Goal: Task Accomplishment & Management: Manage account settings

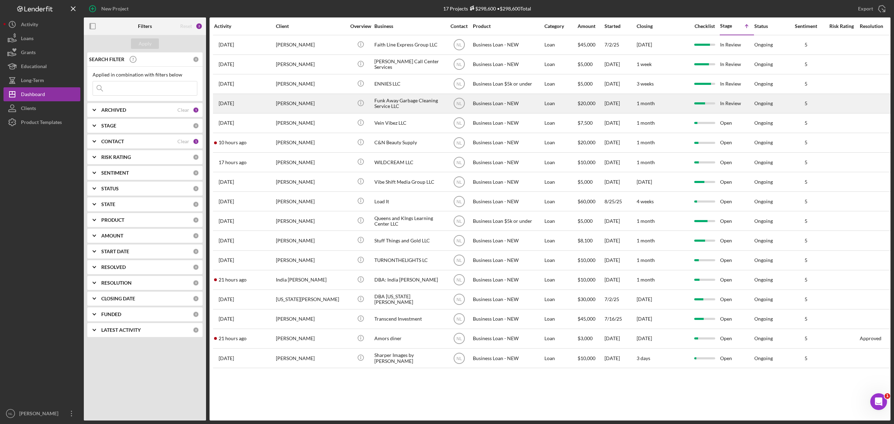
click at [305, 96] on div "[PERSON_NAME]" at bounding box center [311, 103] width 70 height 19
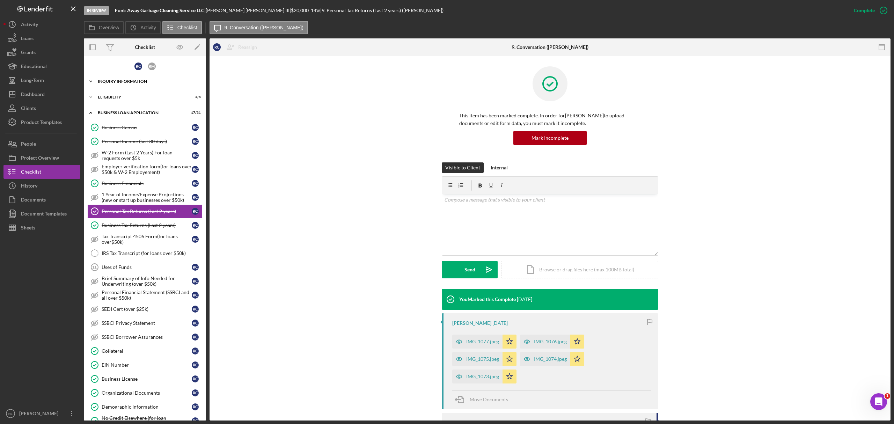
click at [134, 78] on div "Icon/Expander INQUIRY INFORMATION 10 / 11" at bounding box center [145, 81] width 122 height 14
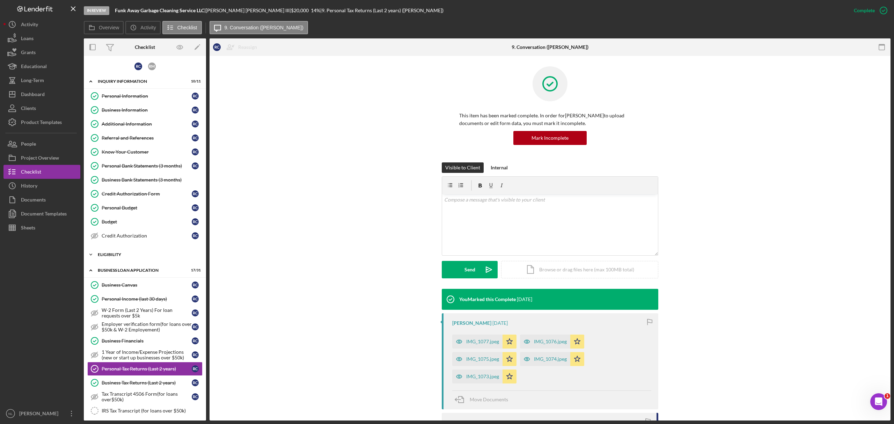
click at [123, 261] on div "Icon/Expander ELIGIBILITY 4 / 4" at bounding box center [145, 255] width 122 height 14
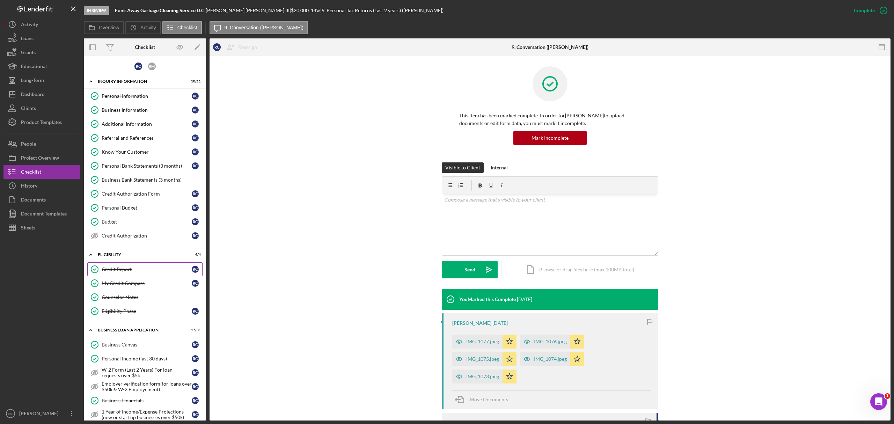
click at [128, 270] on div "Credit Report" at bounding box center [147, 270] width 90 height 6
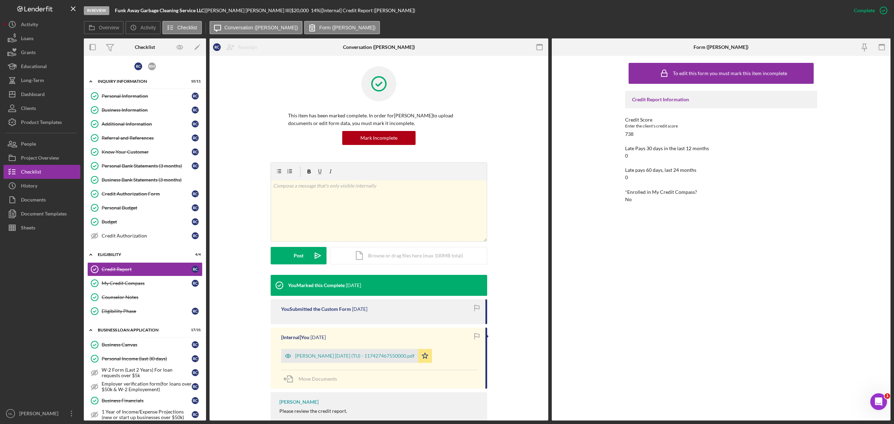
scroll to position [48, 0]
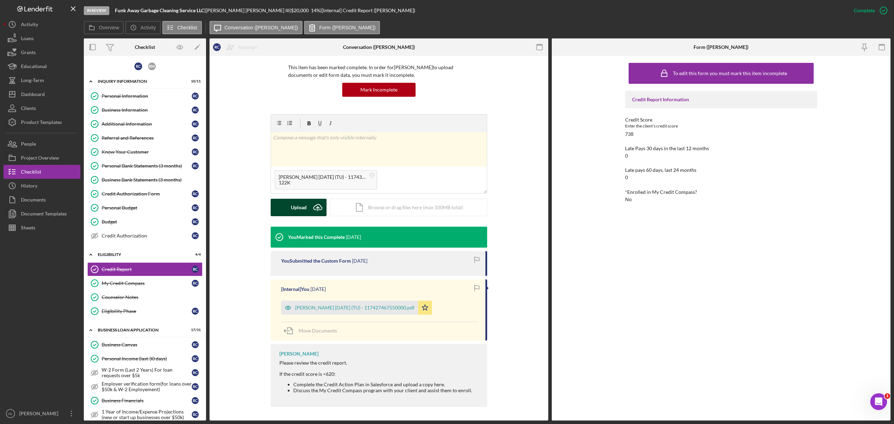
click at [312, 205] on icon "Icon/Upload" at bounding box center [317, 207] width 17 height 17
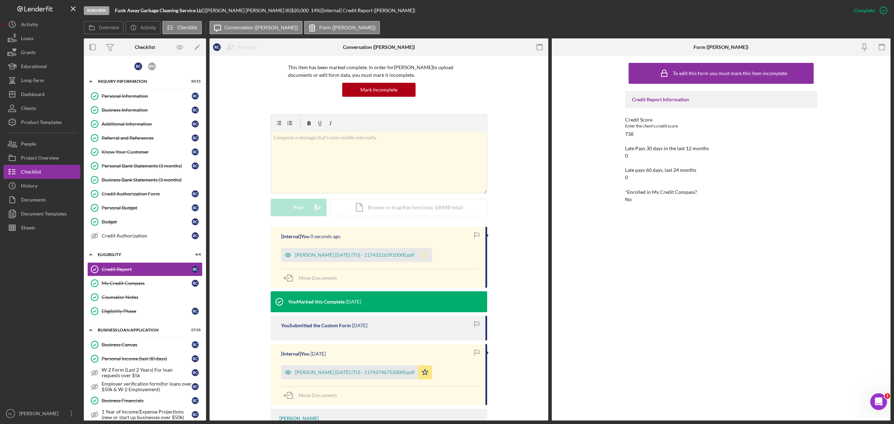
click at [430, 254] on icon "Icon/Star" at bounding box center [425, 255] width 14 height 14
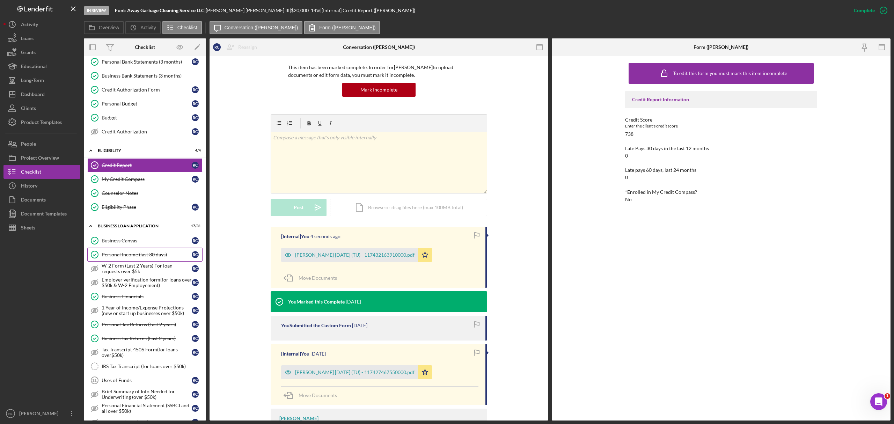
click at [133, 253] on link "Personal Income (last 30 days) Personal Income (last 30 days) R C" at bounding box center [144, 255] width 115 height 14
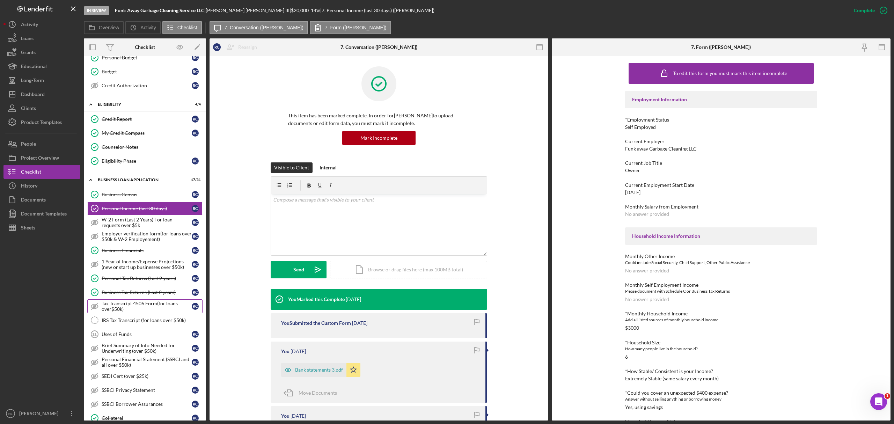
scroll to position [151, 0]
click at [131, 336] on div "Uses of Funds" at bounding box center [147, 334] width 90 height 6
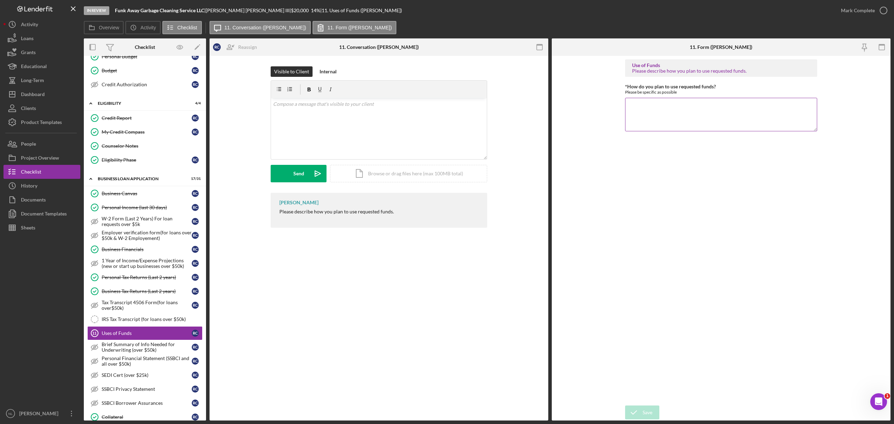
click at [660, 115] on textarea "*How do you plan to use requested funds?" at bounding box center [721, 115] width 192 height 34
type textarea "Buy a new powerwasher, repairs, business expansion, trailer additions"
click at [646, 413] on div "Save" at bounding box center [648, 413] width 10 height 14
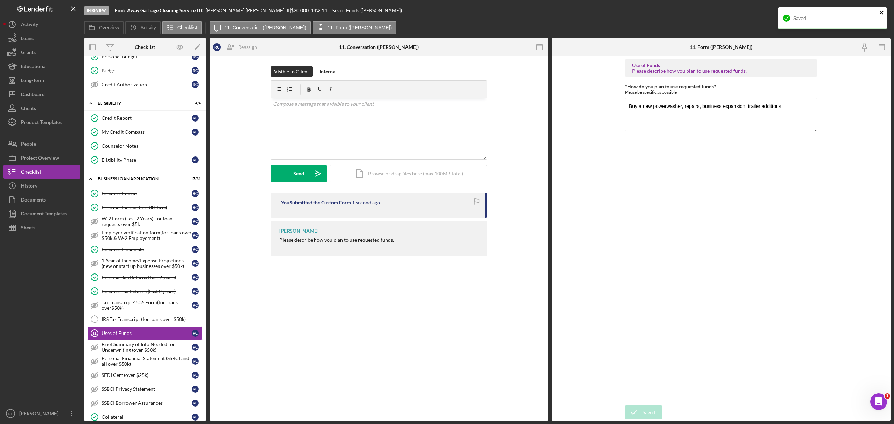
click at [880, 12] on icon "close" at bounding box center [882, 13] width 5 height 6
click at [855, 13] on div "Mark Complete" at bounding box center [858, 10] width 34 height 14
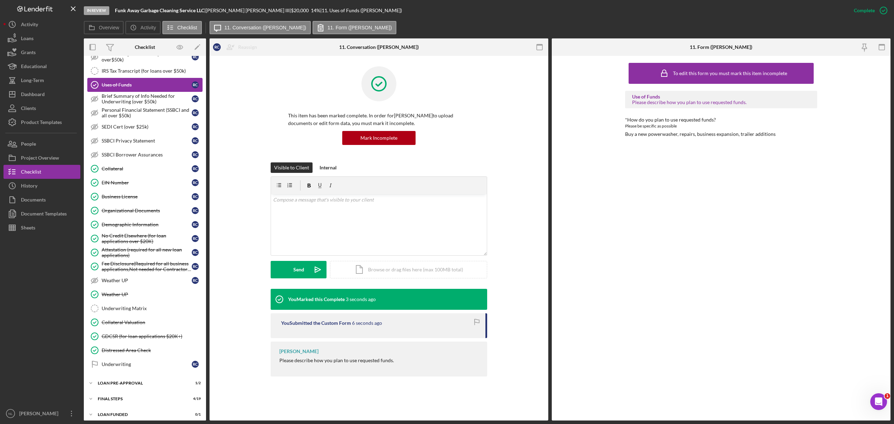
scroll to position [415, 0]
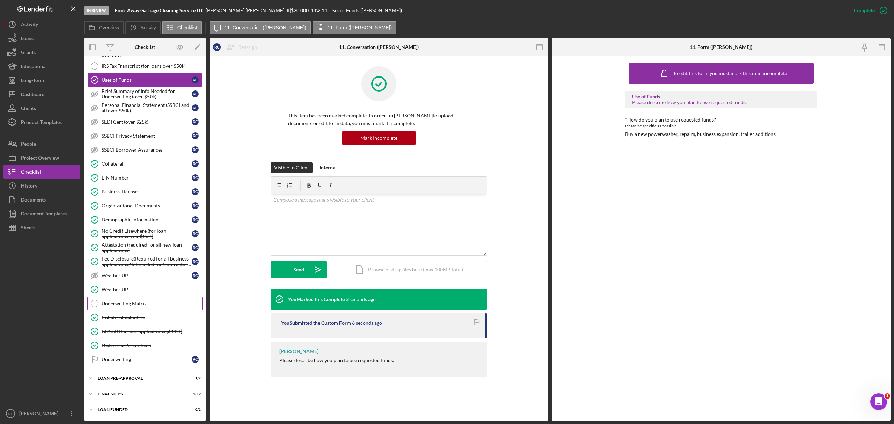
click at [146, 302] on div "Underwriting Matrix" at bounding box center [152, 304] width 101 height 6
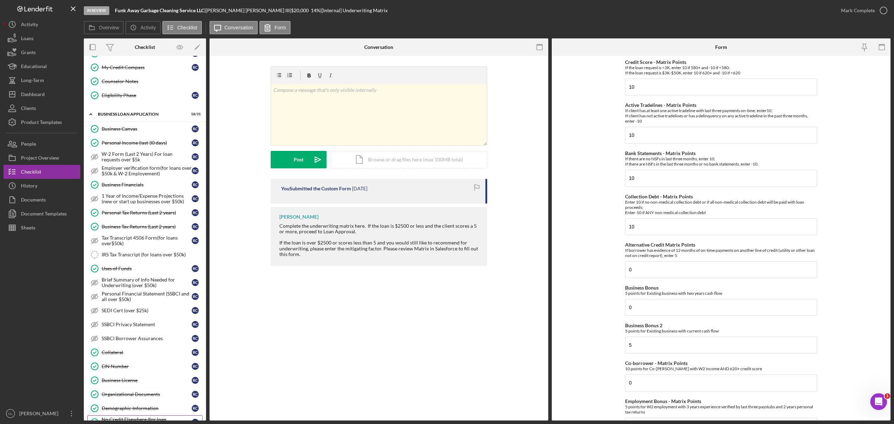
scroll to position [165, 0]
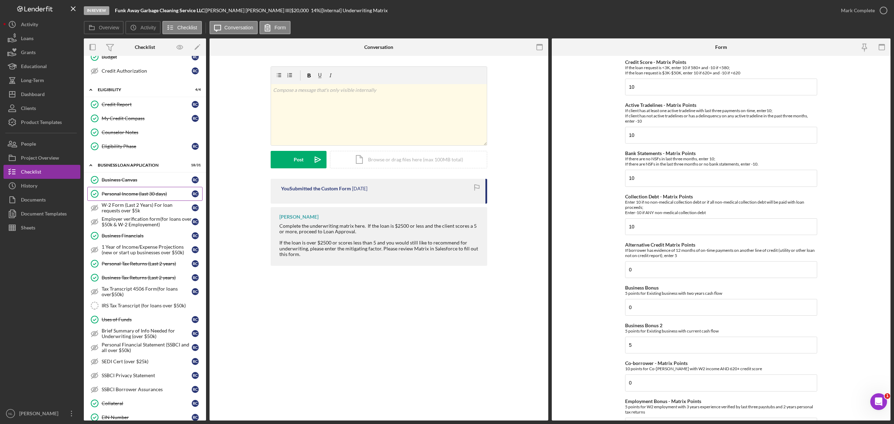
click at [127, 192] on link "Personal Income (last 30 days) Personal Income (last 30 days) R C" at bounding box center [144, 194] width 115 height 14
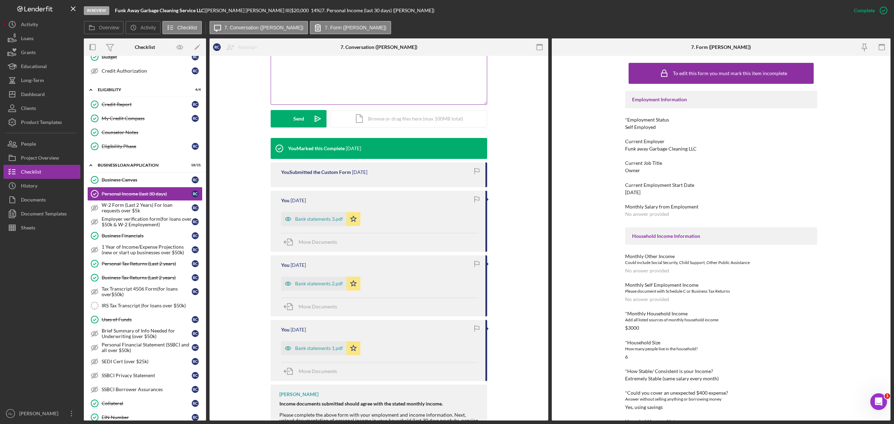
scroll to position [154, 0]
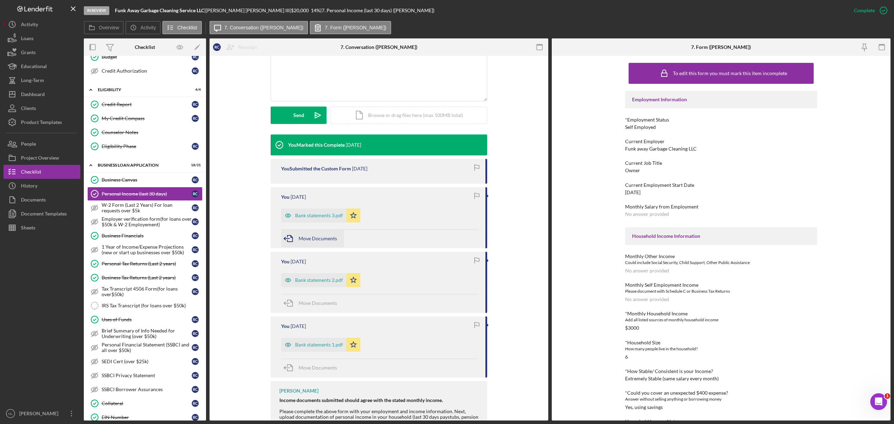
click at [313, 240] on span "Move Documents" at bounding box center [318, 238] width 38 height 6
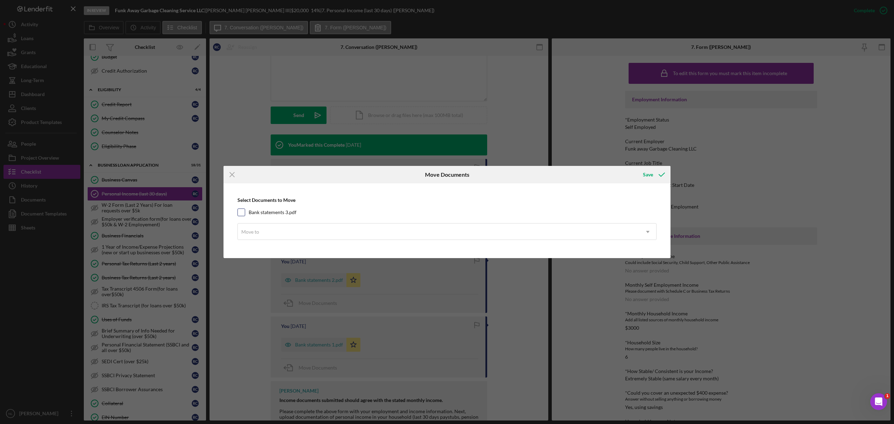
click at [245, 214] on div at bounding box center [242, 213] width 8 height 8
click at [243, 215] on input "Bank statements 3.pdf" at bounding box center [241, 212] width 7 height 7
checkbox input "true"
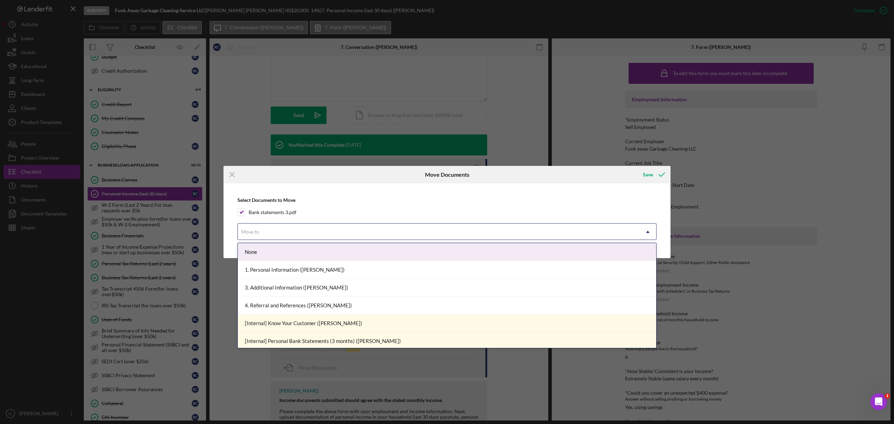
click at [250, 227] on div "Move to" at bounding box center [439, 232] width 402 height 16
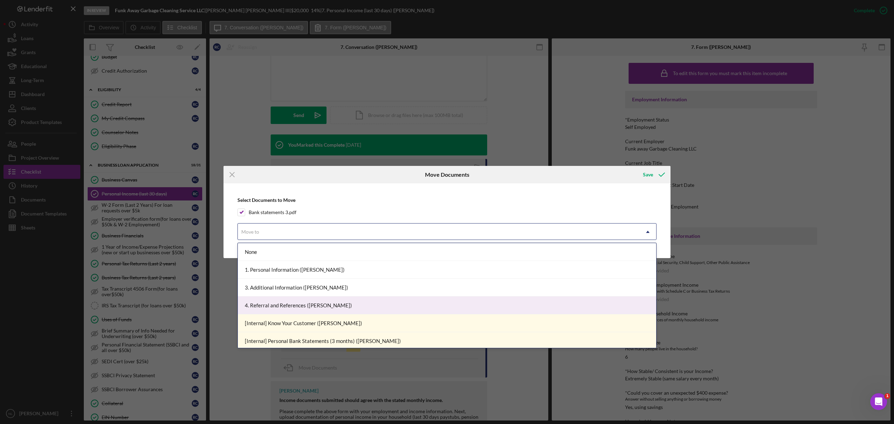
scroll to position [87, 0]
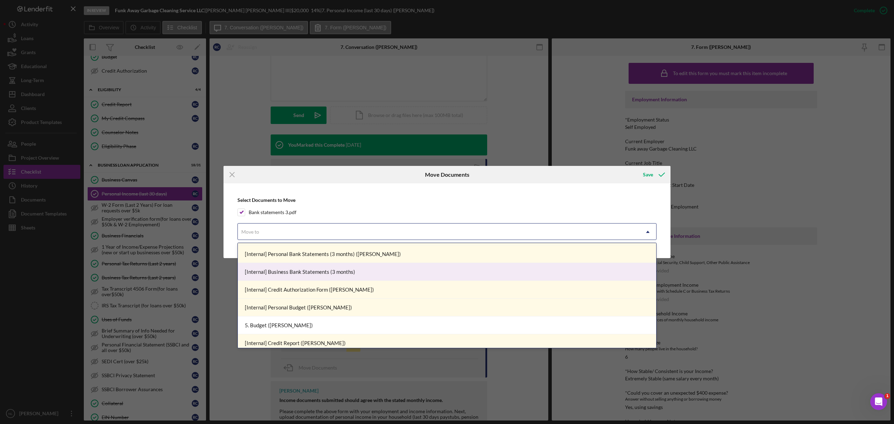
click at [307, 269] on div "[Internal] Business Bank Statements (3 months)" at bounding box center [447, 272] width 419 height 18
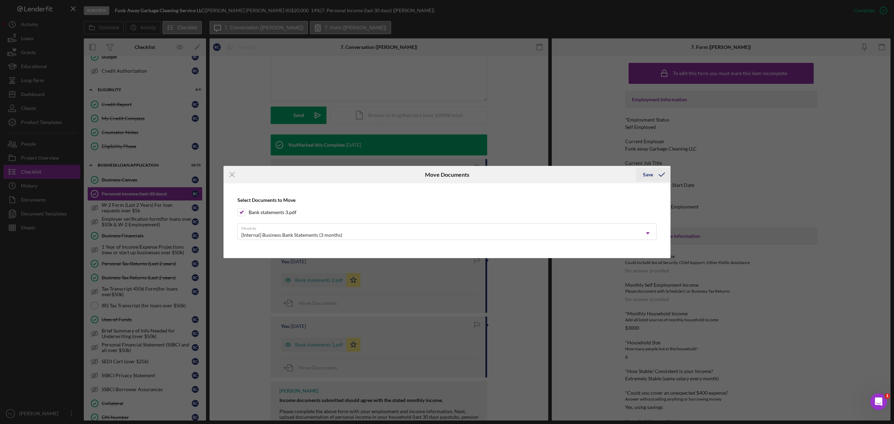
click at [646, 177] on div "Save" at bounding box center [648, 175] width 10 height 14
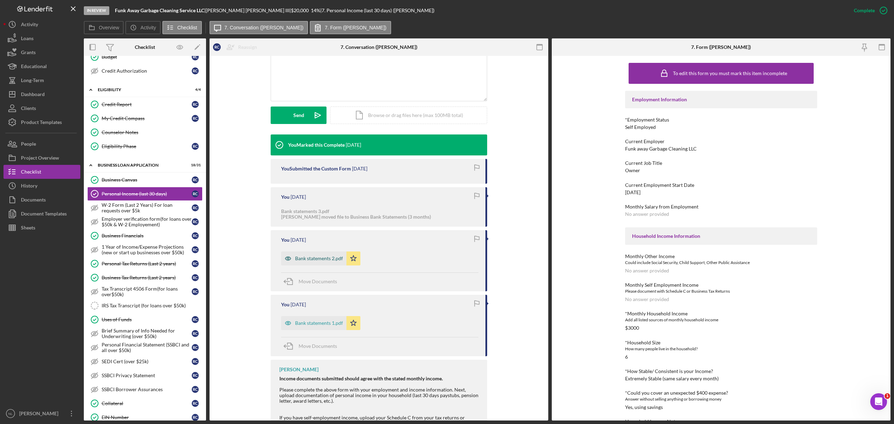
click at [303, 259] on div "Bank statements 2.pdf" at bounding box center [319, 259] width 48 height 6
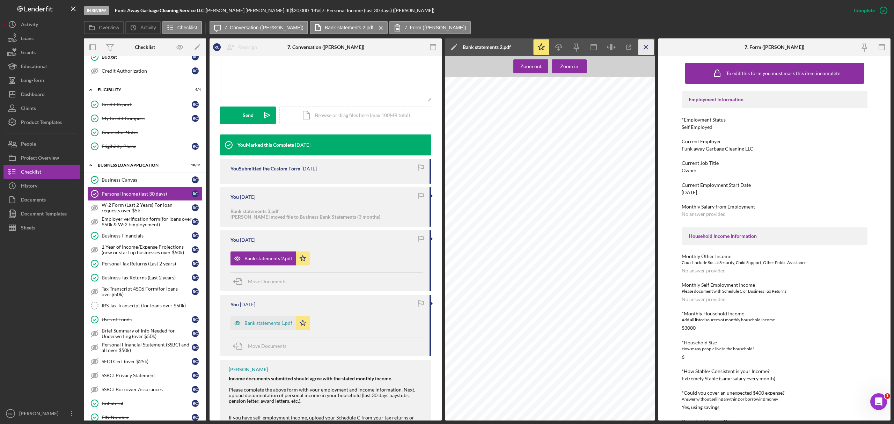
click at [642, 49] on icon "Icon/Menu Close" at bounding box center [647, 47] width 16 height 16
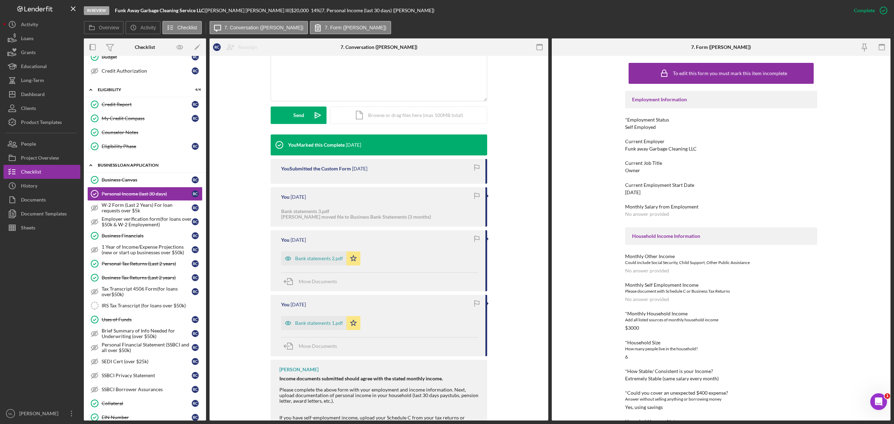
scroll to position [0, 0]
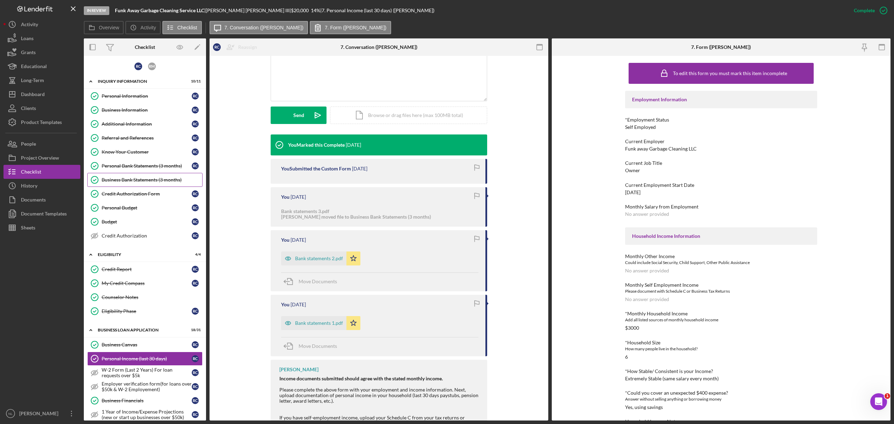
click at [136, 182] on div "Business Bank Statements (3 months)" at bounding box center [152, 180] width 101 height 6
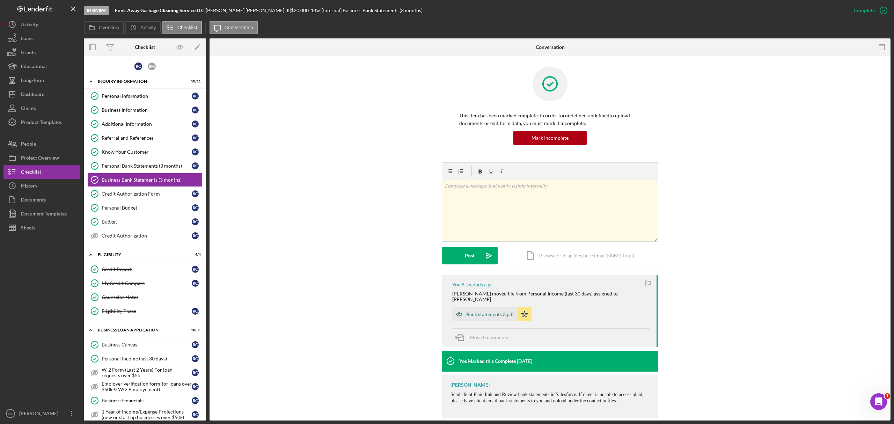
click at [470, 312] on div "Bank statements 3.pdf" at bounding box center [490, 315] width 48 height 6
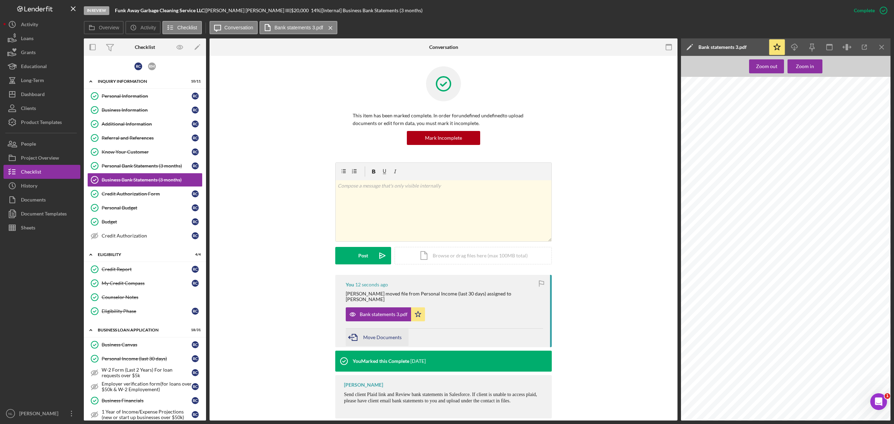
click at [373, 334] on span "Move Documents" at bounding box center [382, 337] width 38 height 6
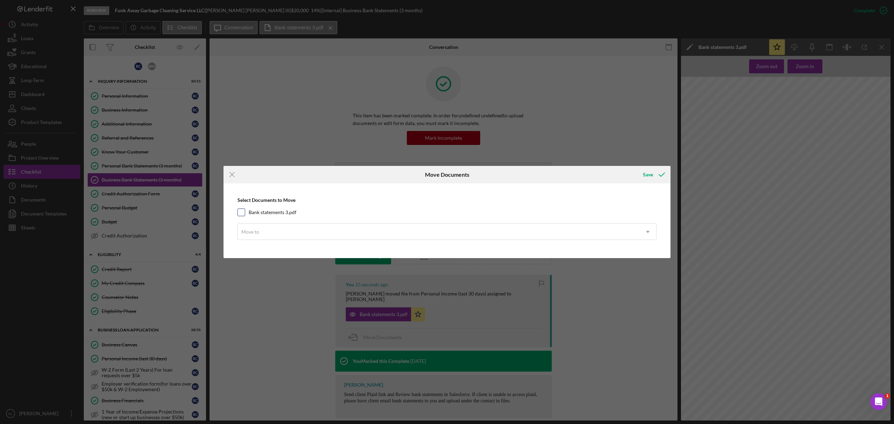
click at [239, 212] on input "Bank statements 3.pdf" at bounding box center [241, 212] width 7 height 7
checkbox input "true"
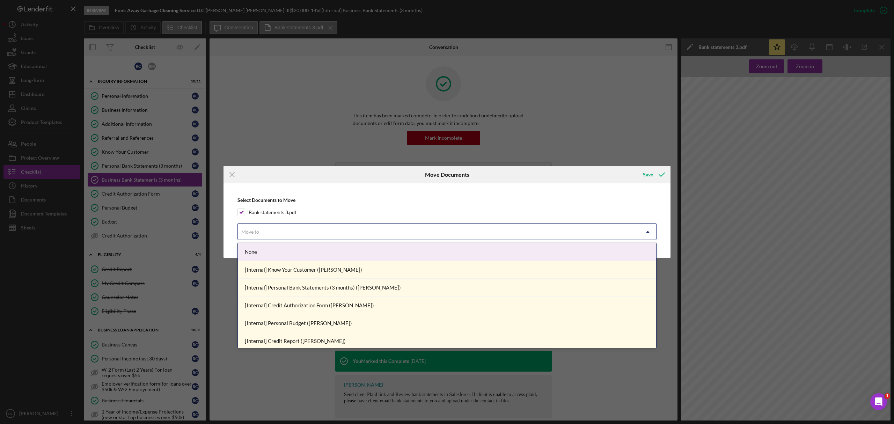
click at [254, 224] on div "Move to" at bounding box center [439, 232] width 402 height 16
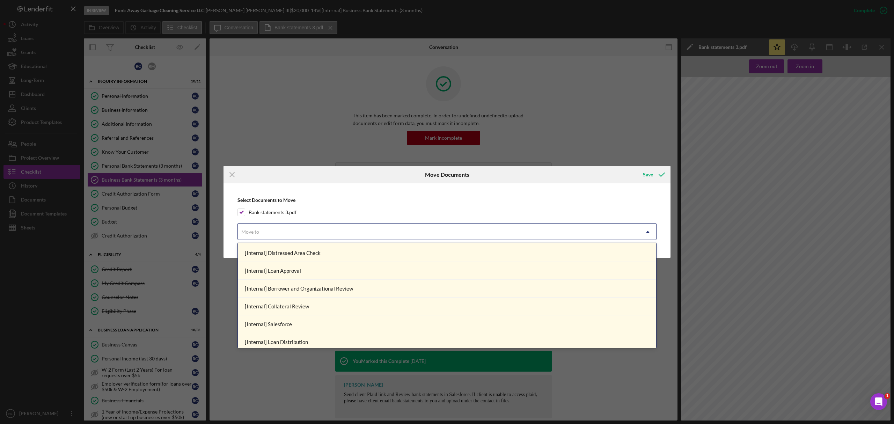
scroll to position [361, 0]
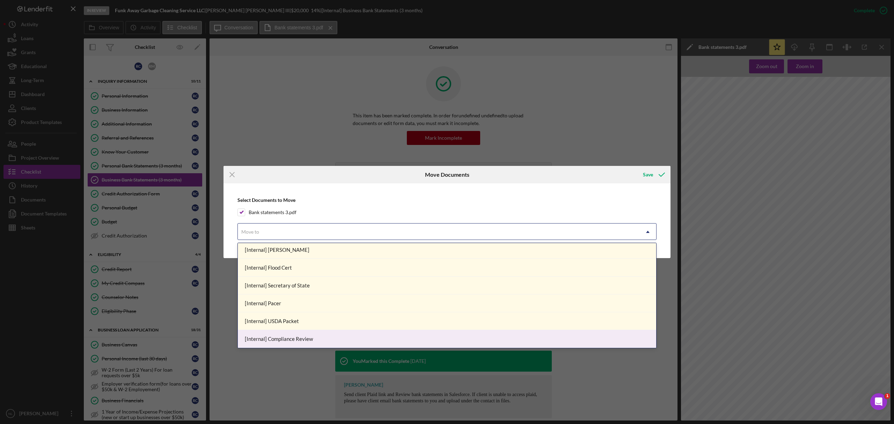
click at [286, 379] on div "Icon/Menu Close Move Documents Save Select Documents to Move Bank statements 3.…" at bounding box center [447, 212] width 894 height 424
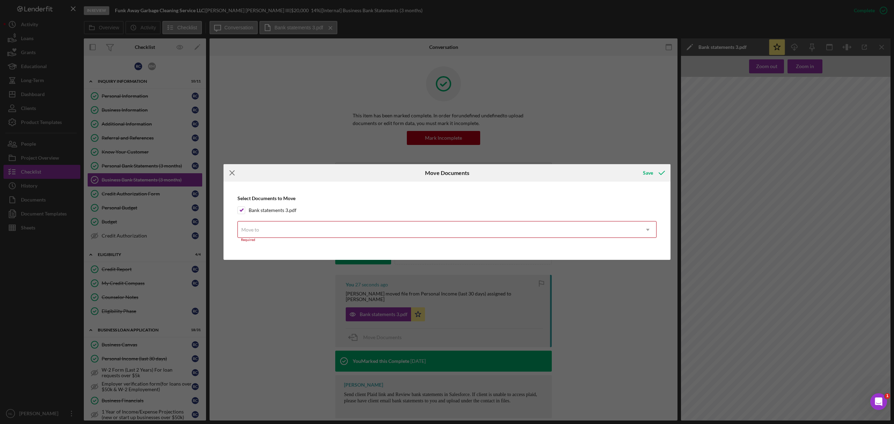
click at [228, 172] on icon "Icon/Menu Close" at bounding box center [232, 172] width 17 height 17
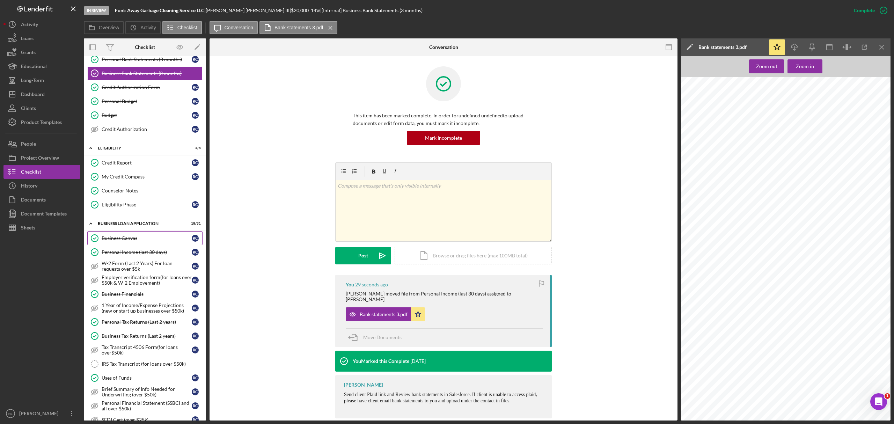
scroll to position [108, 0]
click at [126, 248] on link "Personal Income (last 30 days) Personal Income (last 30 days) R C" at bounding box center [144, 251] width 115 height 14
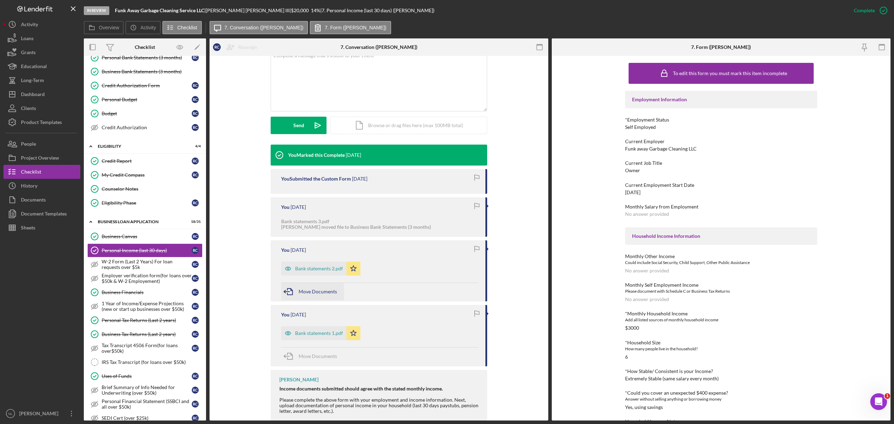
scroll to position [146, 0]
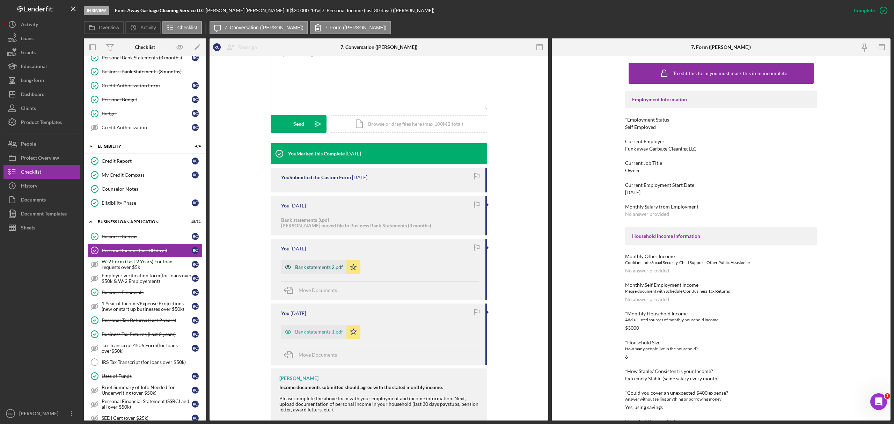
click at [310, 266] on div "Bank statements 2.pdf" at bounding box center [319, 267] width 48 height 6
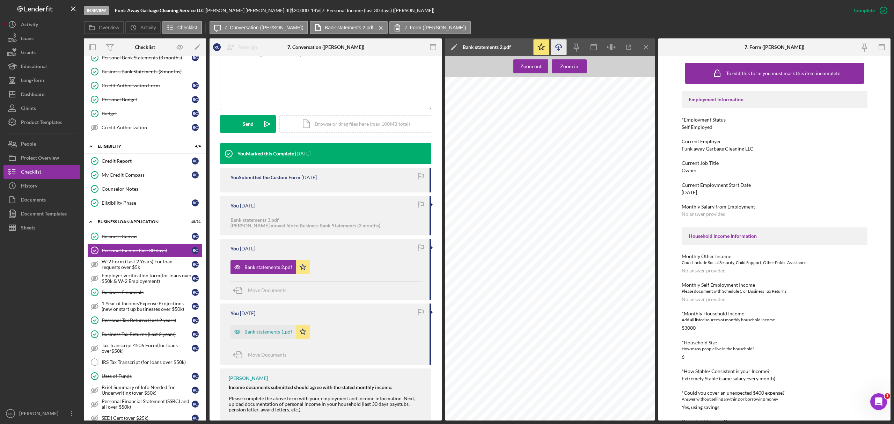
click at [563, 43] on icon "Icon/Download" at bounding box center [559, 47] width 16 height 16
click at [270, 333] on div "Bank statements 1.pdf" at bounding box center [269, 332] width 48 height 6
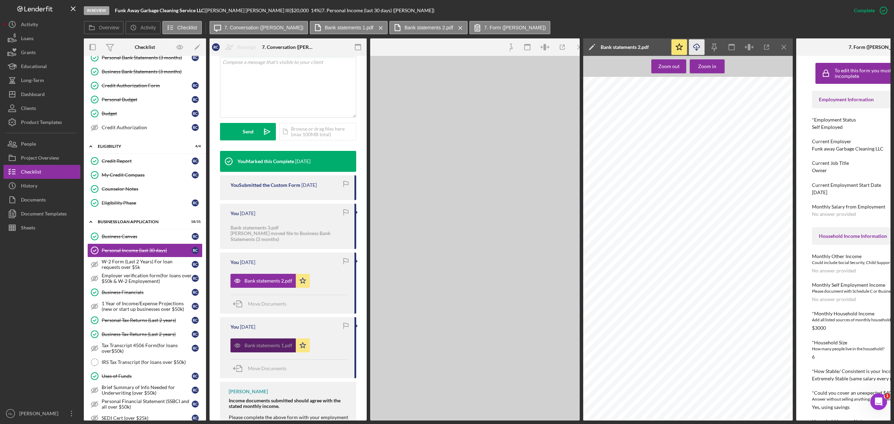
scroll to position [154, 0]
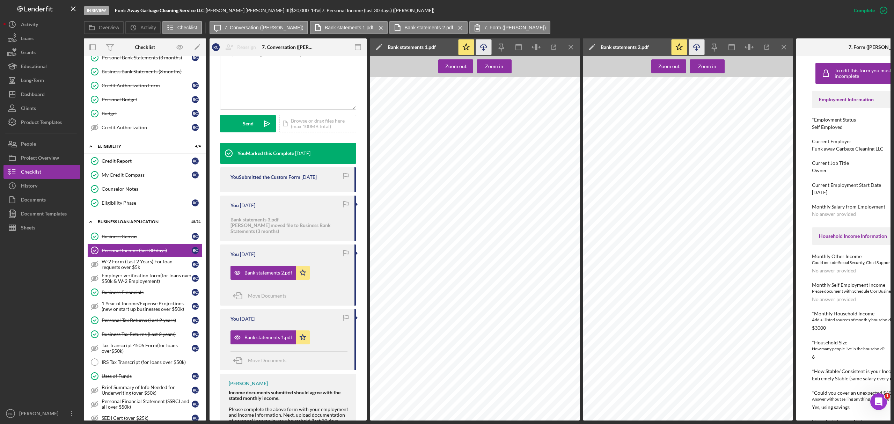
click at [480, 45] on icon "Icon/Download" at bounding box center [484, 47] width 16 height 16
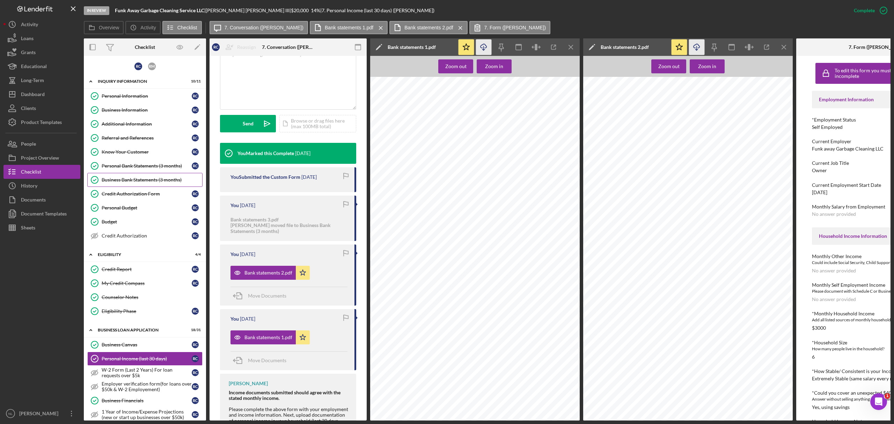
click at [138, 181] on div "Business Bank Statements (3 months)" at bounding box center [152, 180] width 101 height 6
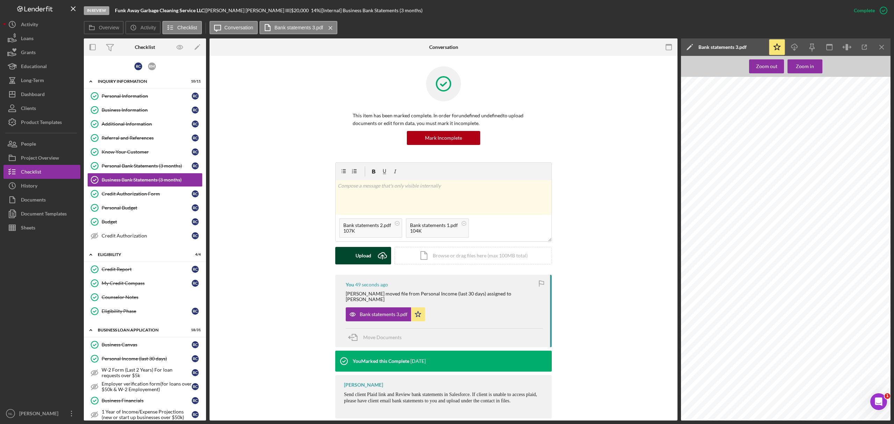
click at [372, 263] on button "Upload Icon/Upload" at bounding box center [363, 255] width 56 height 17
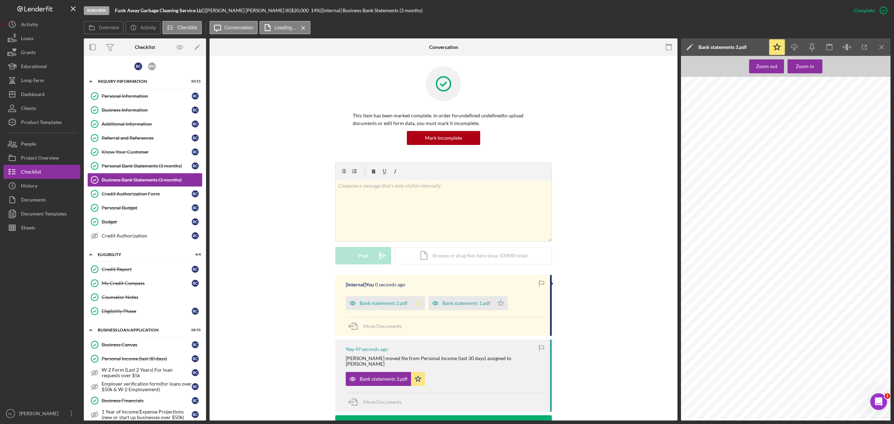
click at [419, 305] on icon "Icon/Star" at bounding box center [418, 303] width 14 height 14
click at [500, 307] on icon "Icon/Star" at bounding box center [501, 303] width 14 height 14
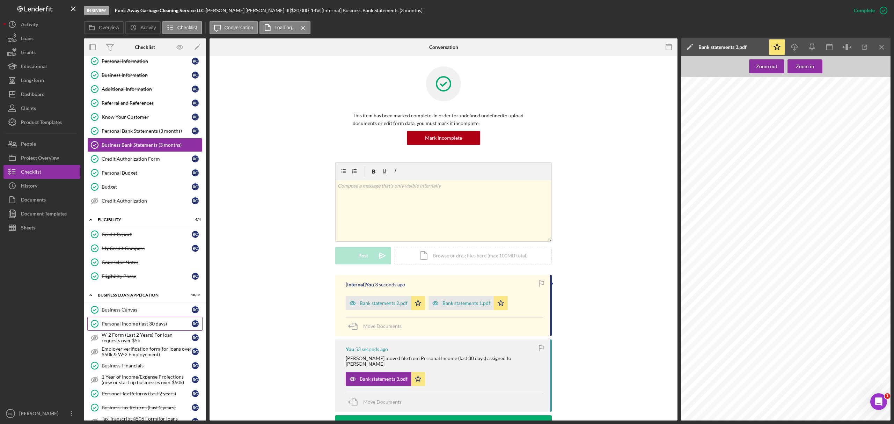
click at [145, 326] on div "Personal Income (last 30 days)" at bounding box center [147, 324] width 90 height 6
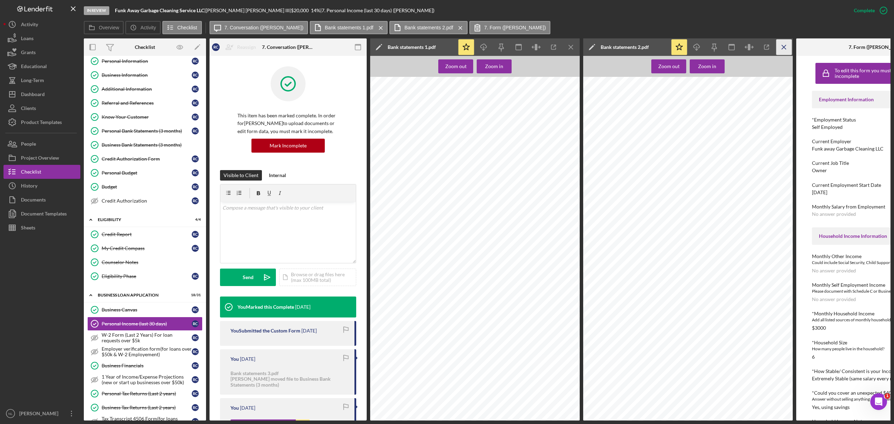
click at [781, 44] on icon "Icon/Menu Close" at bounding box center [785, 47] width 16 height 16
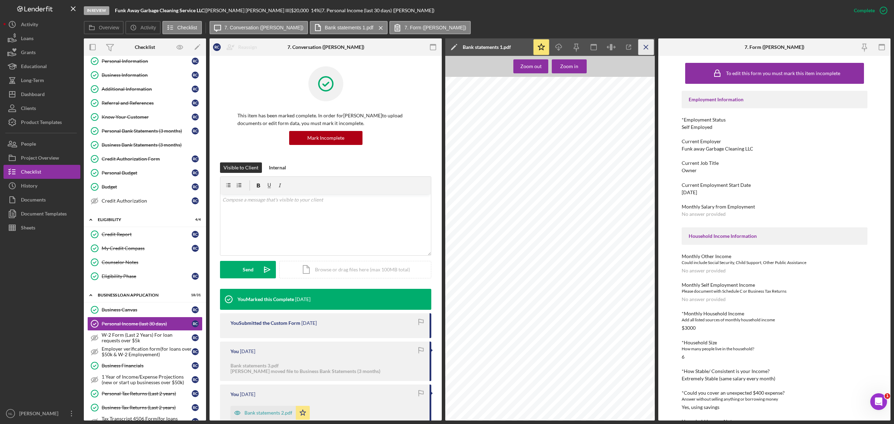
click at [644, 46] on icon "Icon/Menu Close" at bounding box center [647, 47] width 16 height 16
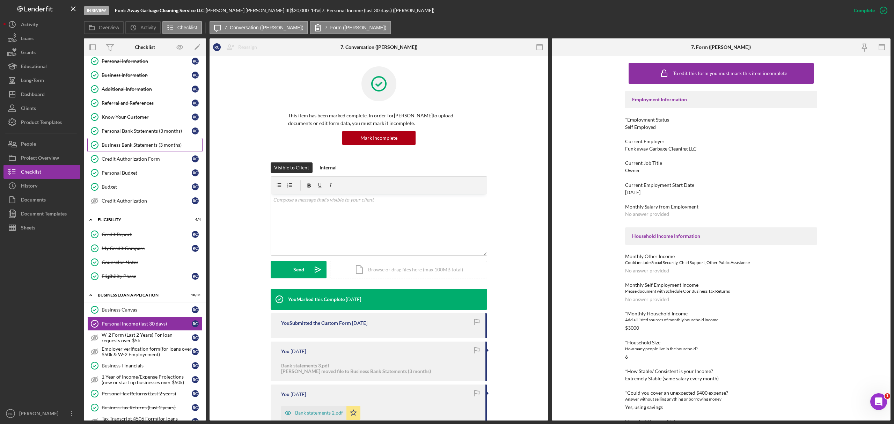
click at [134, 148] on div "Business Bank Statements (3 months)" at bounding box center [152, 145] width 101 height 6
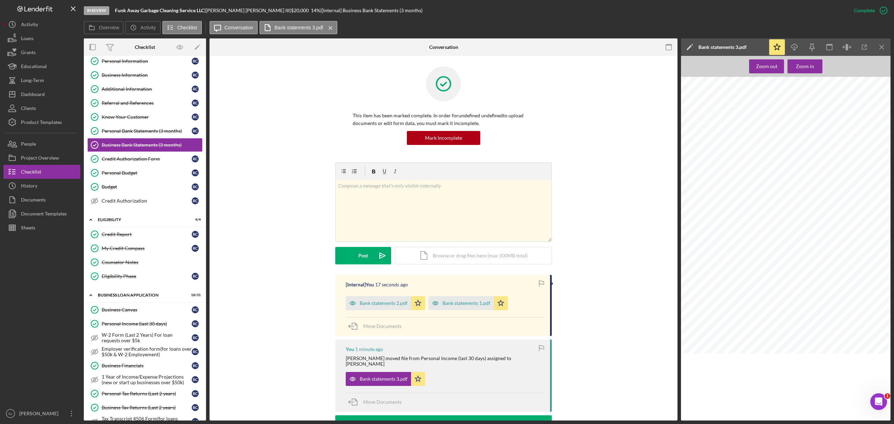
scroll to position [69, 0]
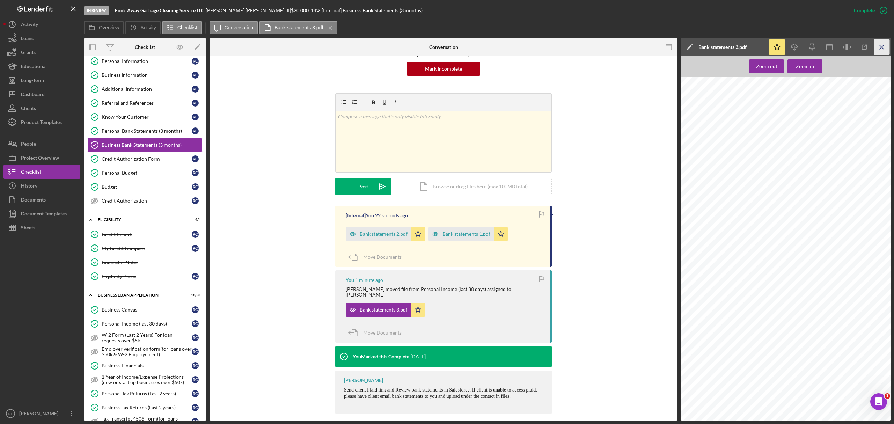
click at [882, 51] on icon "Icon/Menu Close" at bounding box center [883, 47] width 16 height 16
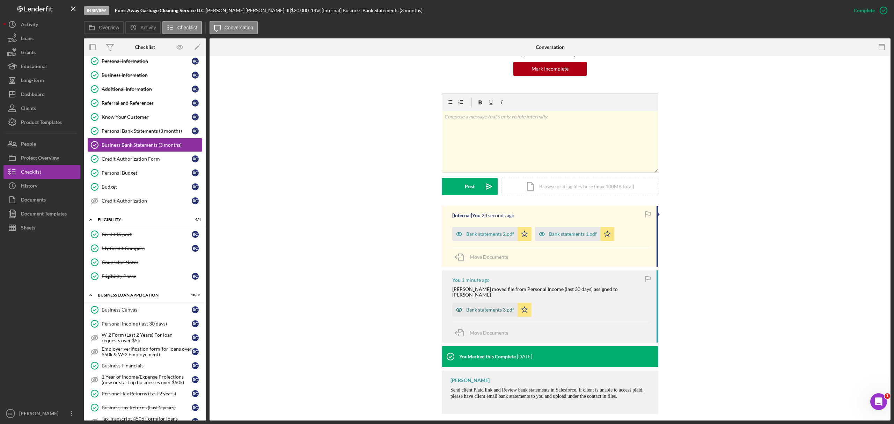
click at [481, 307] on div "Bank statements 3.pdf" at bounding box center [484, 310] width 65 height 14
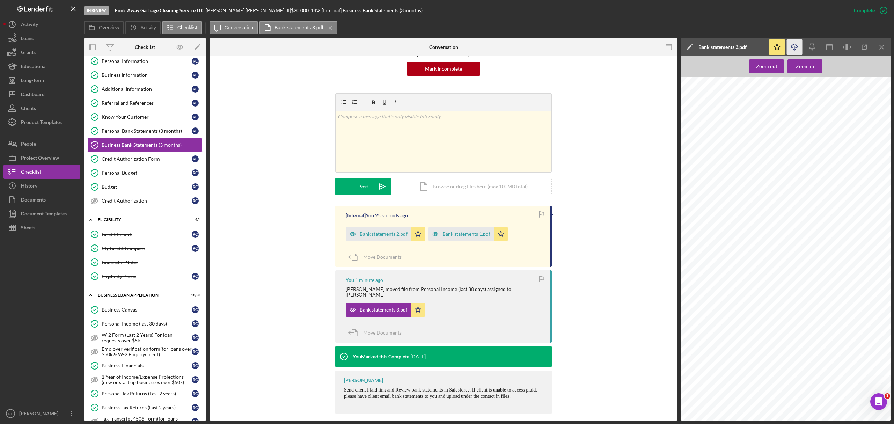
click at [796, 43] on icon "Icon/Download" at bounding box center [795, 47] width 16 height 16
click at [129, 324] on link "Personal Income (last 30 days) Personal Income (last 30 days) R C" at bounding box center [144, 324] width 115 height 14
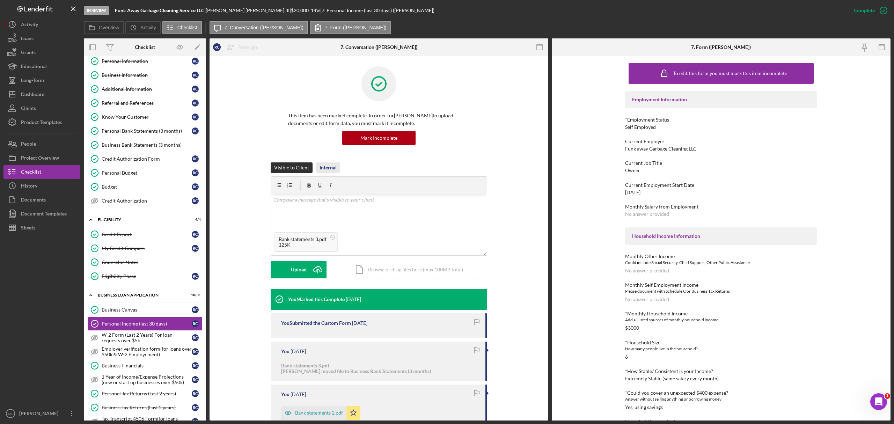
click at [320, 163] on div "Internal" at bounding box center [328, 167] width 17 height 10
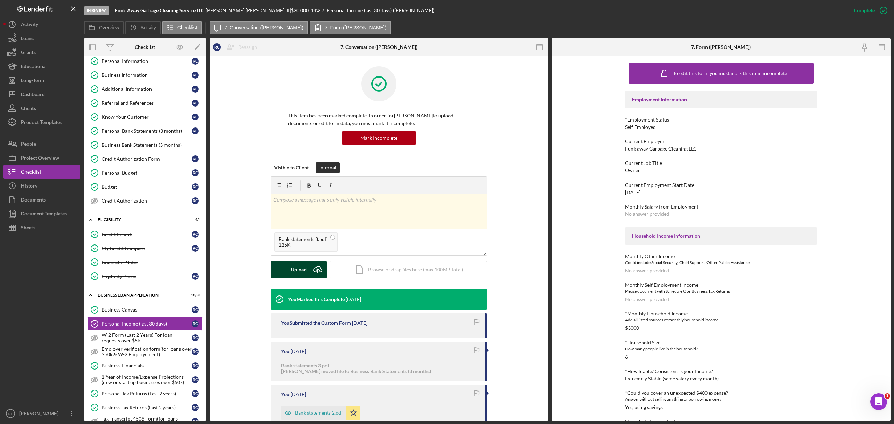
click at [303, 270] on div "Upload" at bounding box center [299, 269] width 16 height 17
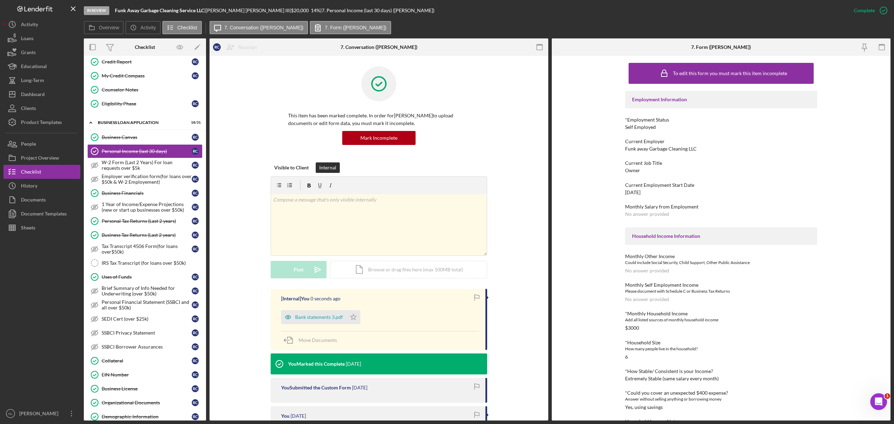
scroll to position [213, 0]
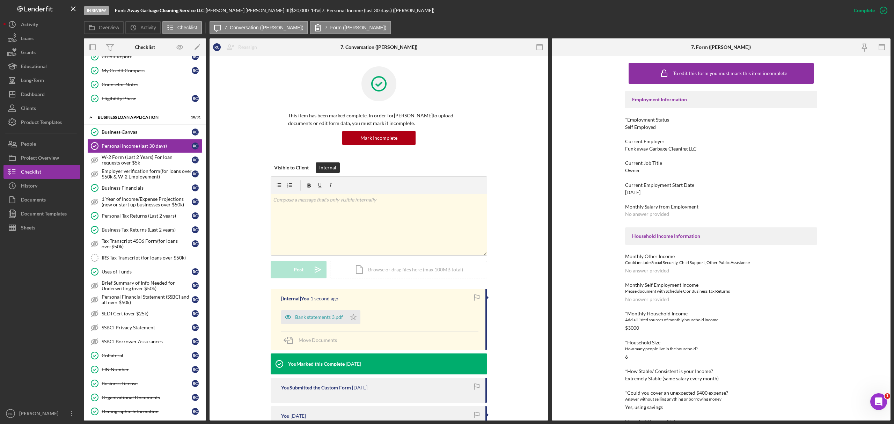
click at [361, 316] on div "Bank statements 3.pdf Icon/Star" at bounding box center [322, 315] width 83 height 17
click at [355, 318] on icon "Icon/Star" at bounding box center [354, 317] width 14 height 14
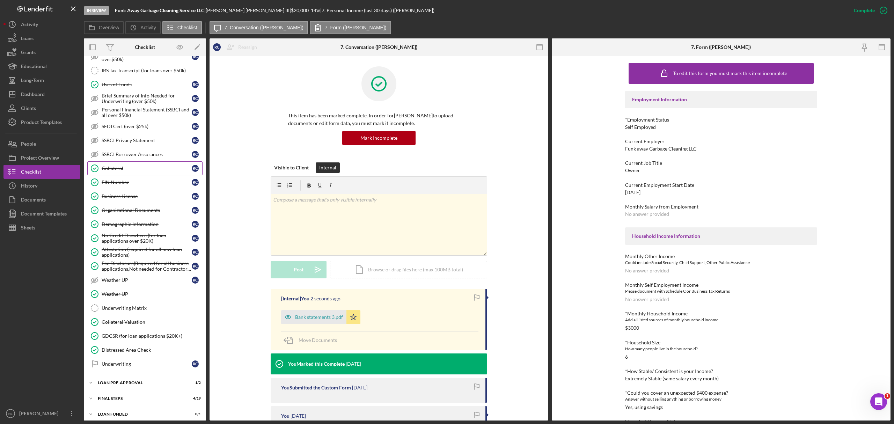
scroll to position [415, 0]
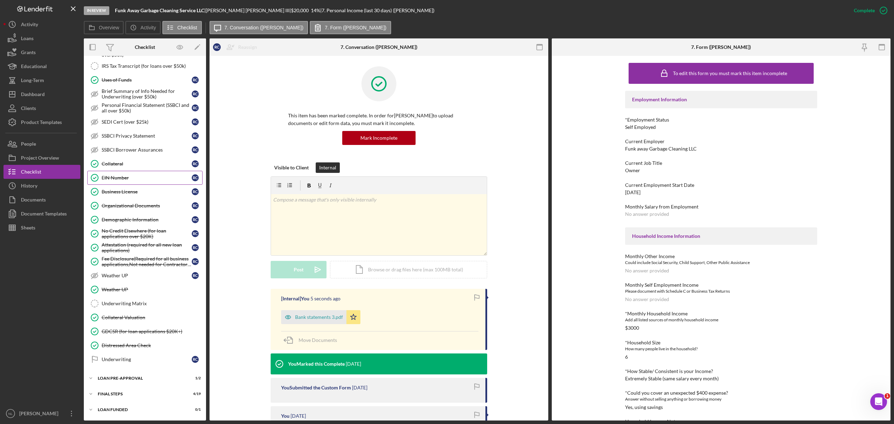
click at [114, 176] on div "EIN Number" at bounding box center [147, 178] width 90 height 6
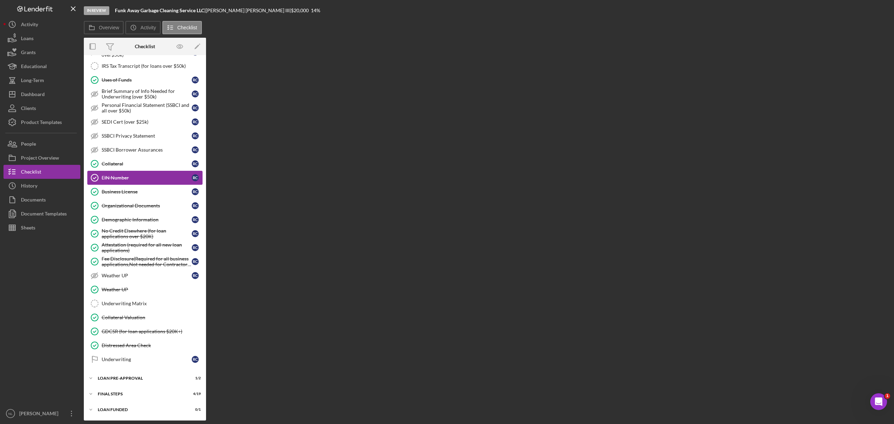
scroll to position [415, 0]
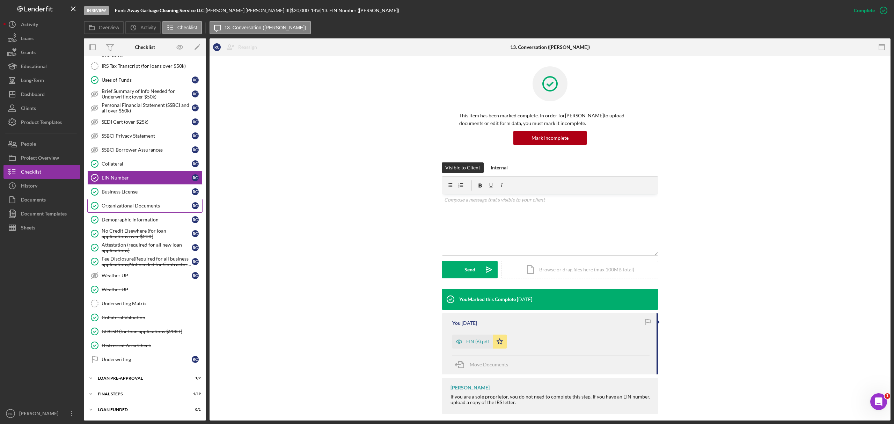
click at [126, 206] on div "Organizational Documents" at bounding box center [147, 206] width 90 height 6
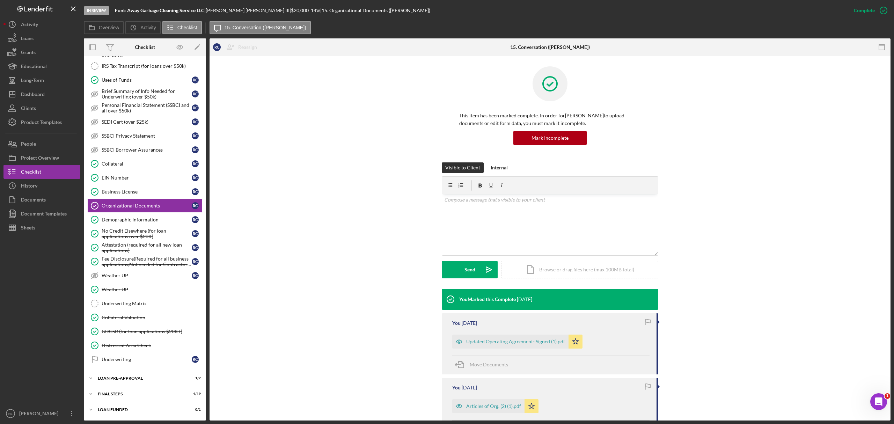
scroll to position [94, 0]
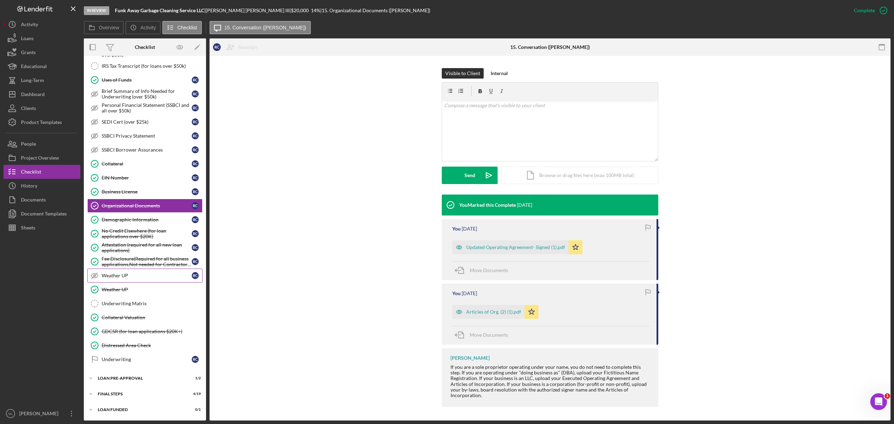
click at [161, 270] on link "Weather UP Weather UP R C" at bounding box center [144, 276] width 115 height 14
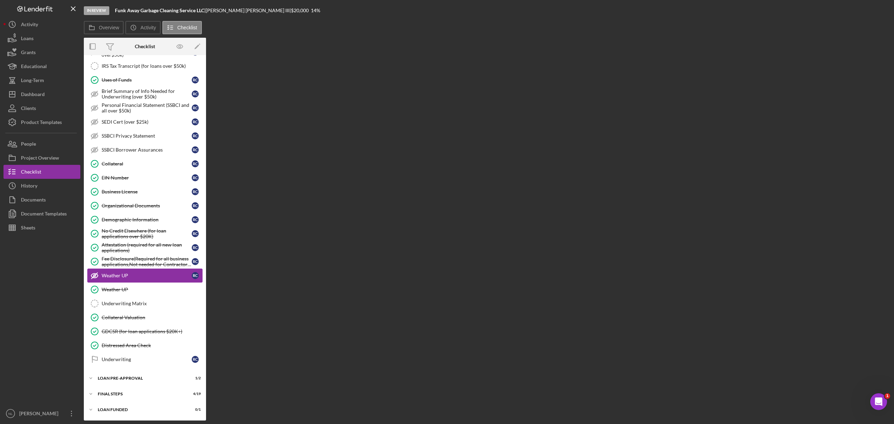
scroll to position [415, 0]
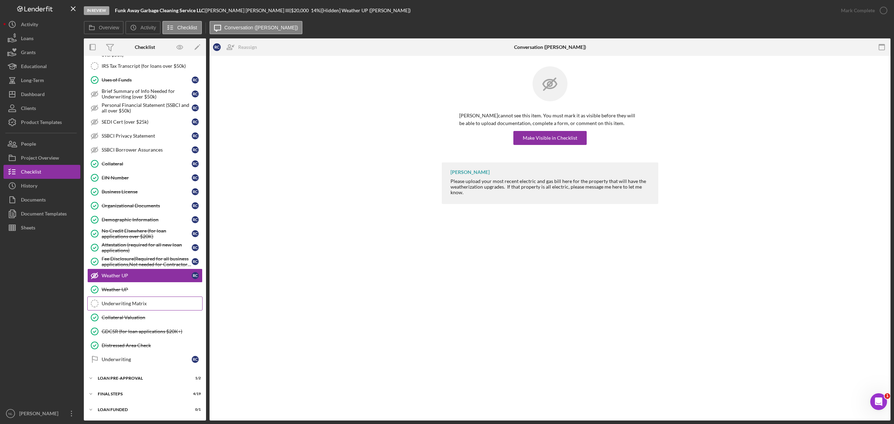
click at [149, 303] on div "Underwriting Matrix" at bounding box center [152, 304] width 101 height 6
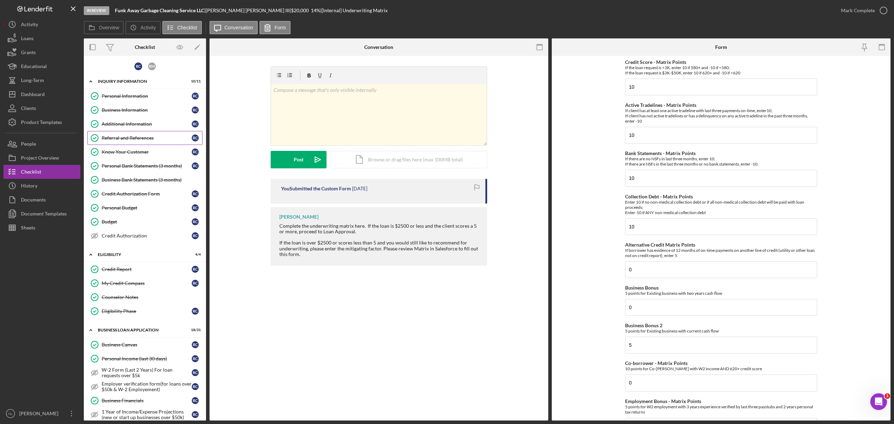
click at [112, 142] on link "Referral and References [PERSON_NAME] and References R C" at bounding box center [144, 138] width 115 height 14
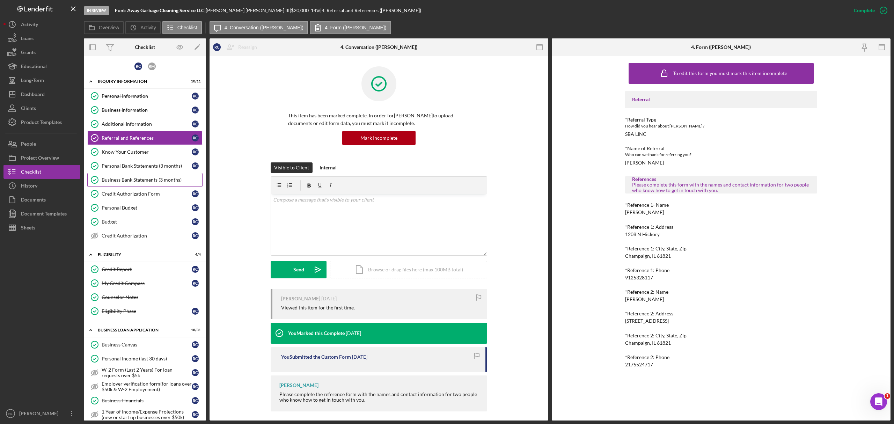
click at [112, 175] on link "Business Bank Statements (3 months) Business Bank Statements (3 months)" at bounding box center [144, 180] width 115 height 14
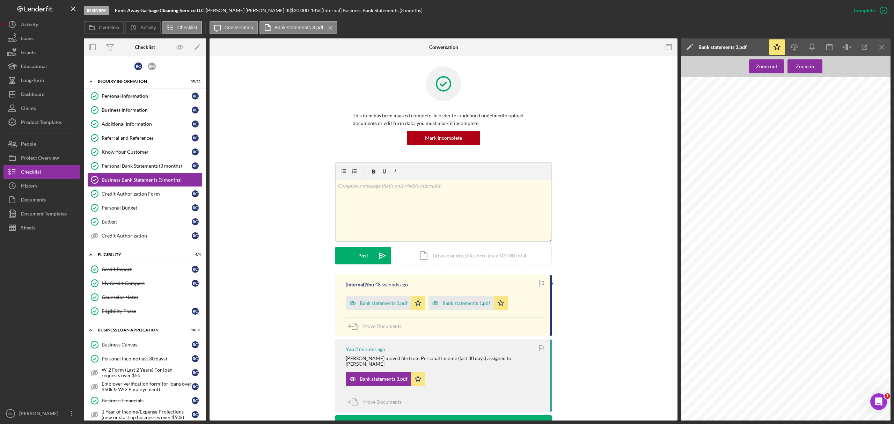
scroll to position [62, 0]
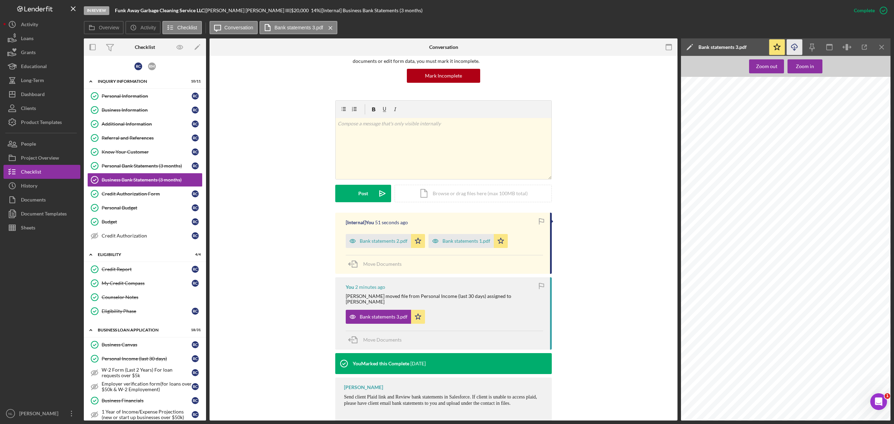
click at [798, 45] on icon "Icon/Download" at bounding box center [795, 47] width 16 height 16
click at [877, 48] on icon "Icon/Menu Close" at bounding box center [883, 47] width 16 height 16
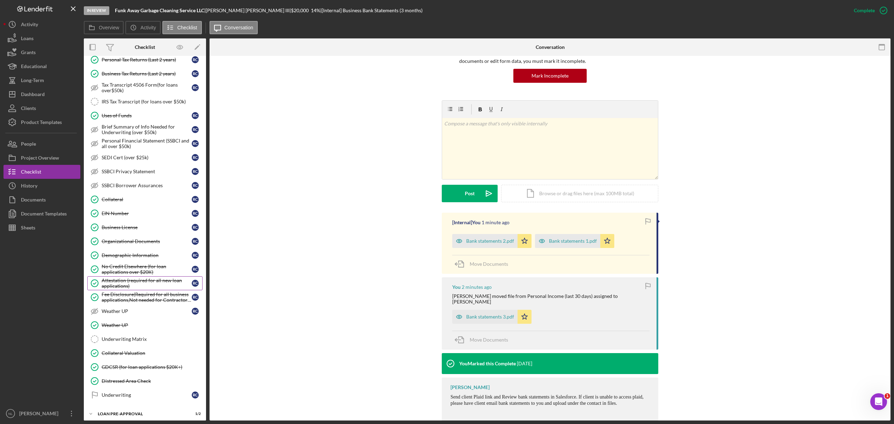
scroll to position [397, 0]
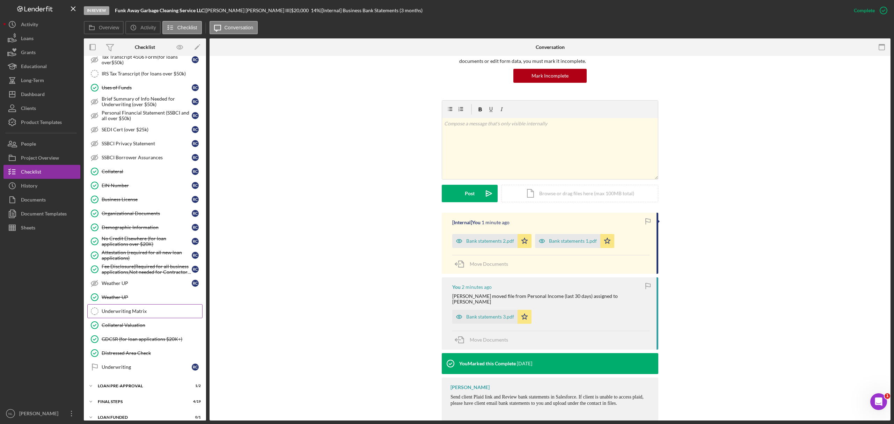
click at [145, 318] on link "Underwriting Matrix Underwriting Matrix" at bounding box center [144, 311] width 115 height 14
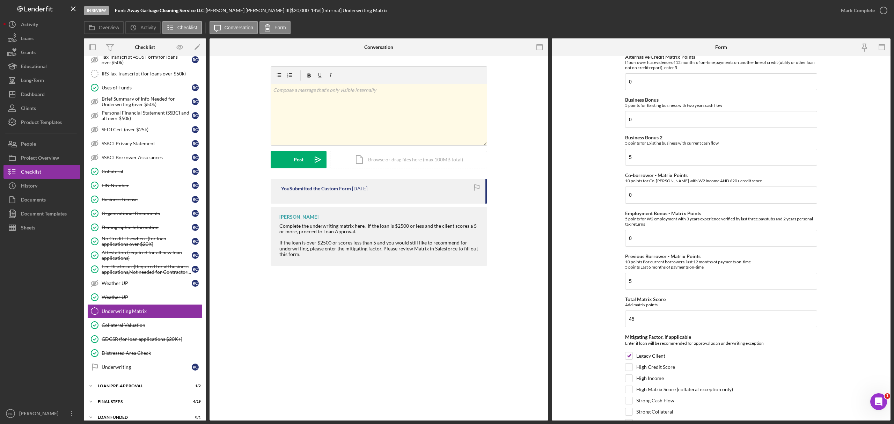
scroll to position [190, 0]
click at [644, 325] on input "45" at bounding box center [721, 316] width 192 height 17
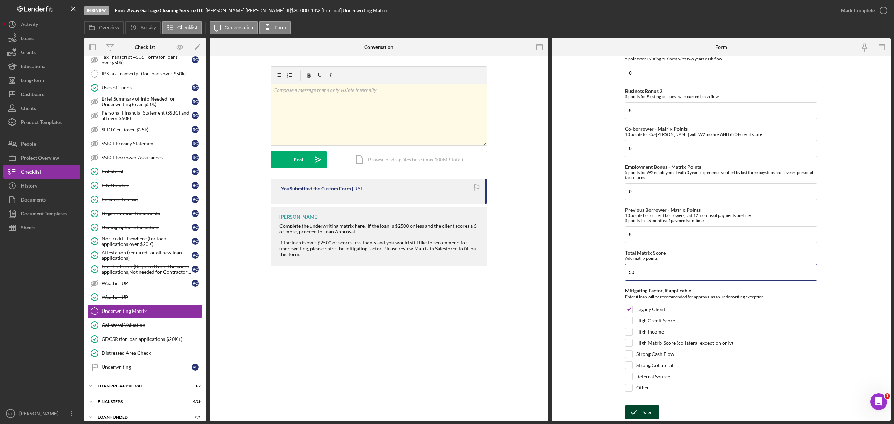
type input "50"
click at [634, 416] on icon "submit" at bounding box center [633, 412] width 17 height 17
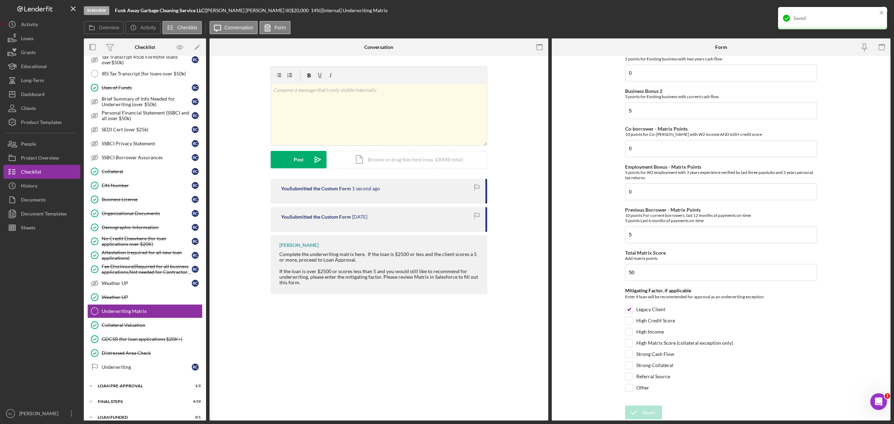
click at [886, 14] on div "Saved" at bounding box center [832, 18] width 109 height 22
click at [856, 14] on div "Mark Complete" at bounding box center [858, 10] width 34 height 14
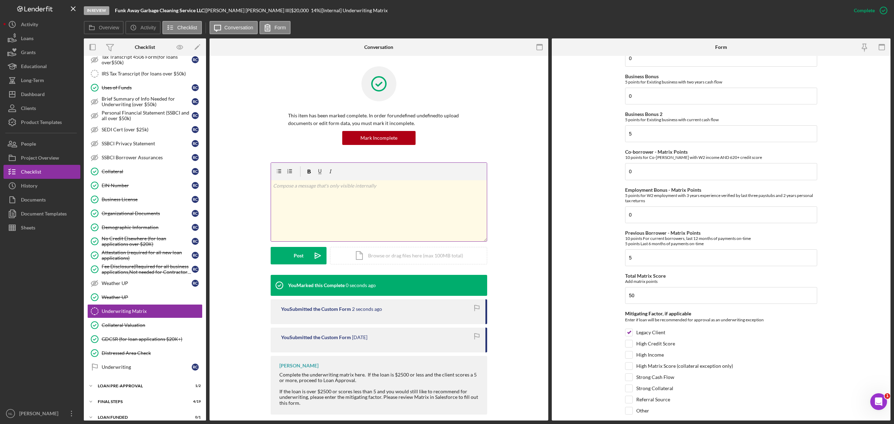
scroll to position [0, 0]
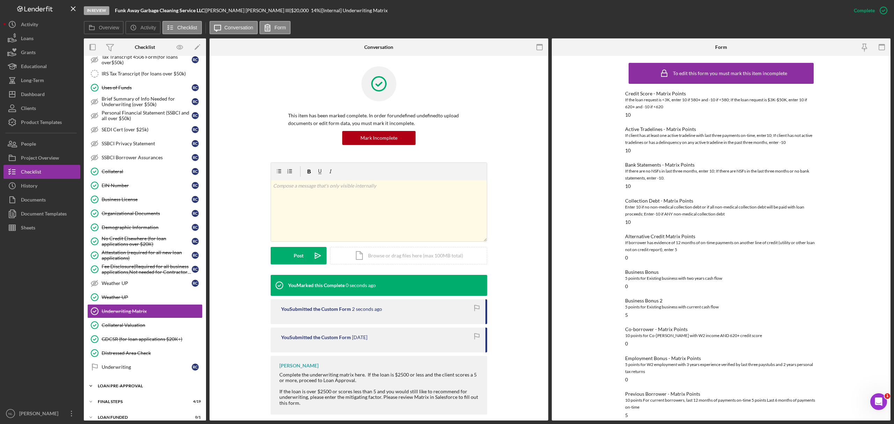
click at [122, 392] on div "Icon/Expander LOAN PRE-APPROVAL 1 / 2" at bounding box center [145, 386] width 122 height 14
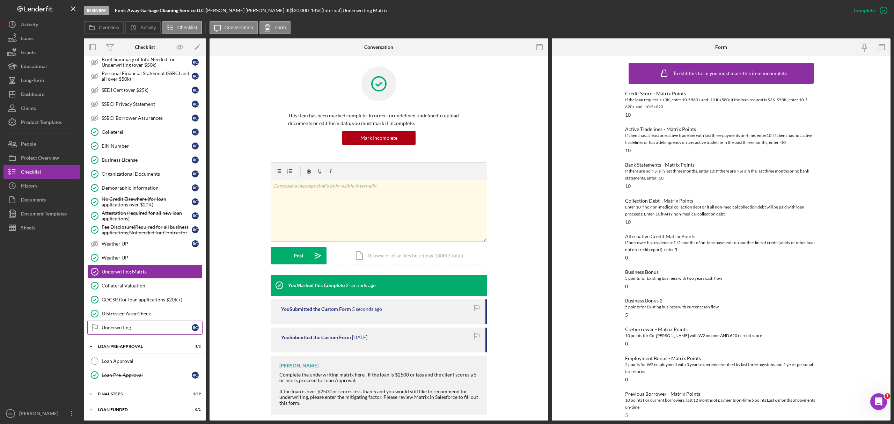
click at [122, 321] on link "Underwriting Underwriting R C" at bounding box center [144, 328] width 115 height 14
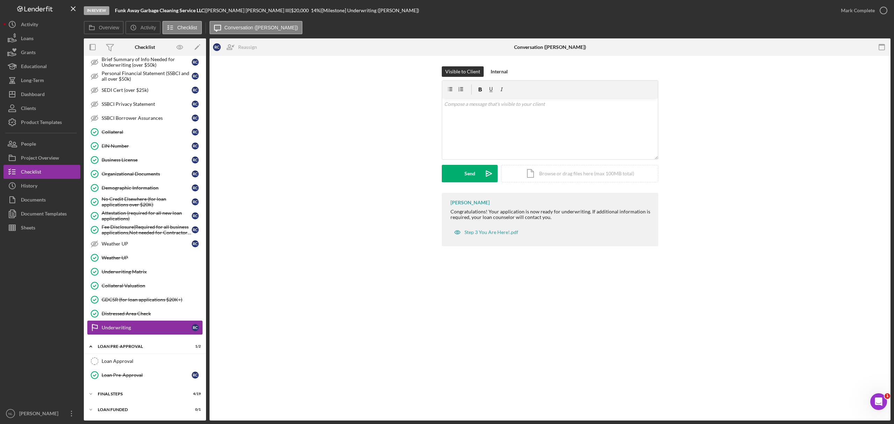
scroll to position [447, 0]
click at [498, 73] on div "Internal" at bounding box center [499, 71] width 17 height 10
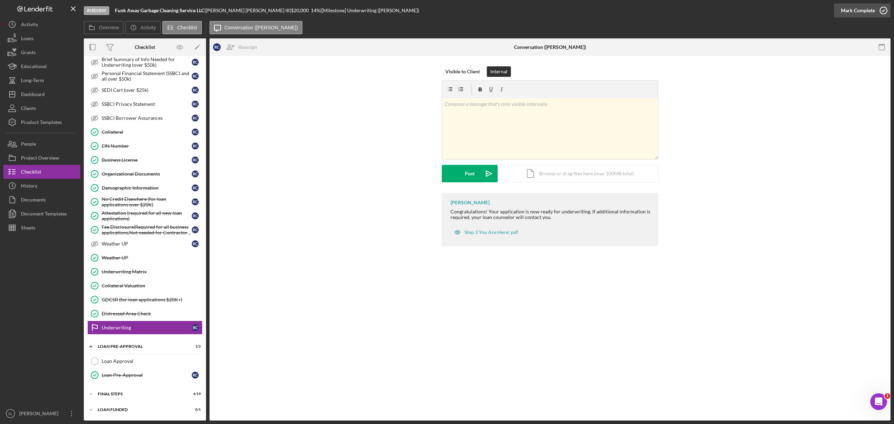
click at [855, 16] on div "Mark Complete" at bounding box center [858, 10] width 34 height 14
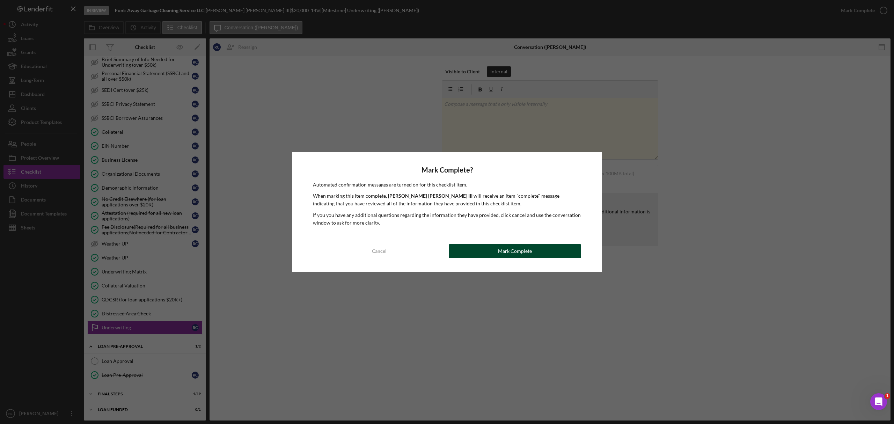
click at [499, 253] on div "Mark Complete" at bounding box center [515, 251] width 34 height 14
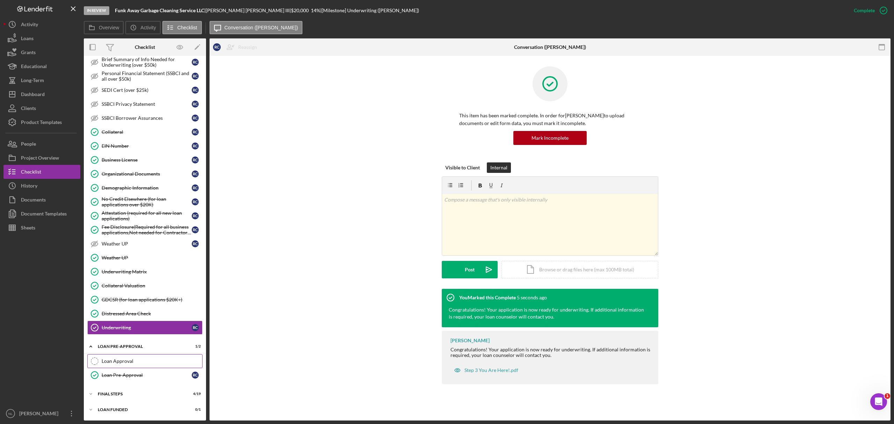
click at [141, 364] on div "Loan Approval" at bounding box center [152, 361] width 101 height 6
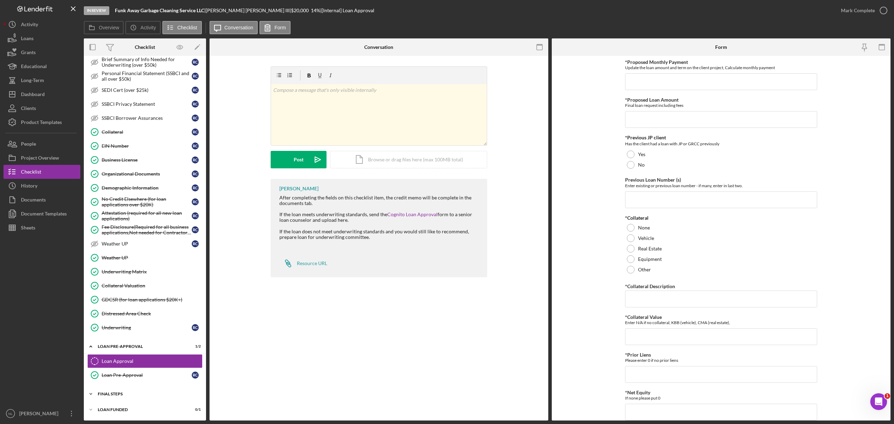
click at [140, 400] on div "Icon/Expander FINAL STEPS 4 / 19" at bounding box center [145, 394] width 122 height 14
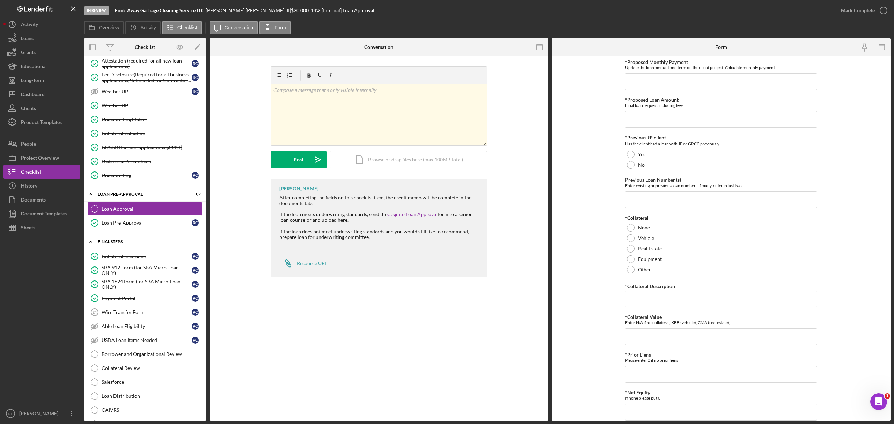
scroll to position [672, 0]
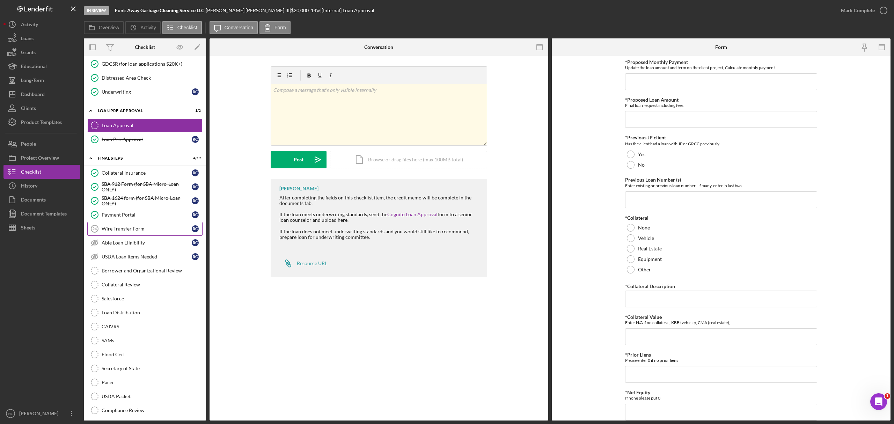
click at [135, 232] on div "Wire Transfer Form" at bounding box center [147, 229] width 90 height 6
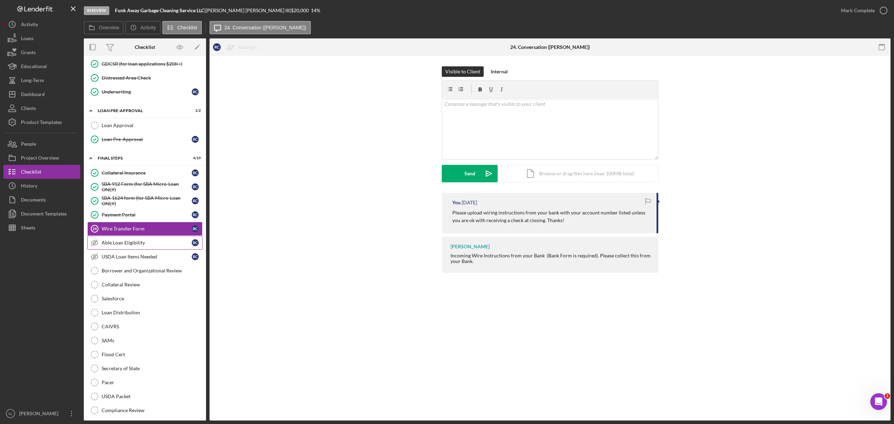
click at [134, 246] on div "Able Loan Eligibility" at bounding box center [147, 243] width 90 height 6
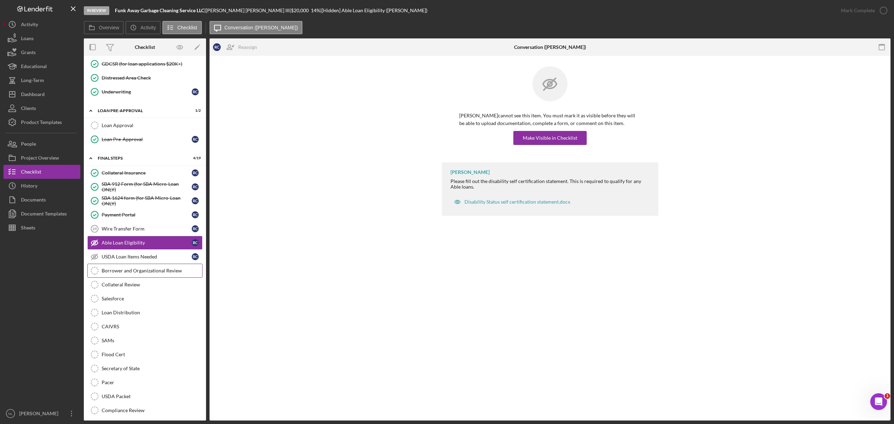
click at [134, 277] on link "Borrower and Organizational Review Borrower and Organizational Review" at bounding box center [144, 271] width 115 height 14
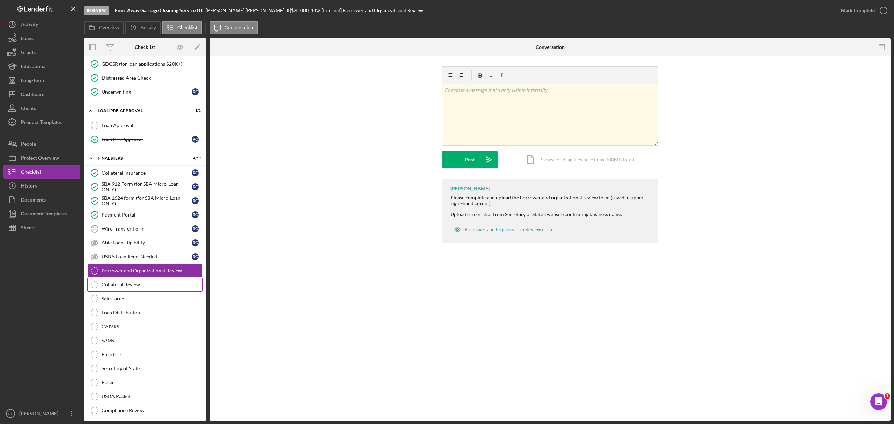
click at [129, 292] on link "Collateral Review Collateral Review" at bounding box center [144, 285] width 115 height 14
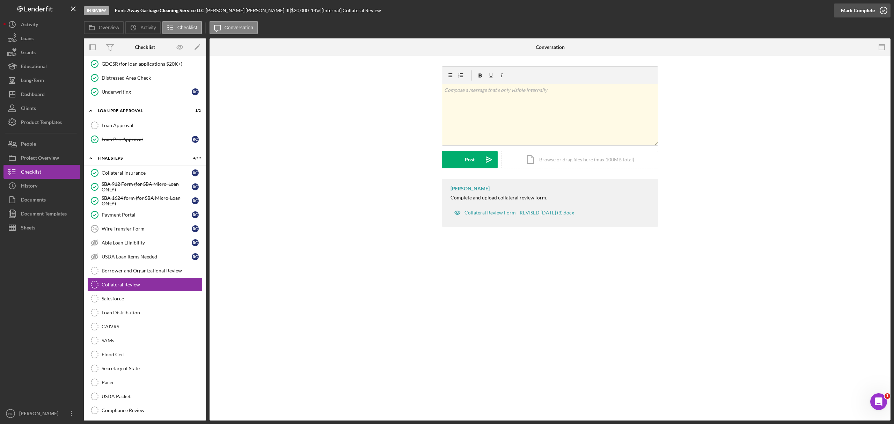
click at [842, 12] on div "Mark Complete" at bounding box center [858, 10] width 34 height 14
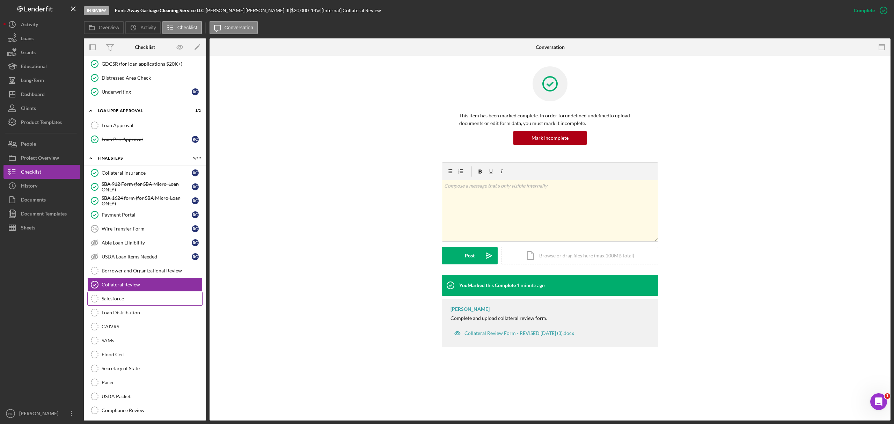
click at [136, 306] on link "Salesforce Salesforce" at bounding box center [144, 299] width 115 height 14
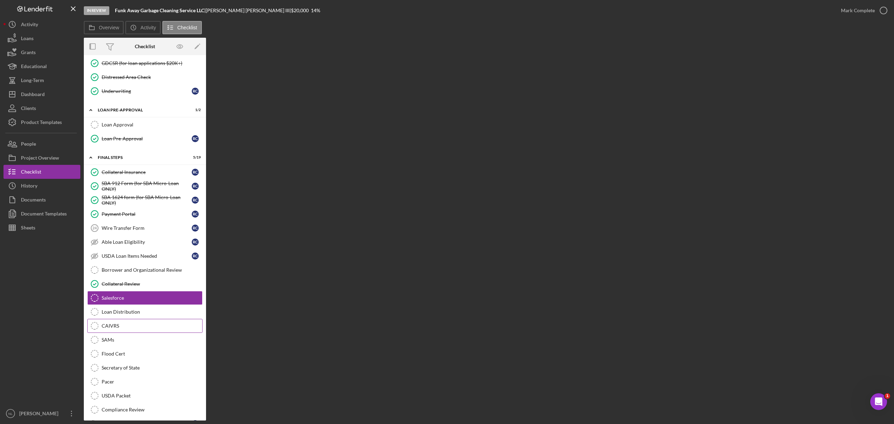
click at [154, 333] on link "CAIVRS CAIVRS" at bounding box center [144, 326] width 115 height 14
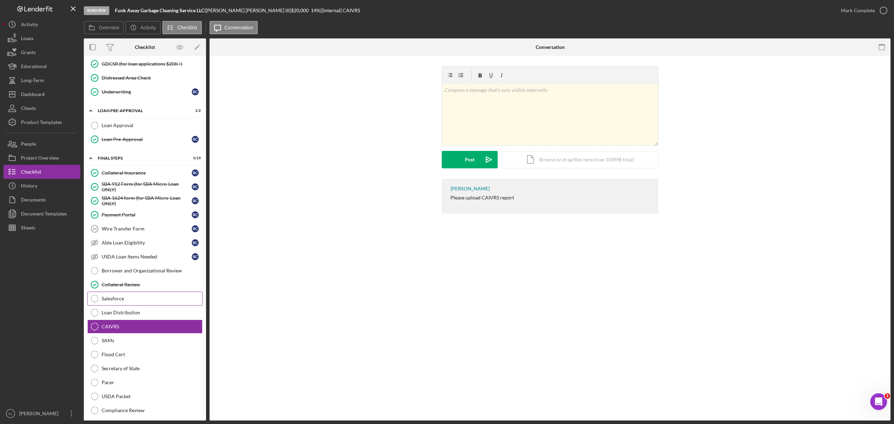
click at [133, 302] on div "Salesforce" at bounding box center [152, 299] width 101 height 6
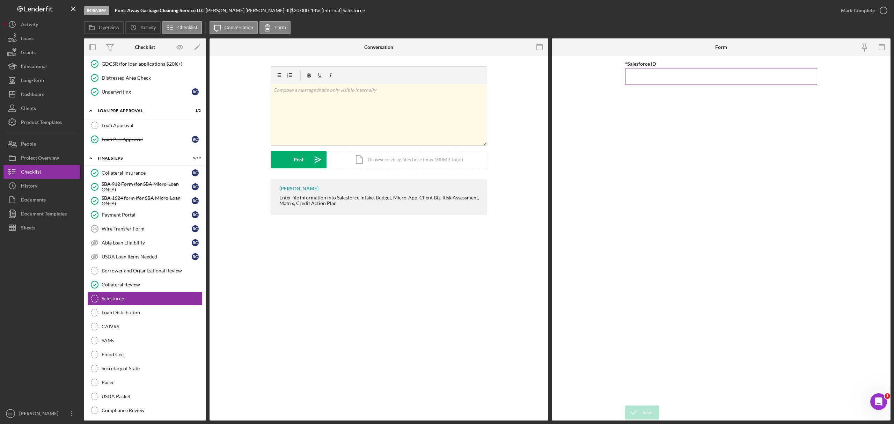
click at [628, 80] on input "*Salesforce ID" at bounding box center [721, 76] width 192 height 17
paste input "a0wPC000002KMpdYAG"
type input "a0wPC000002KMpdYAG"
click at [651, 413] on div "Save" at bounding box center [648, 413] width 10 height 14
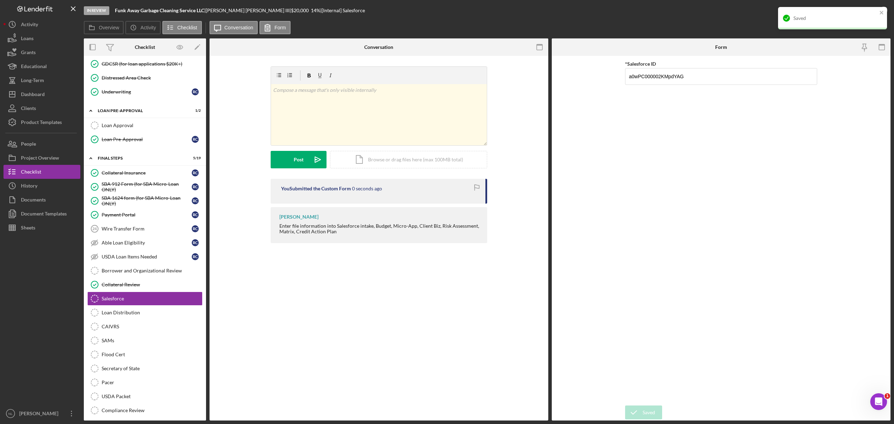
click at [878, 10] on div "Saved" at bounding box center [832, 18] width 109 height 22
click at [851, 15] on div "Mark Complete" at bounding box center [858, 10] width 34 height 14
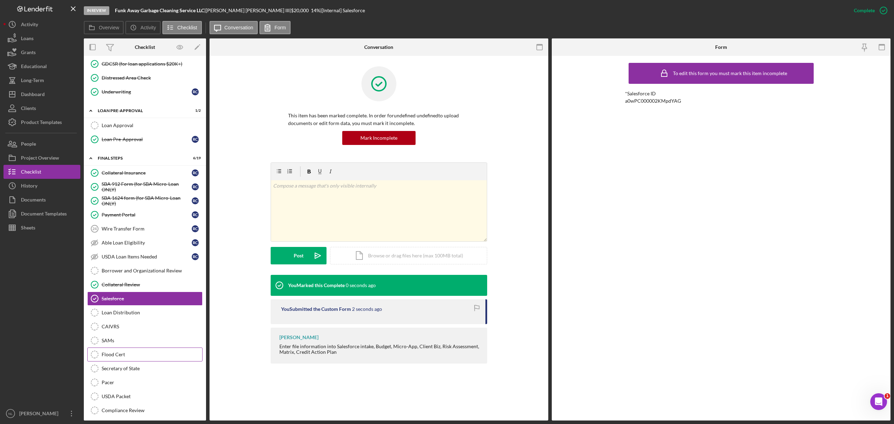
click at [153, 362] on link "Flood Cert Flood Cert" at bounding box center [144, 355] width 115 height 14
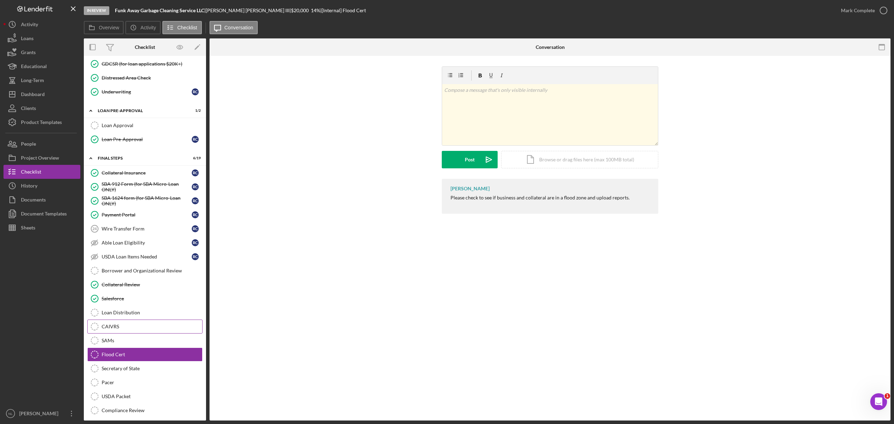
click at [136, 334] on link "CAIVRS CAIVRS" at bounding box center [144, 327] width 115 height 14
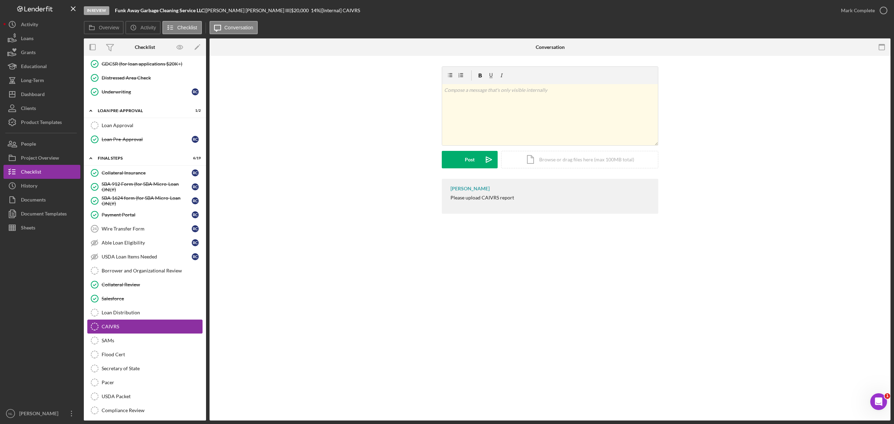
click at [129, 334] on link "CAIVRS CAIVRS" at bounding box center [144, 327] width 115 height 14
click at [137, 376] on link "Secretary of State Secretary of State" at bounding box center [144, 369] width 115 height 14
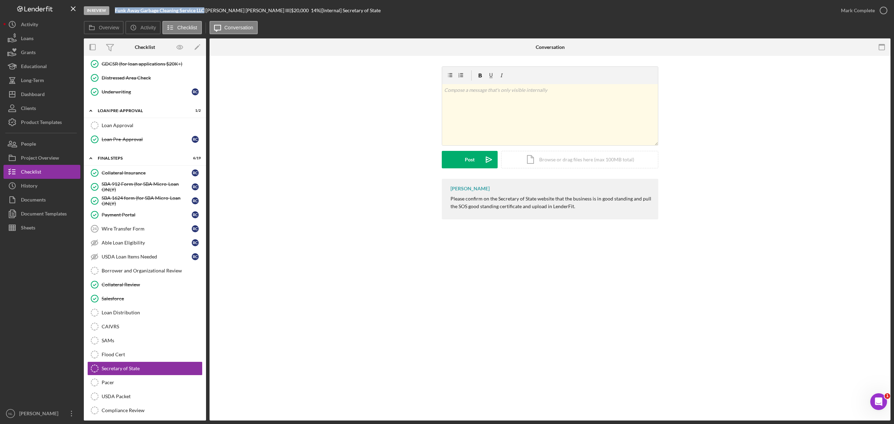
drag, startPoint x: 205, startPoint y: 12, endPoint x: 112, endPoint y: 13, distance: 92.6
click at [112, 13] on div "In Review Funk Away Garbage Cleaning Service LLC | [PERSON_NAME] III | $20,000 …" at bounding box center [459, 10] width 750 height 21
copy div "Funk Away Garbage Cleaning Service LLC"
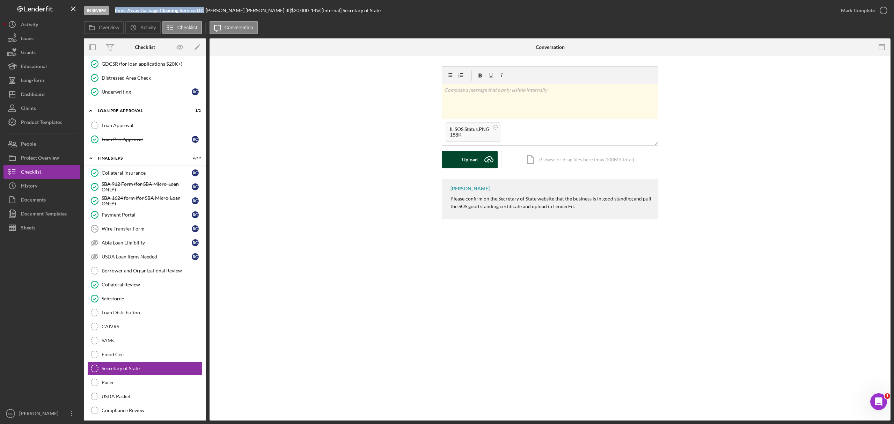
click at [474, 160] on div "Upload" at bounding box center [470, 159] width 16 height 17
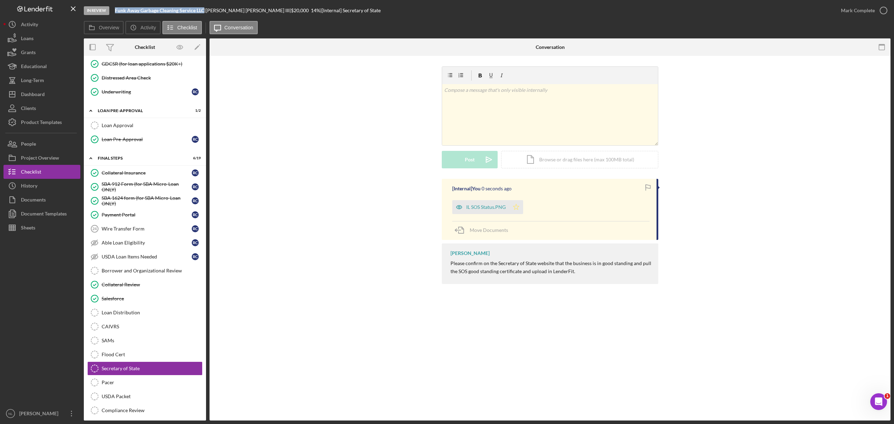
click at [521, 206] on icon "Icon/Star" at bounding box center [516, 207] width 14 height 14
click at [870, 12] on div "Mark Complete" at bounding box center [858, 10] width 34 height 14
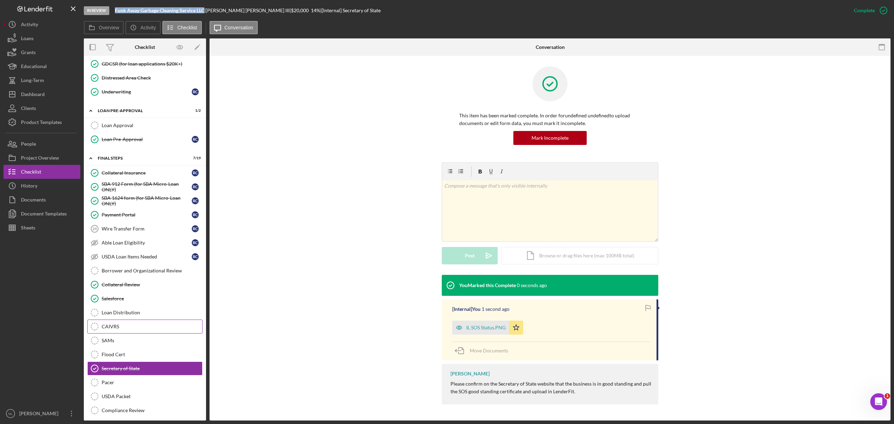
click at [108, 334] on link "CAIVRS CAIVRS" at bounding box center [144, 327] width 115 height 14
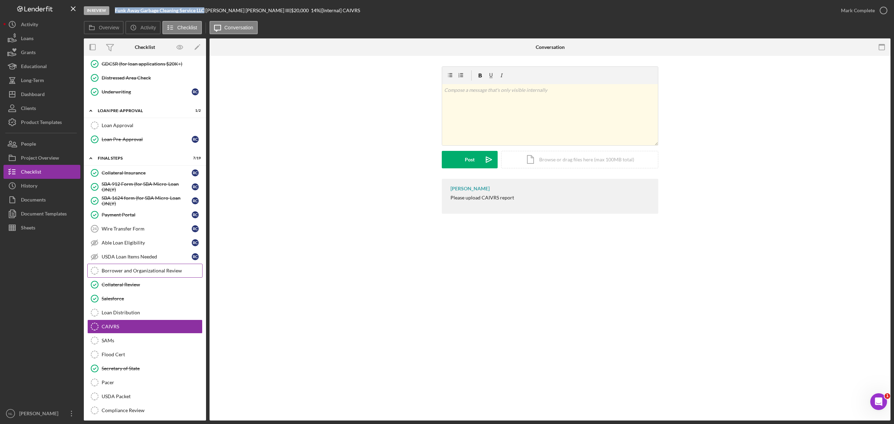
click at [113, 274] on div "Borrower and Organizational Review" at bounding box center [152, 271] width 101 height 6
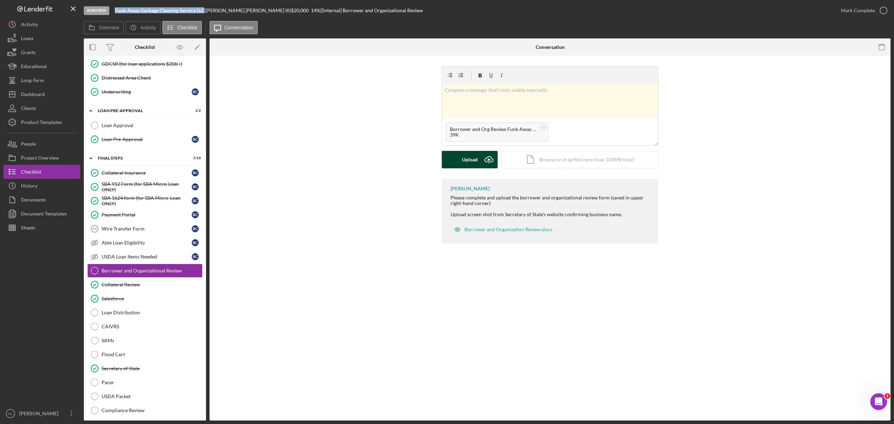
click at [467, 166] on div "Upload" at bounding box center [470, 159] width 16 height 17
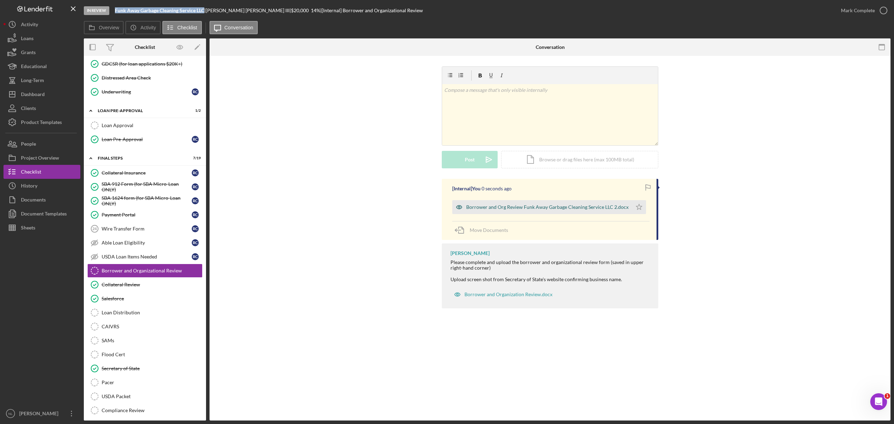
click at [525, 209] on div "Borrower and Org Review Funk Away Garbage Cleaning Service LLC 2.docx" at bounding box center [547, 207] width 162 height 6
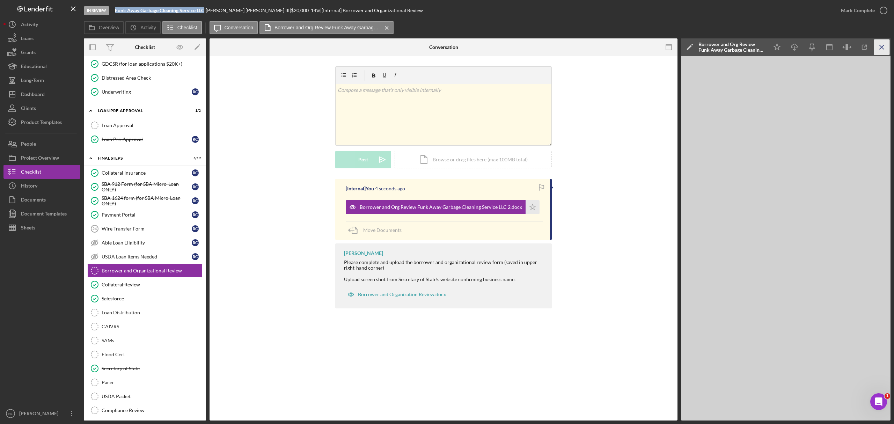
click at [887, 50] on icon "Icon/Menu Close" at bounding box center [883, 47] width 16 height 16
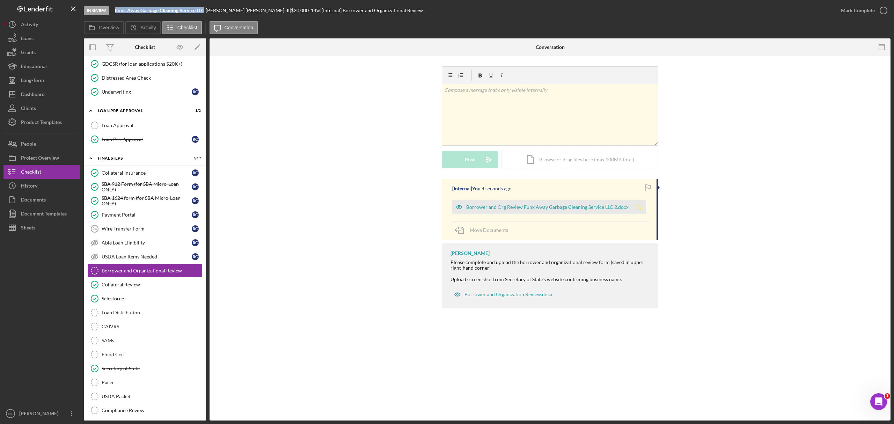
click at [632, 214] on icon "Icon/Star" at bounding box center [639, 207] width 14 height 14
click at [850, 9] on div "Mark Complete" at bounding box center [858, 10] width 34 height 14
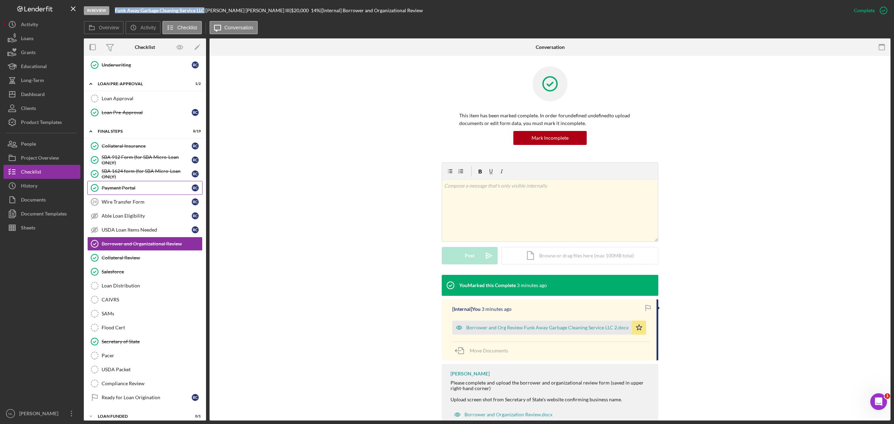
scroll to position [721, 0]
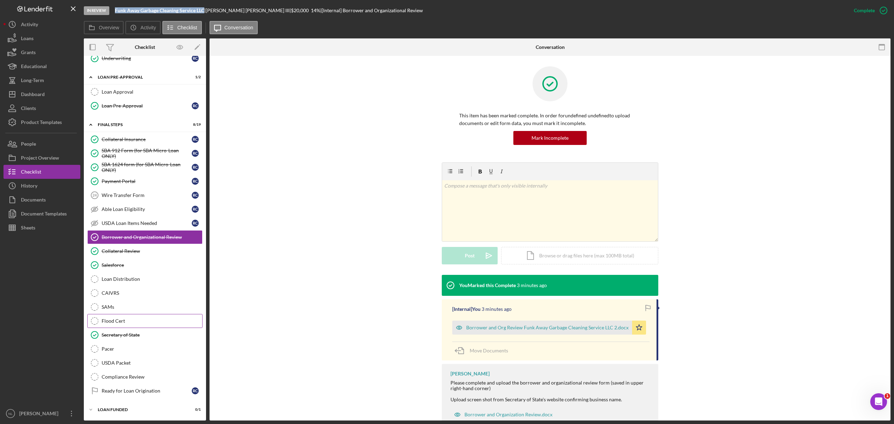
click at [128, 319] on div "Flood Cert" at bounding box center [152, 321] width 101 height 6
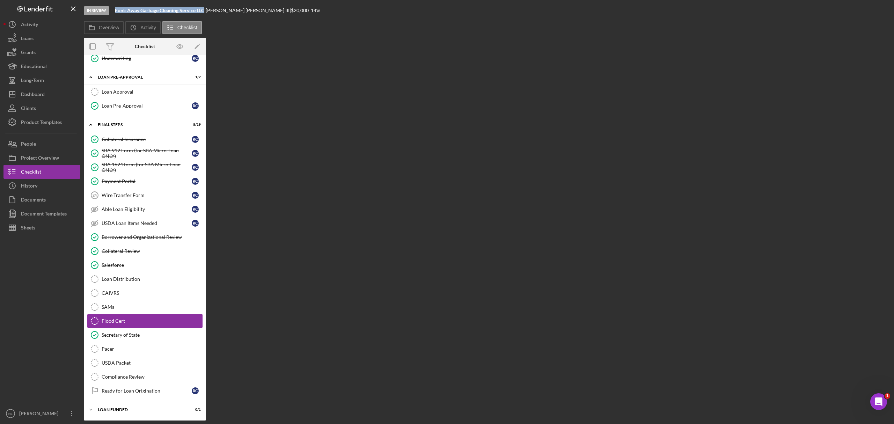
scroll to position [720, 0]
click at [113, 272] on link "Loan Distribution Loan Distribution" at bounding box center [144, 279] width 115 height 14
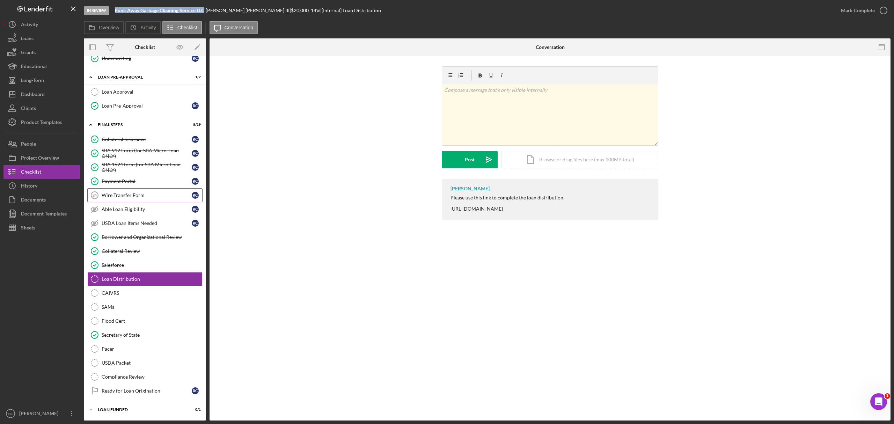
click at [112, 189] on link "Wire Transfer Form 24 Wire Transfer Form R C" at bounding box center [144, 195] width 115 height 14
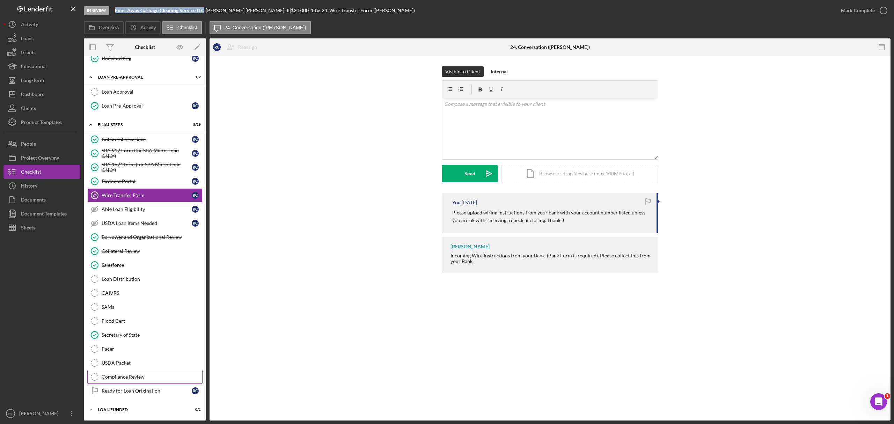
click at [135, 379] on div "Compliance Review" at bounding box center [152, 377] width 101 height 6
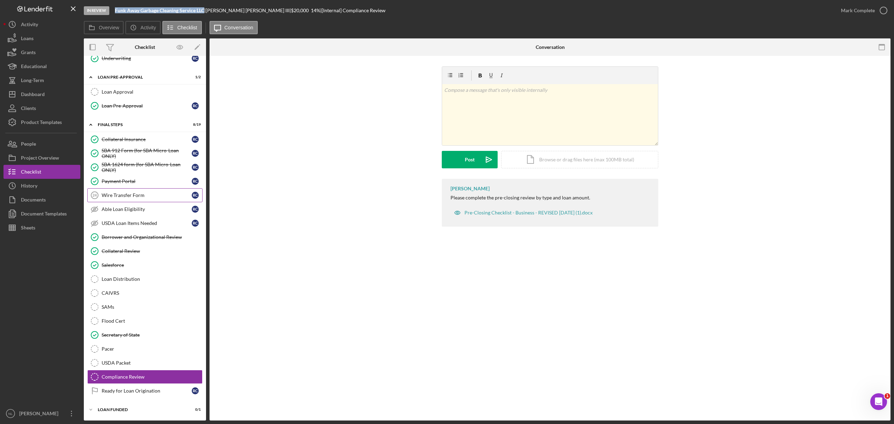
click at [122, 189] on link "Wire Transfer Form 24 Wire Transfer Form R C" at bounding box center [144, 195] width 115 height 14
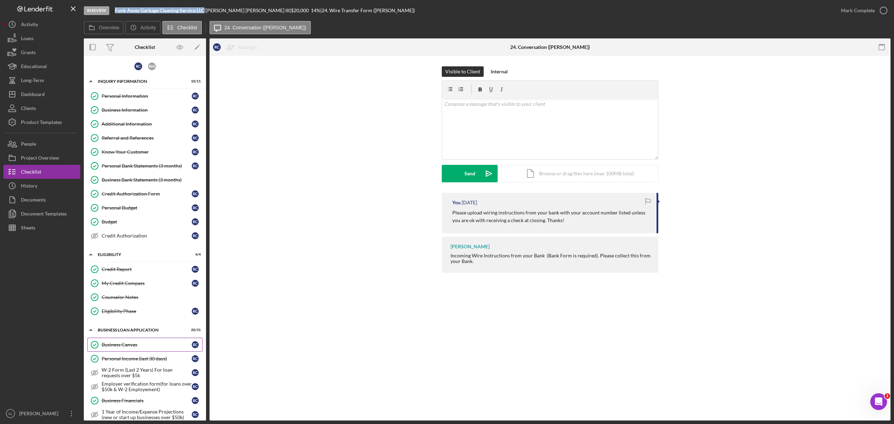
scroll to position [87, 0]
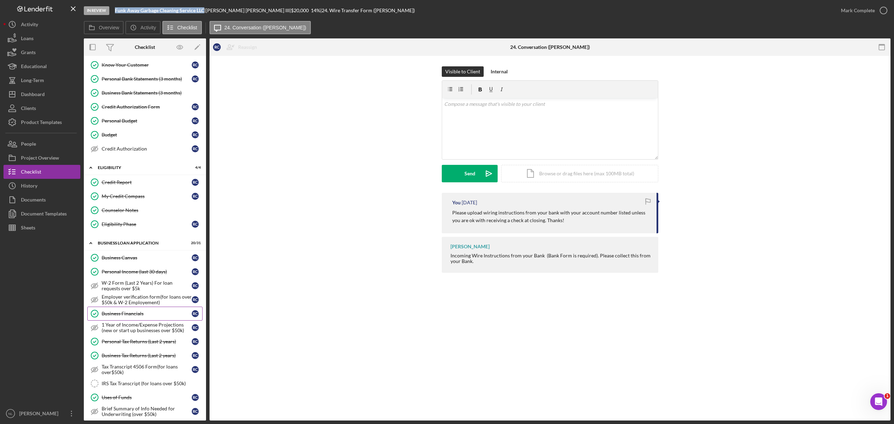
click at [135, 316] on div "Business Financials" at bounding box center [147, 314] width 90 height 6
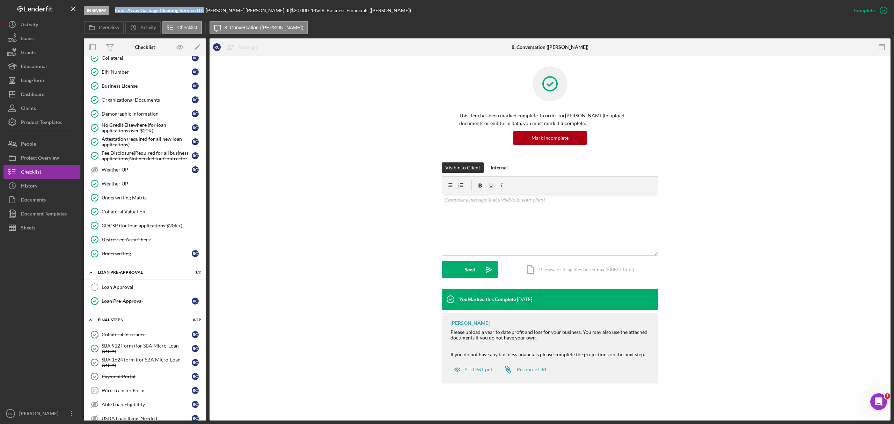
scroll to position [721, 0]
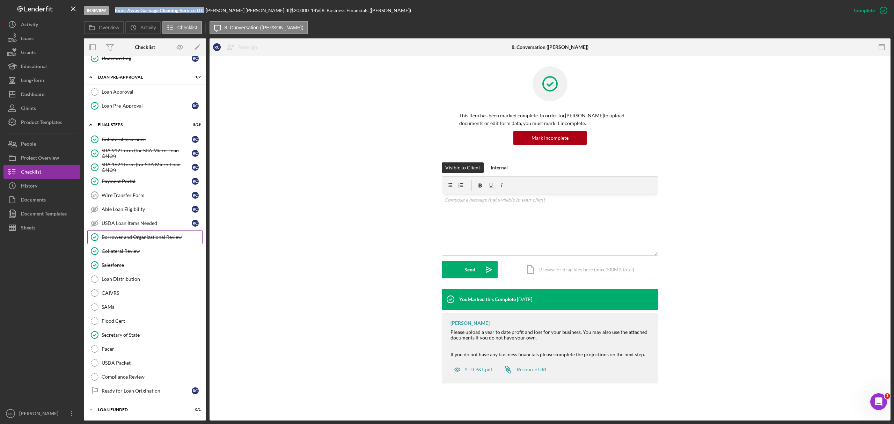
click at [143, 241] on link "Borrower and Organizational Review Borrower and Organizational Review" at bounding box center [144, 237] width 115 height 14
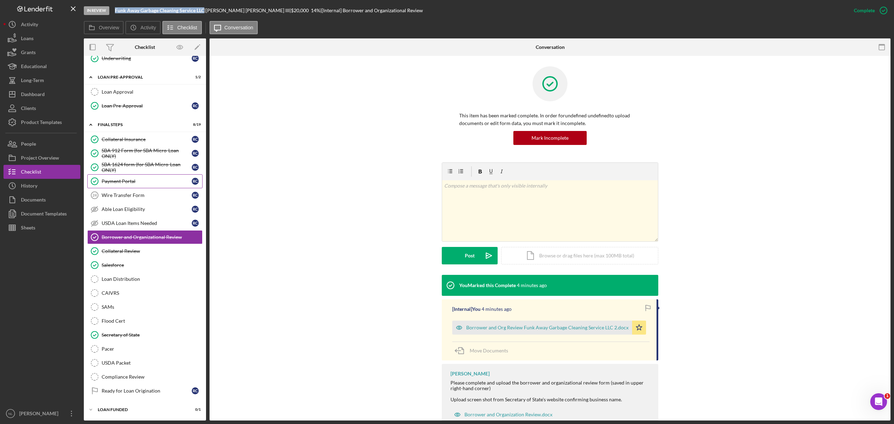
click at [125, 174] on link "Payment Portal Payment Portal R C" at bounding box center [144, 181] width 115 height 14
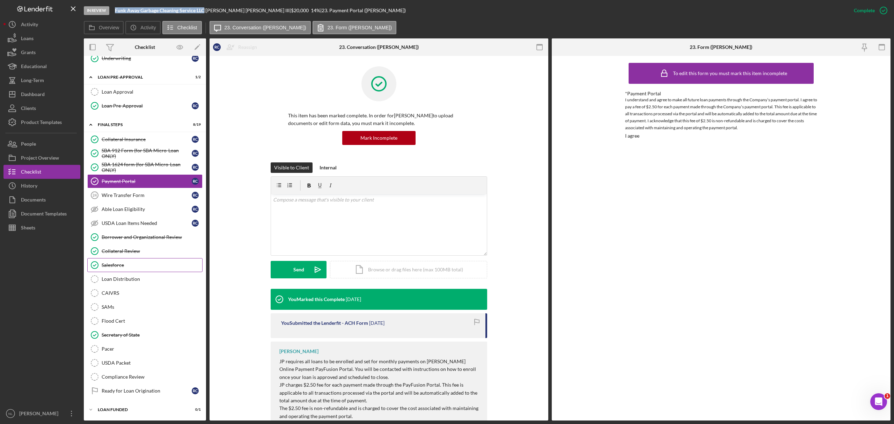
click at [114, 259] on link "Salesforce Salesforce" at bounding box center [144, 265] width 115 height 14
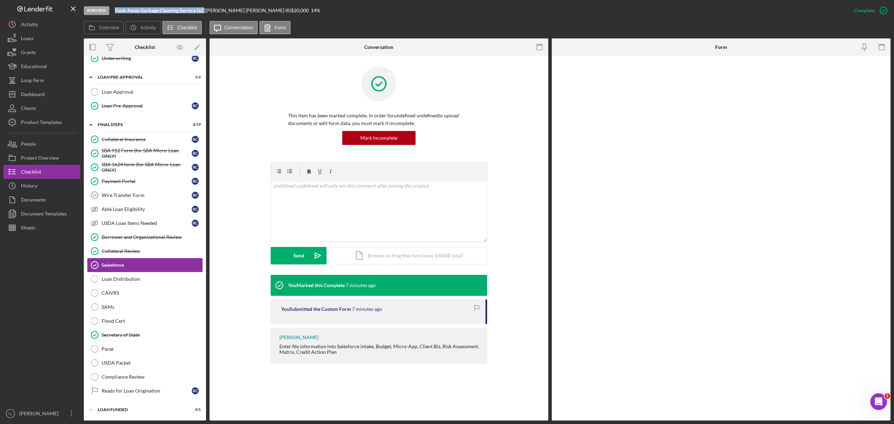
scroll to position [721, 0]
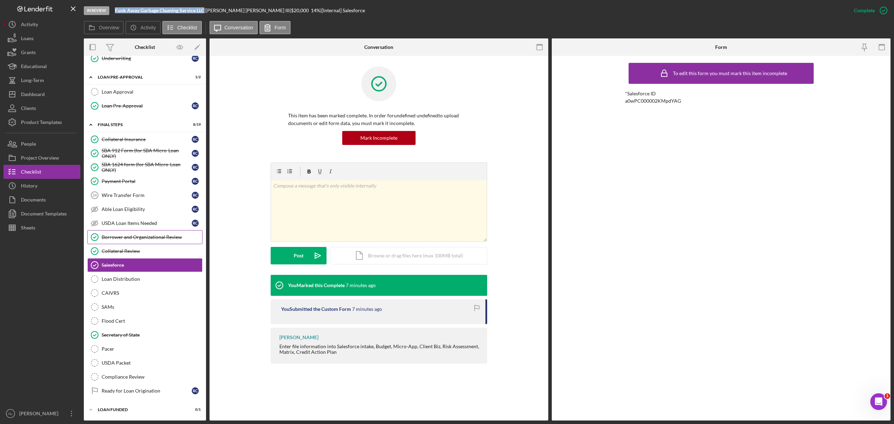
click at [113, 234] on div "Borrower and Organizational Review" at bounding box center [152, 237] width 101 height 6
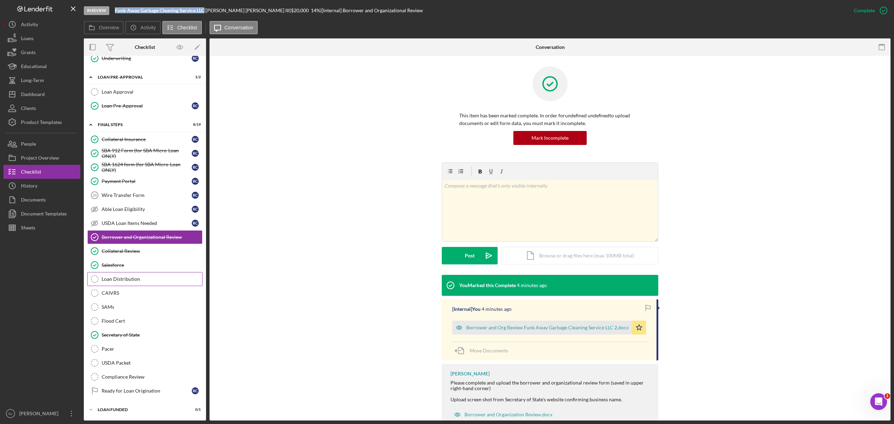
click at [125, 278] on div "Loan Distribution" at bounding box center [152, 279] width 101 height 6
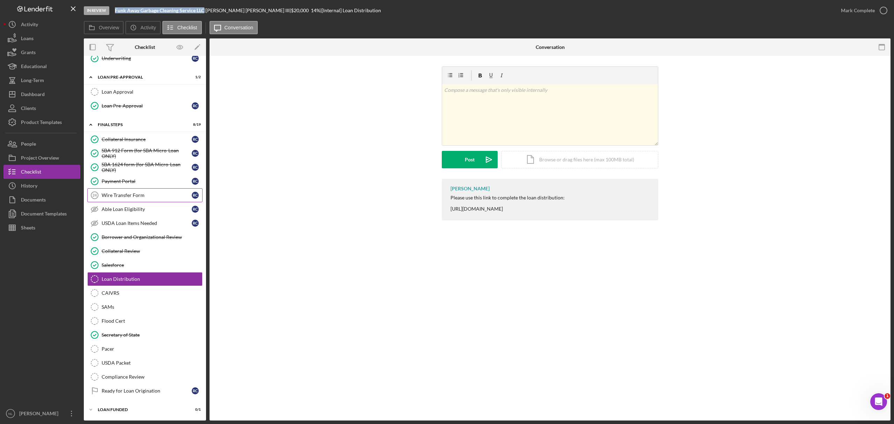
click at [119, 189] on link "Wire Transfer Form 24 Wire Transfer Form R C" at bounding box center [144, 195] width 115 height 14
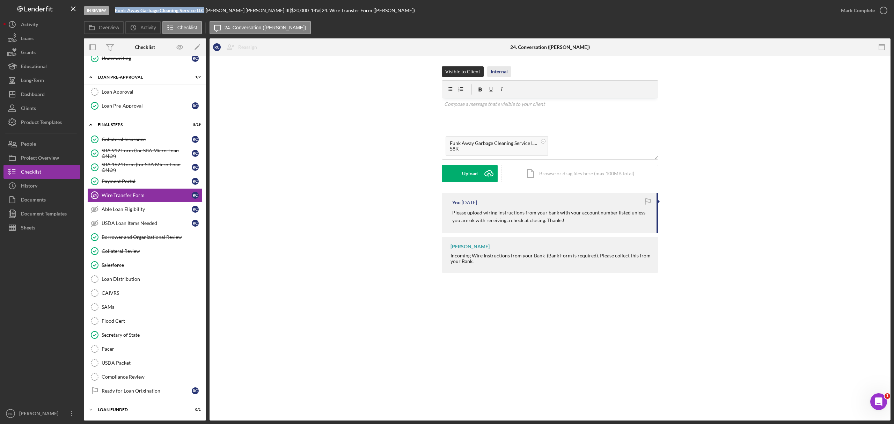
click at [489, 71] on button "Internal" at bounding box center [499, 71] width 24 height 10
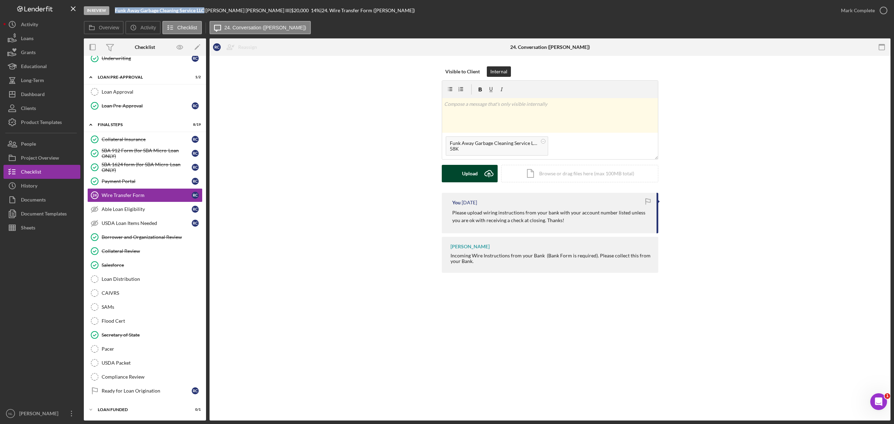
click at [476, 174] on div "Upload" at bounding box center [470, 173] width 16 height 17
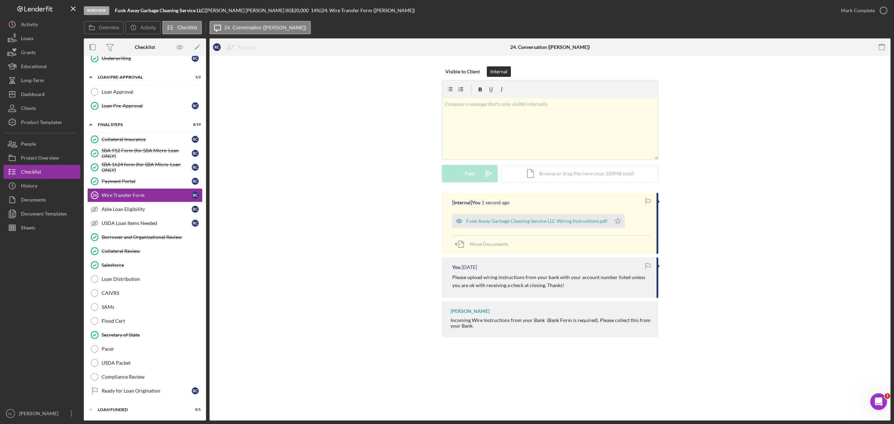
click at [624, 219] on div "Funk Away Garbage Cleaning Service LLC Wiring Instruxtions.pdf Icon/Star" at bounding box center [540, 219] width 176 height 17
click at [611, 223] on icon "Icon/Star" at bounding box center [618, 221] width 14 height 14
click at [853, 7] on div "Mark Complete" at bounding box center [858, 10] width 34 height 14
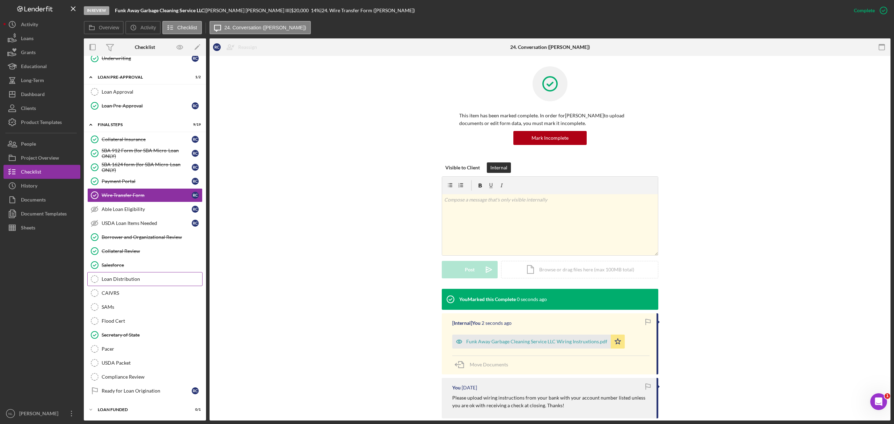
click at [114, 276] on div "Loan Distribution" at bounding box center [152, 279] width 101 height 6
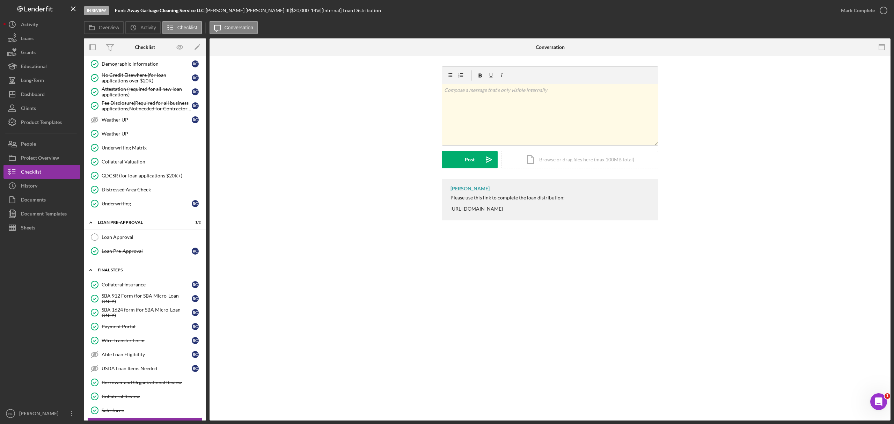
scroll to position [551, 0]
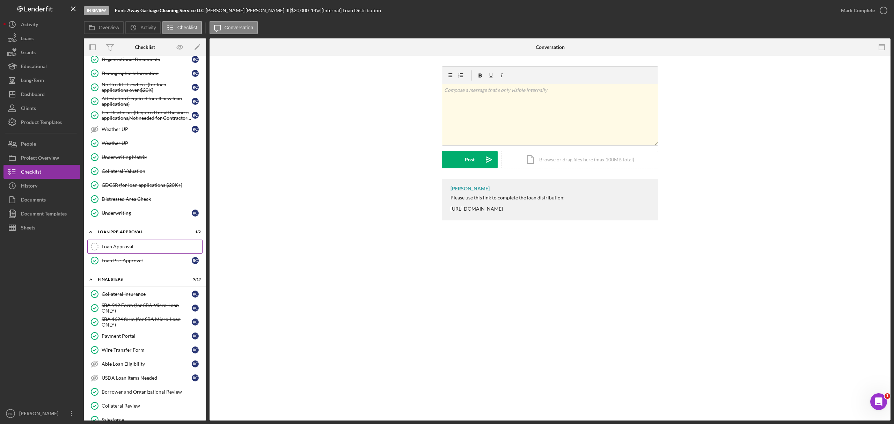
click at [140, 250] on link "Loan Approval Loan Approval" at bounding box center [144, 247] width 115 height 14
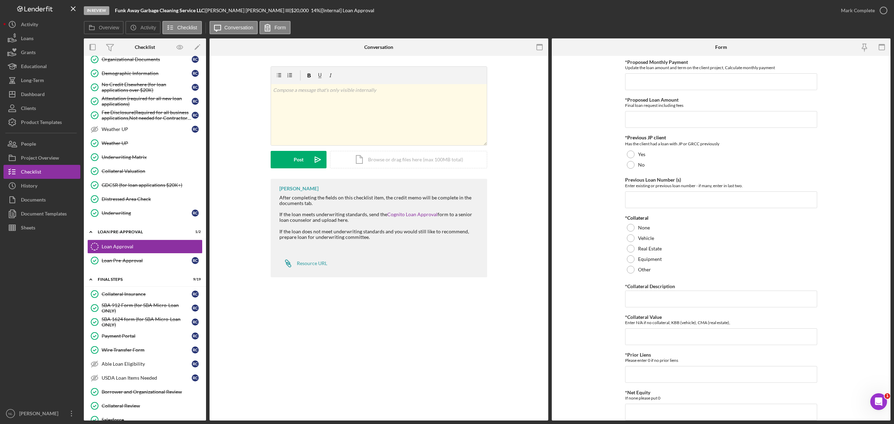
click at [645, 129] on div "*Proposed Monthly Payment Update the loan amount and term on the client project…" at bounding box center [721, 318] width 192 height 518
click at [636, 153] on div "Yes" at bounding box center [721, 154] width 192 height 10
click at [639, 204] on input "Previous Loan Number (s)" at bounding box center [721, 199] width 192 height 17
click at [630, 231] on div at bounding box center [631, 228] width 8 height 8
click at [638, 294] on input "*Collateral Description" at bounding box center [721, 299] width 192 height 17
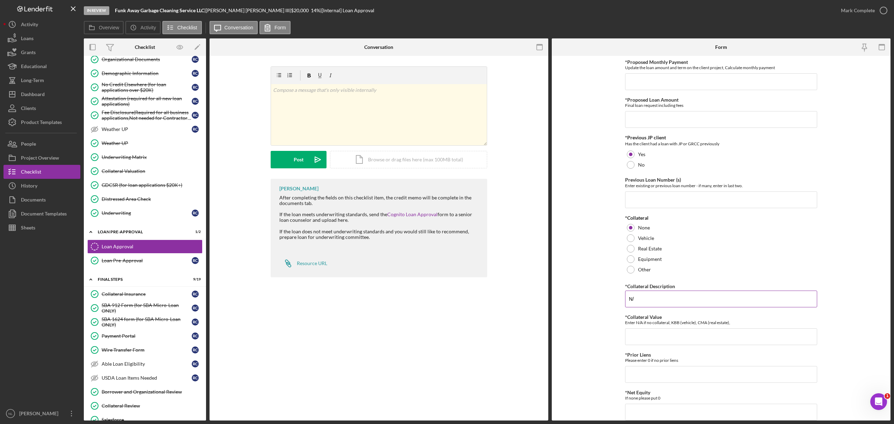
type input "N"
type input "700+ Credit Score"
click at [642, 340] on input "*Collateral Value" at bounding box center [721, 336] width 192 height 17
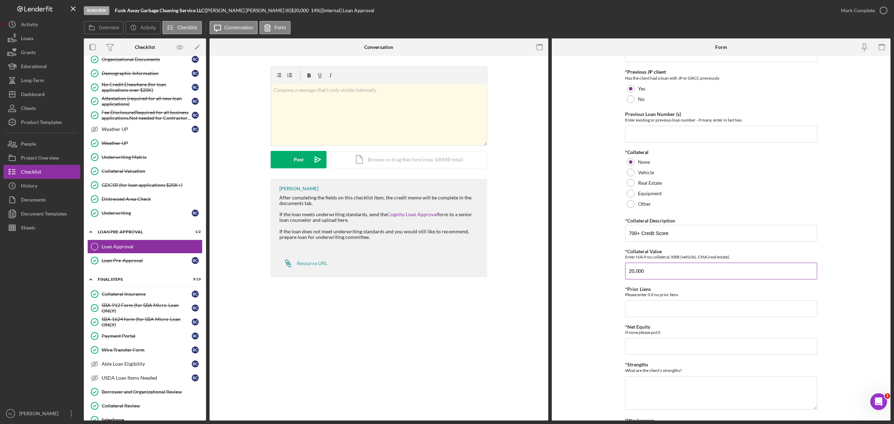
scroll to position [67, 0]
type input "20,000"
click at [633, 307] on input "*Prior Liens" at bounding box center [721, 307] width 192 height 17
type input "0"
click at [632, 353] on input "*Net Equity" at bounding box center [721, 345] width 192 height 17
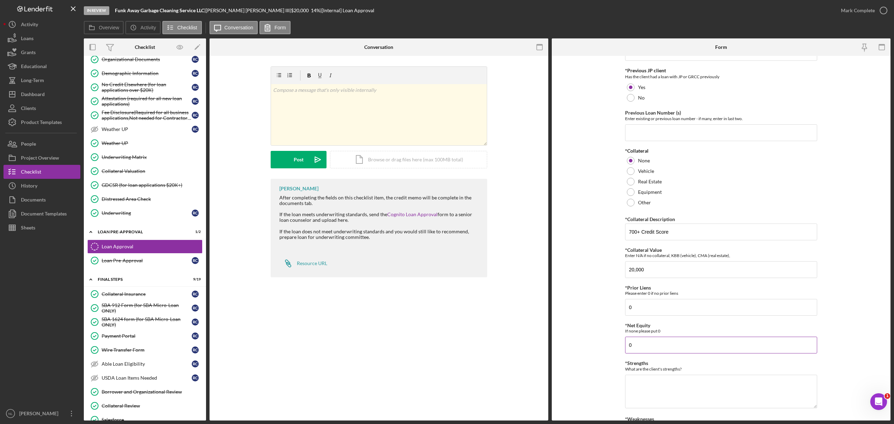
scroll to position [177, 0]
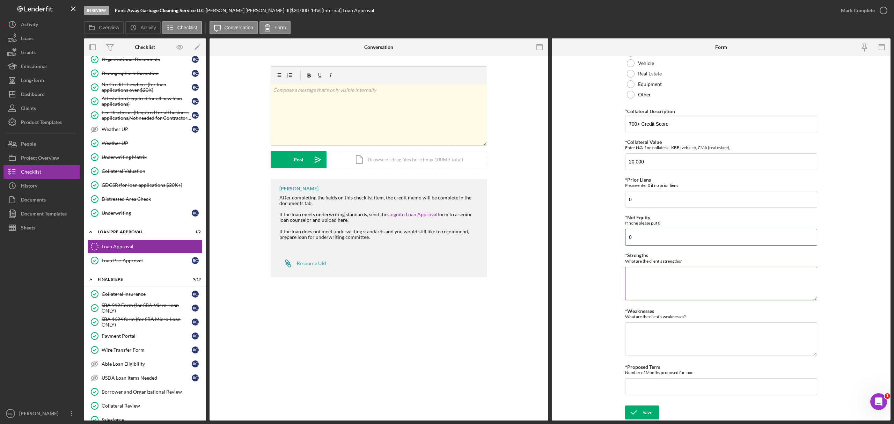
type input "0"
click at [638, 287] on textarea "*Strengths" at bounding box center [721, 284] width 192 height 34
type textarea "High Credit, Legacy Client, No collections, No delnequencies"
click at [652, 344] on textarea "*Weaknesses" at bounding box center [721, 339] width 192 height 34
type textarea "None"
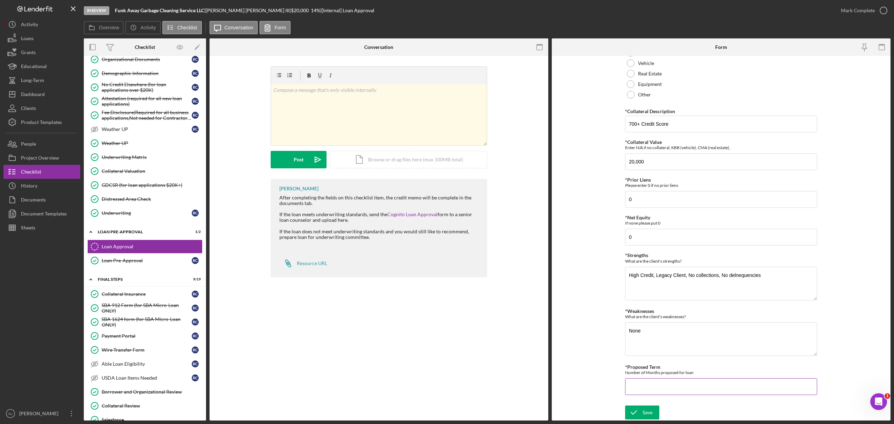
click at [654, 391] on input "*Proposed Term" at bounding box center [721, 386] width 192 height 17
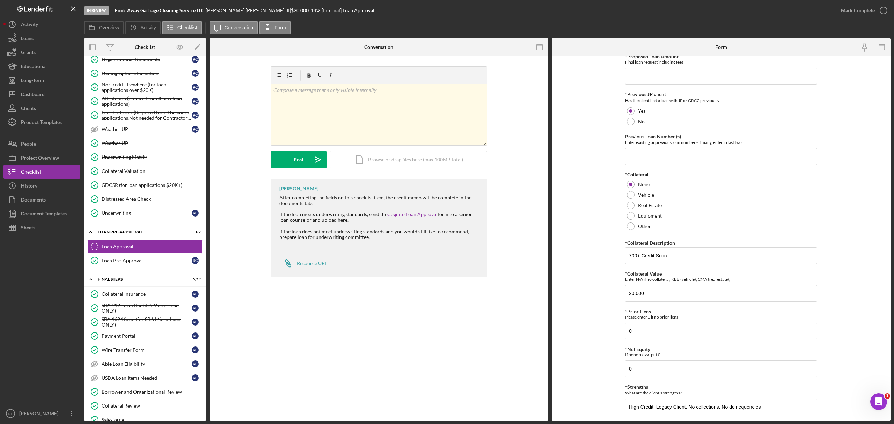
scroll to position [0, 0]
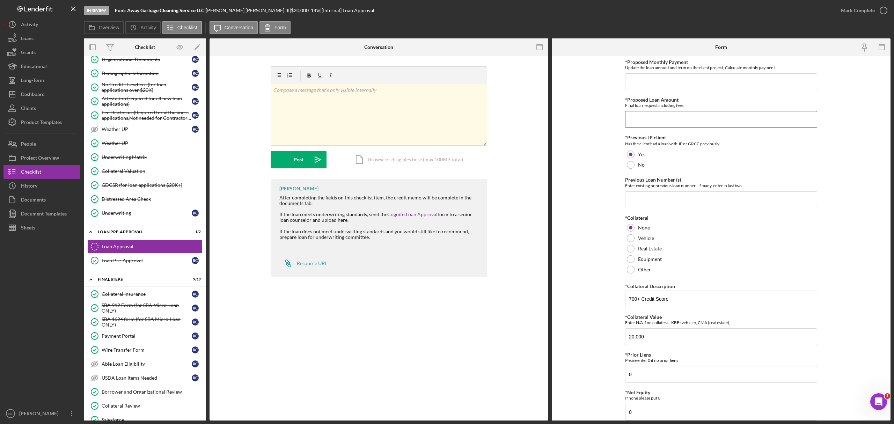
type input "84"
click at [663, 116] on input "*Proposed Loan Amount" at bounding box center [721, 119] width 192 height 17
click at [673, 122] on input "*Proposed Loan Amount" at bounding box center [721, 119] width 192 height 17
type input "$383"
click at [653, 83] on input "*Proposed Monthly Payment" at bounding box center [721, 81] width 192 height 17
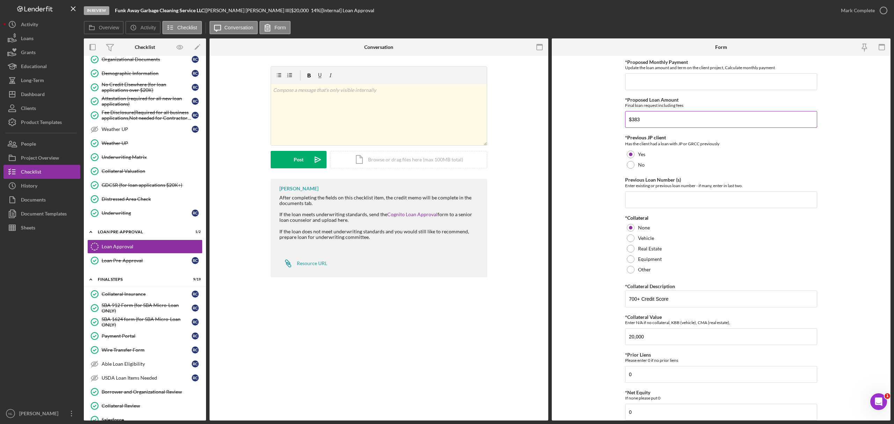
click at [654, 125] on input "$383" at bounding box center [721, 119] width 192 height 17
click at [654, 125] on input "$383" at bounding box center [721, 123] width 192 height 17
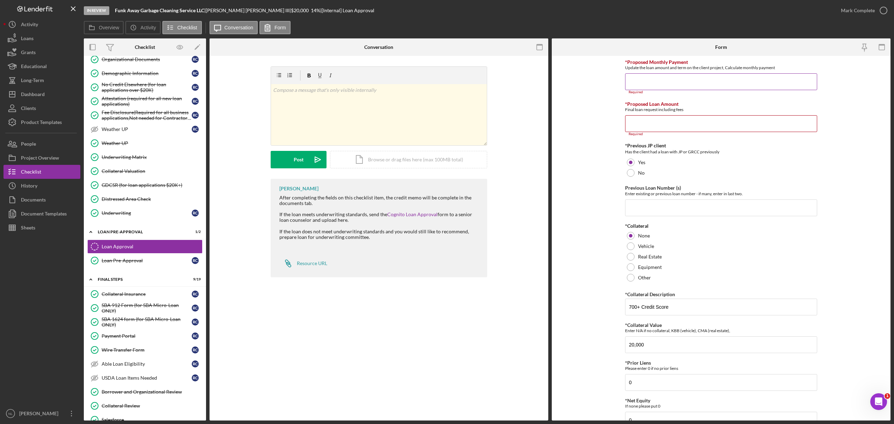
click at [637, 77] on input "*Proposed Monthly Payment" at bounding box center [721, 81] width 192 height 17
type input "$383"
click at [638, 123] on input "*Proposed Loan Amount" at bounding box center [721, 119] width 192 height 17
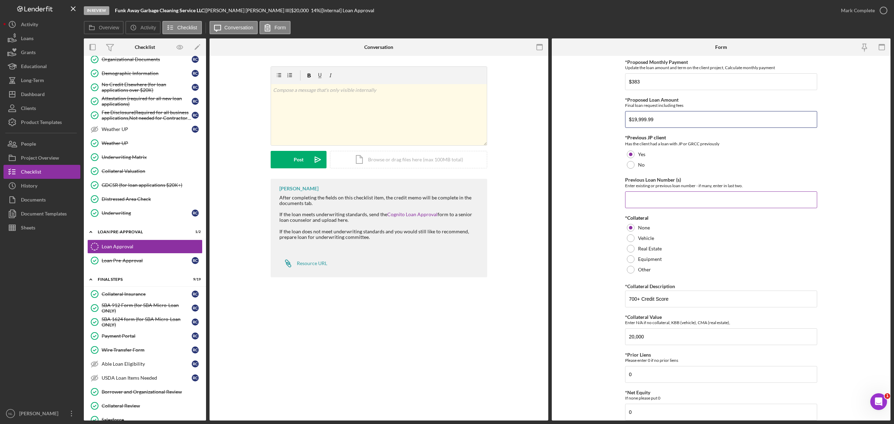
type input "$19,999.99"
click at [644, 204] on input "Previous Loan Number (s)" at bounding box center [721, 199] width 192 height 17
click at [656, 202] on input "Previous Loan Number (s)" at bounding box center [721, 199] width 192 height 17
paste input "2024-698"
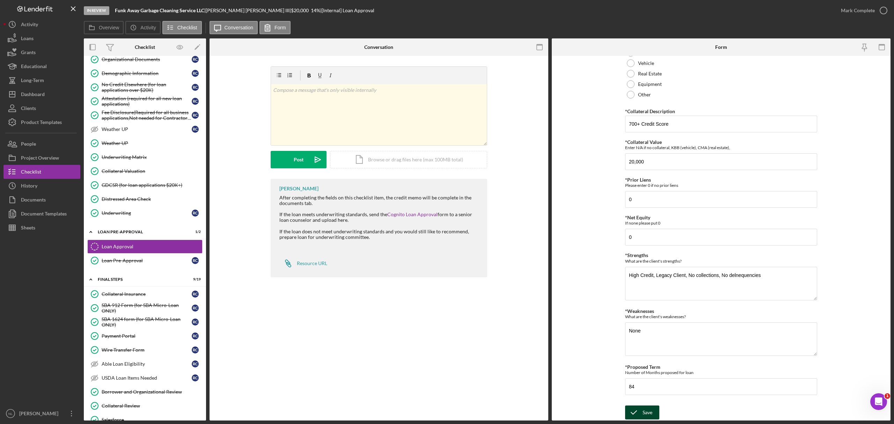
type input "2024-698"
click at [643, 414] on div "Save" at bounding box center [648, 413] width 10 height 14
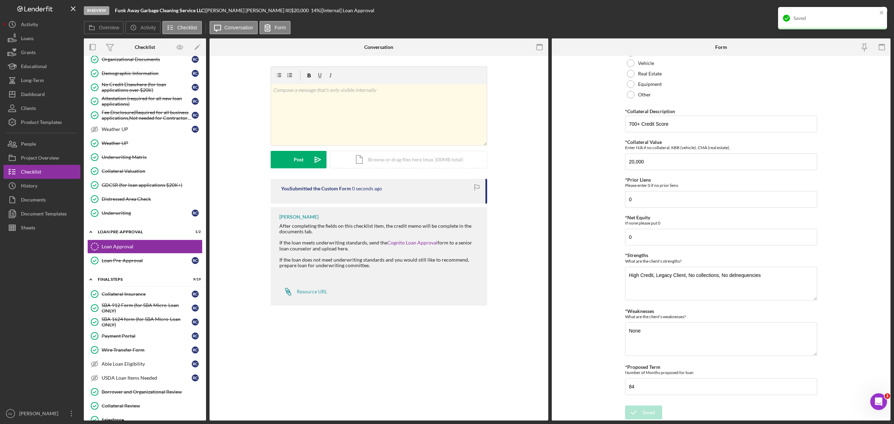
scroll to position [0, 0]
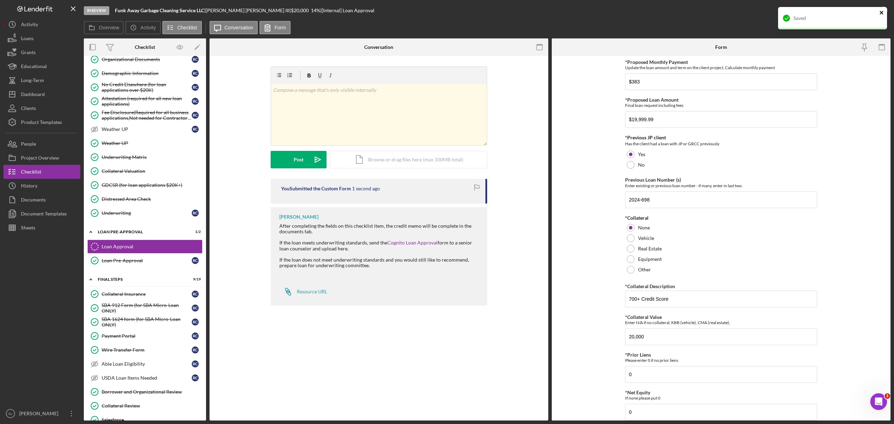
click at [883, 10] on icon "close" at bounding box center [882, 13] width 5 height 6
click at [863, 13] on div "Mark Complete" at bounding box center [858, 10] width 34 height 14
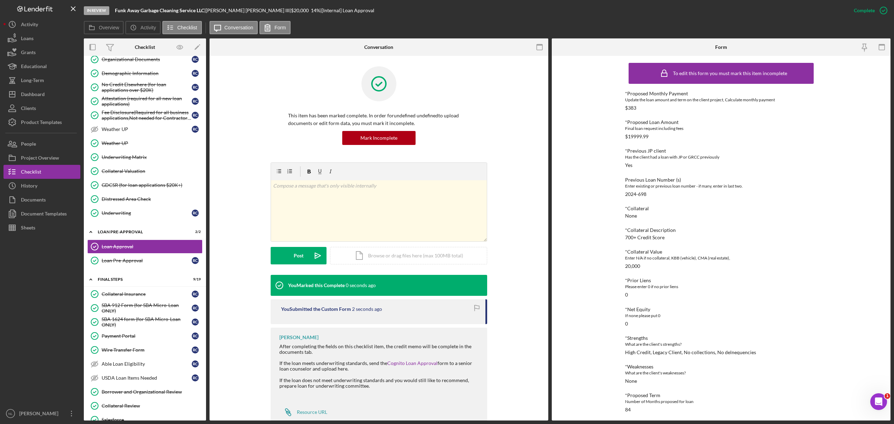
scroll to position [721, 0]
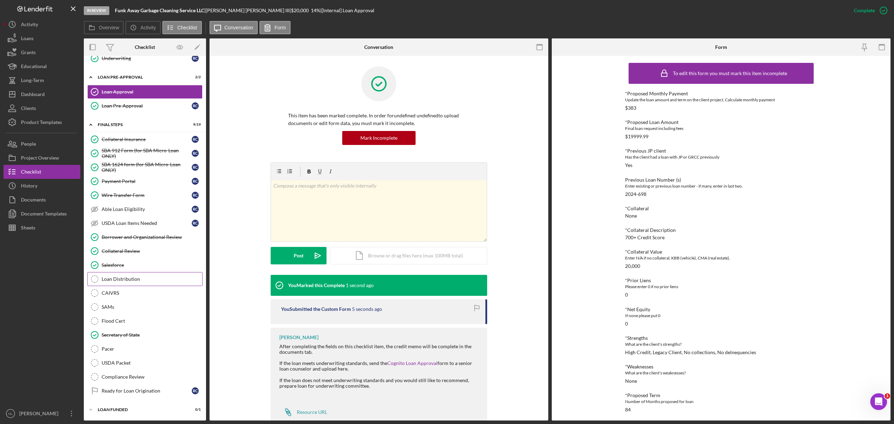
click at [114, 280] on div "Loan Distribution" at bounding box center [152, 279] width 101 height 6
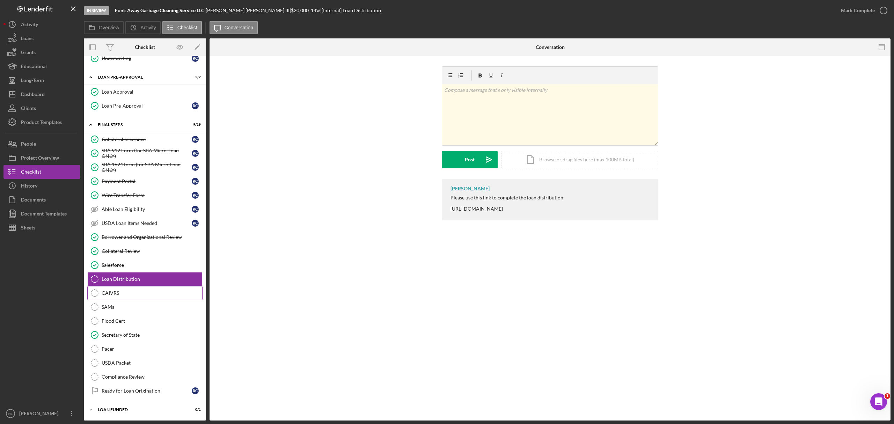
click at [118, 293] on div "CAIVRS" at bounding box center [152, 293] width 101 height 6
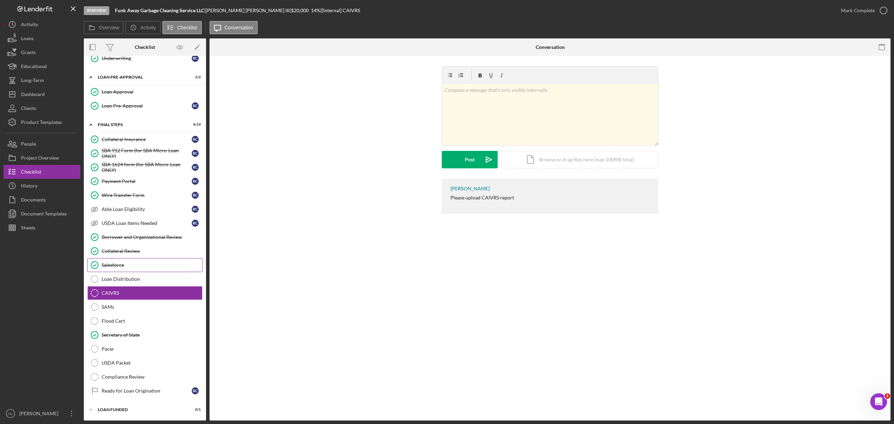
click at [105, 260] on link "Salesforce Salesforce" at bounding box center [144, 265] width 115 height 14
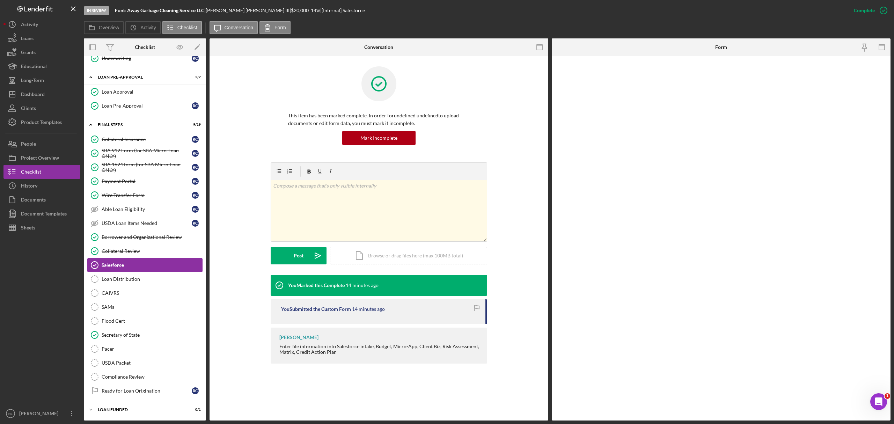
scroll to position [721, 0]
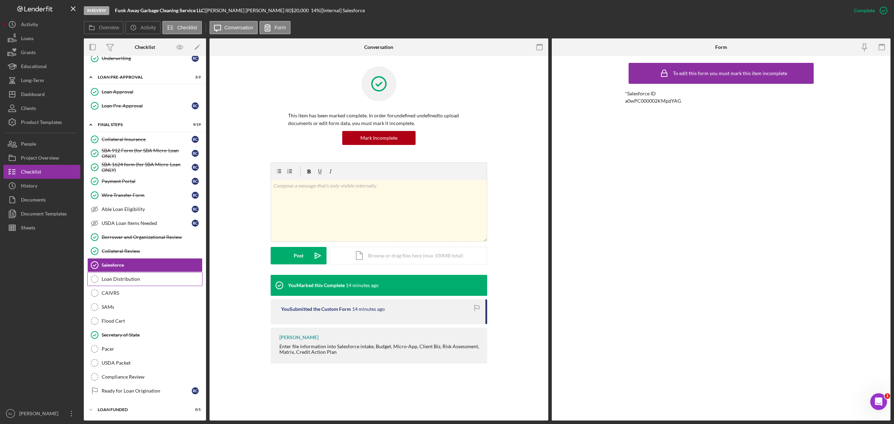
click at [109, 273] on link "Loan Distribution Loan Distribution" at bounding box center [144, 279] width 115 height 14
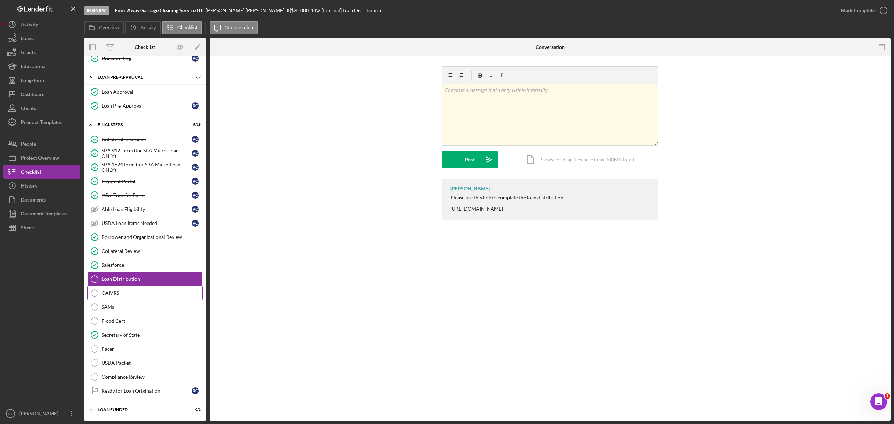
click at [119, 294] on div "CAIVRS" at bounding box center [152, 293] width 101 height 6
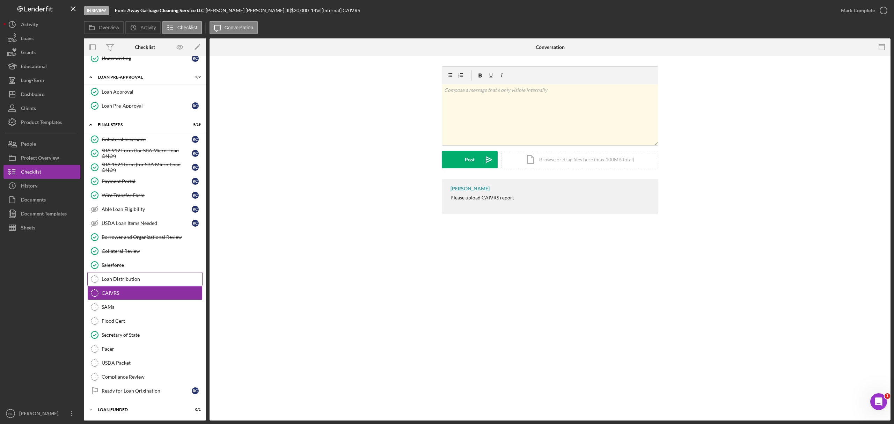
click at [113, 283] on link "Loan Distribution Loan Distribution" at bounding box center [144, 279] width 115 height 14
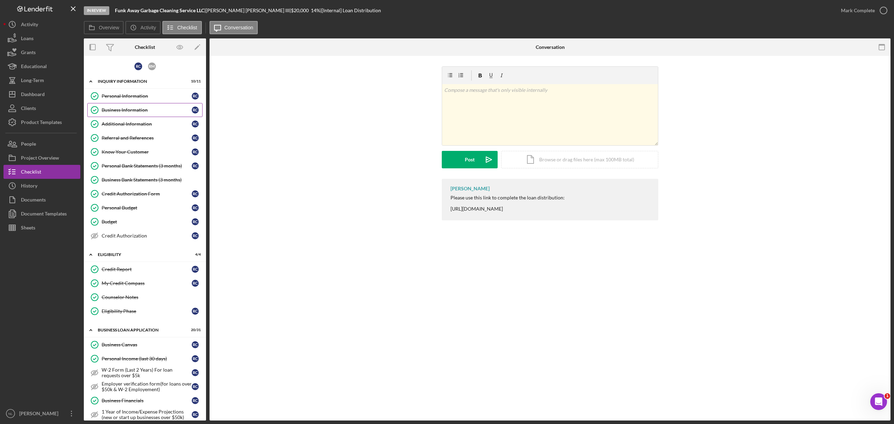
click at [133, 108] on div "Business Information" at bounding box center [147, 110] width 90 height 6
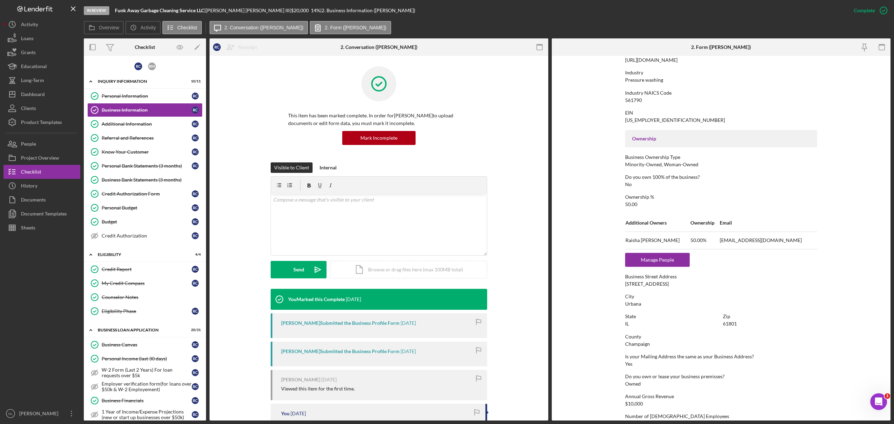
scroll to position [241, 0]
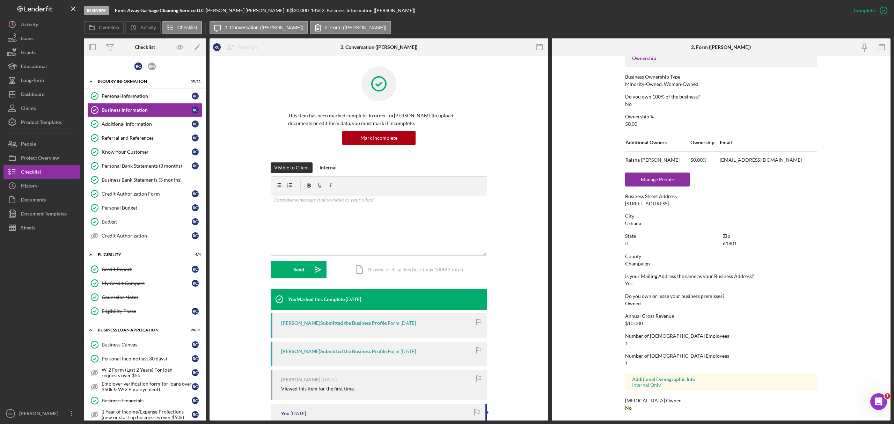
click at [636, 204] on div "[STREET_ADDRESS]" at bounding box center [647, 204] width 44 height 6
copy div "[STREET_ADDRESS]"
click at [52, 136] on div "Icon/History Activity Loans Grants Educational Long-Term Icon/Dashboard Dashboa…" at bounding box center [41, 218] width 77 height 403
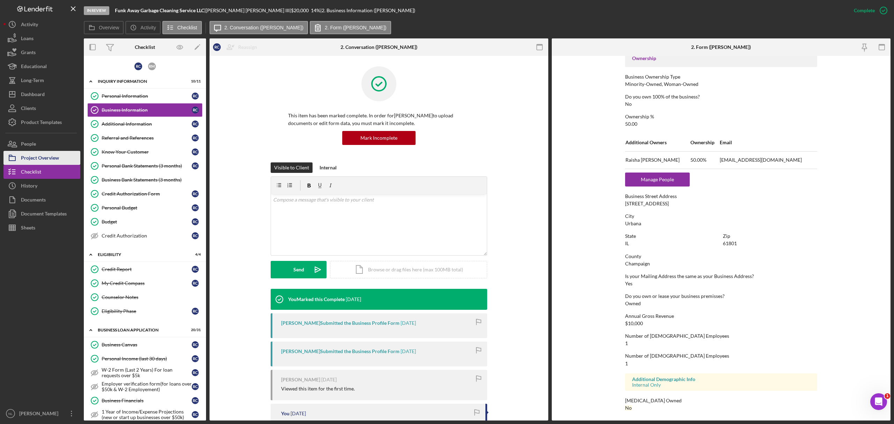
click at [39, 151] on div "Project Overview" at bounding box center [40, 159] width 38 height 16
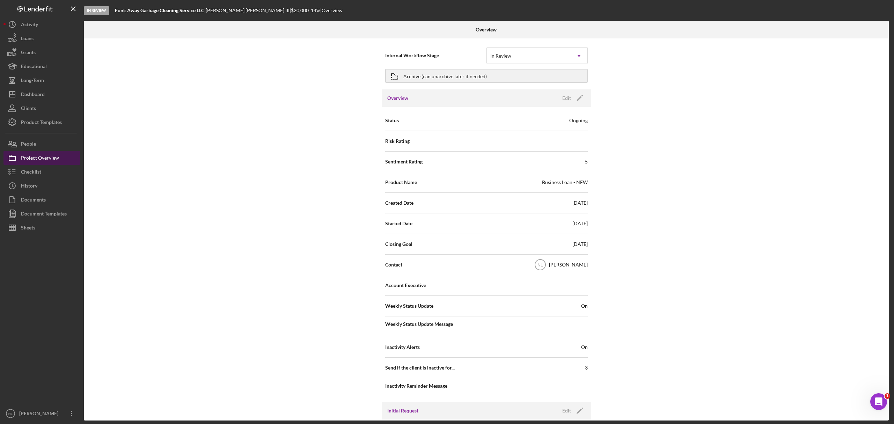
click at [39, 151] on div "Project Overview" at bounding box center [40, 159] width 38 height 16
click at [39, 150] on button "People" at bounding box center [41, 144] width 77 height 14
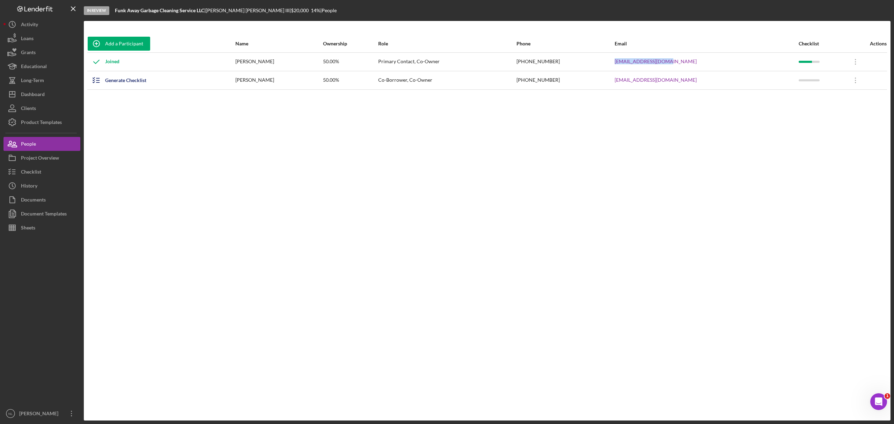
drag, startPoint x: 706, startPoint y: 55, endPoint x: 623, endPoint y: 59, distance: 82.5
click at [623, 59] on tr "Joined [PERSON_NAME] III 50.00% Primary Contact, Co-Owner [PHONE_NUMBER] [EMAIL…" at bounding box center [487, 61] width 800 height 19
copy tr "[EMAIL_ADDRESS][DOMAIN_NAME]"
drag, startPoint x: 709, startPoint y: 78, endPoint x: 618, endPoint y: 84, distance: 90.7
click at [618, 84] on tr "Generate Checklist [PERSON_NAME] 50.00% Co-Borrower, Co-Owner [PHONE_NUMBER] [E…" at bounding box center [487, 80] width 800 height 19
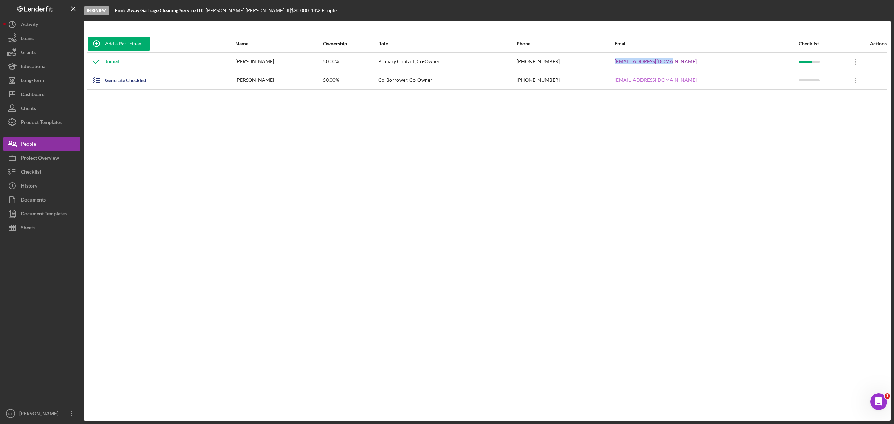
copy tr "[EMAIL_ADDRESS][DOMAIN_NAME]"
click at [73, 167] on button "Checklist" at bounding box center [41, 172] width 77 height 14
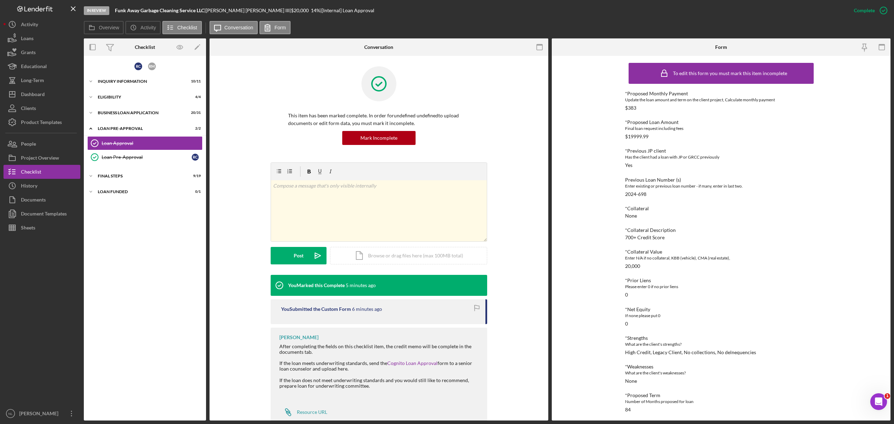
click at [116, 169] on div "R C R M Icon/Expander INQUIRY INFORMATION 10 / 11 Icon/Expander ELIGIBILITY 4 /…" at bounding box center [145, 238] width 122 height 358
click at [120, 175] on div "FINAL STEPS" at bounding box center [148, 176] width 100 height 4
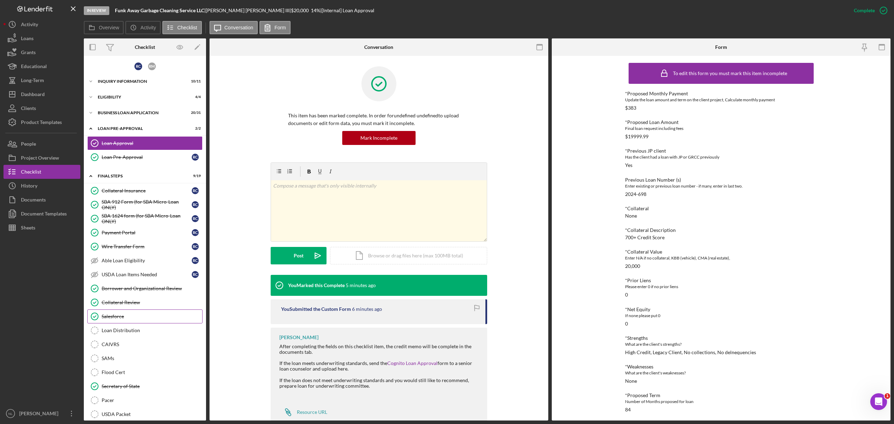
scroll to position [56, 0]
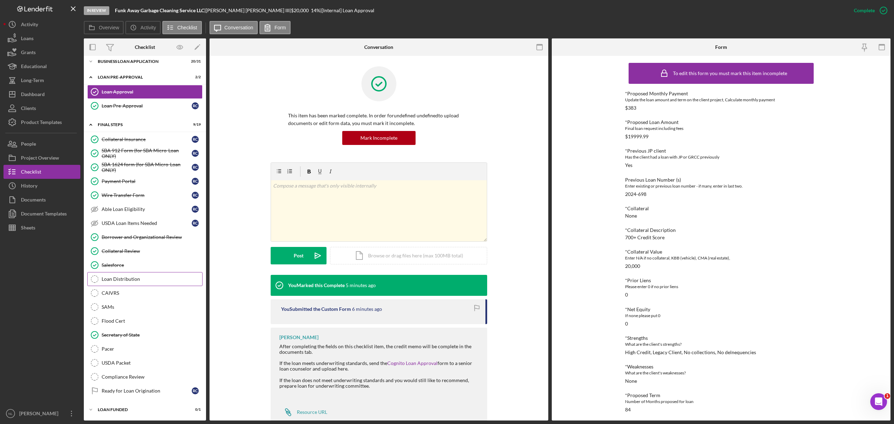
click at [137, 280] on link "Loan Distribution Loan Distribution" at bounding box center [144, 279] width 115 height 14
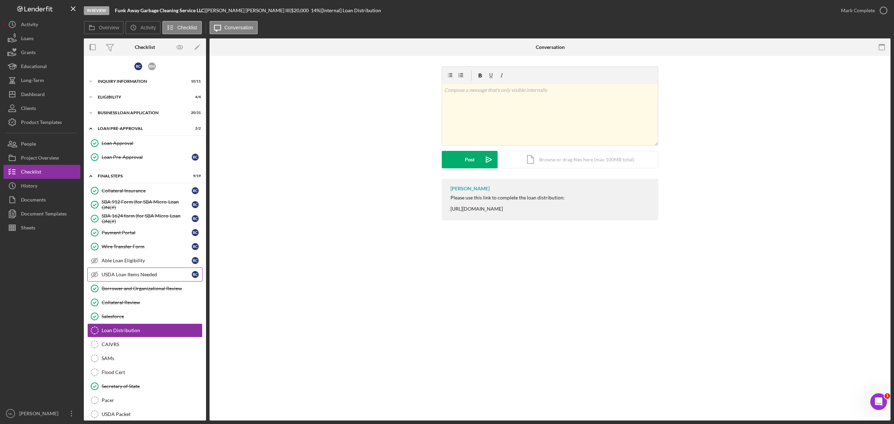
scroll to position [8, 0]
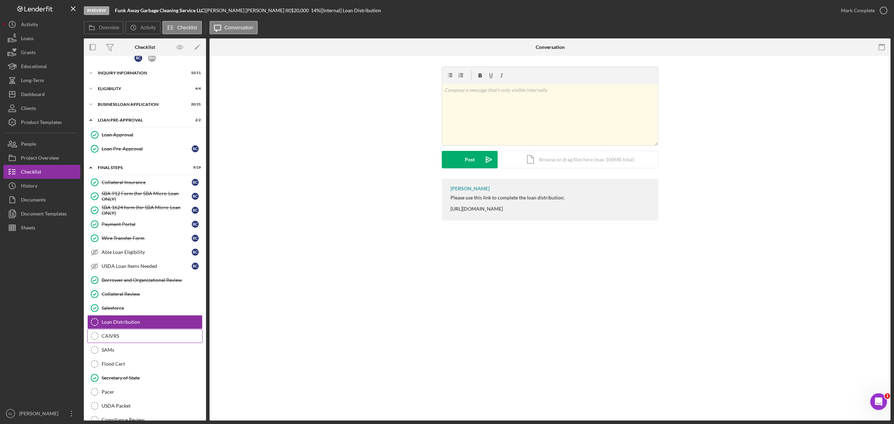
click at [137, 336] on div "CAIVRS" at bounding box center [152, 336] width 101 height 6
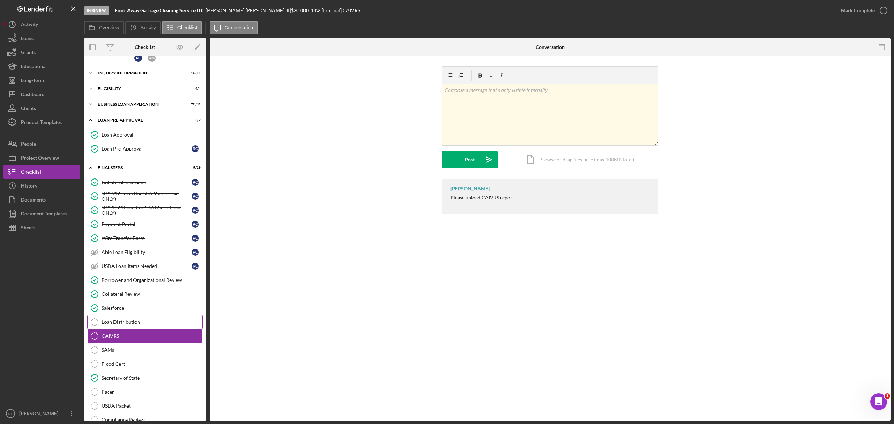
click at [129, 325] on div "Loan Distribution" at bounding box center [152, 322] width 101 height 6
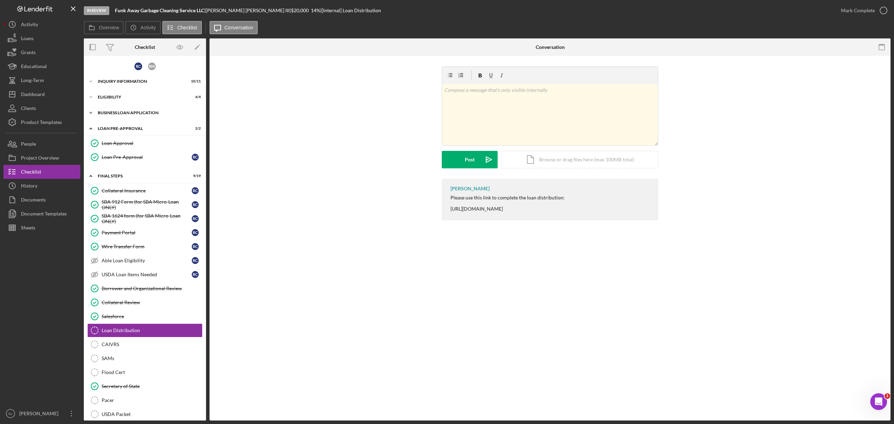
click at [126, 108] on div "Icon/Expander BUSINESS LOAN APPLICATION 20 / 31" at bounding box center [145, 113] width 122 height 14
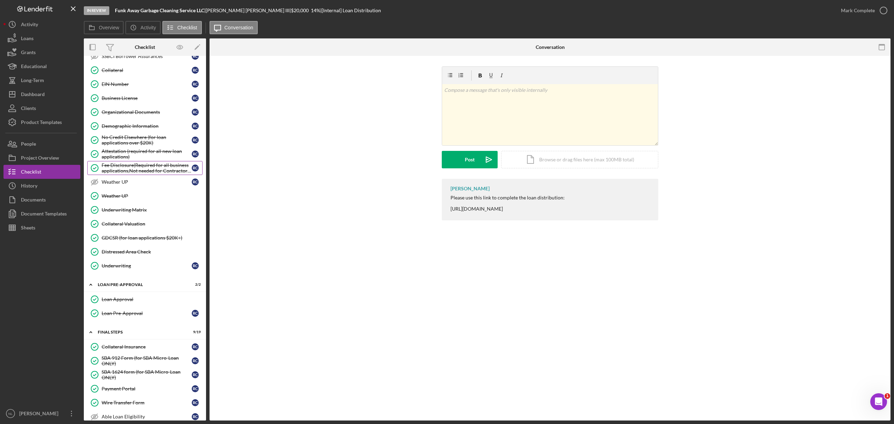
scroll to position [282, 0]
click at [126, 157] on div "Attestation (required for all new loan applications)" at bounding box center [147, 153] width 90 height 11
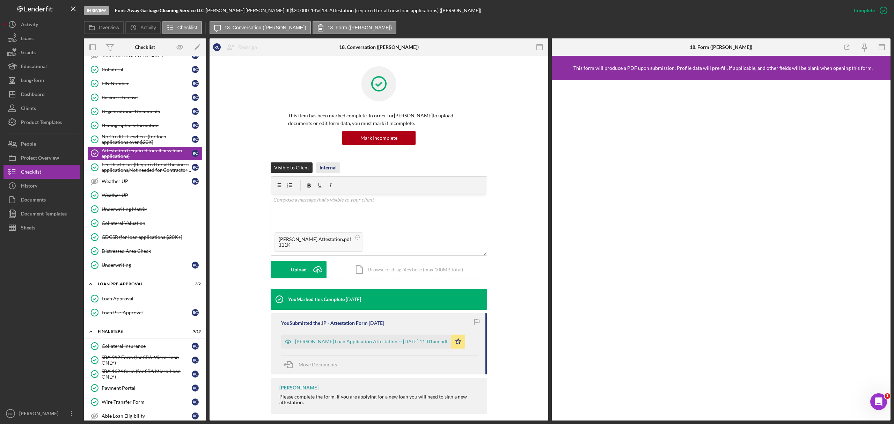
click at [331, 169] on div "Internal" at bounding box center [328, 167] width 17 height 10
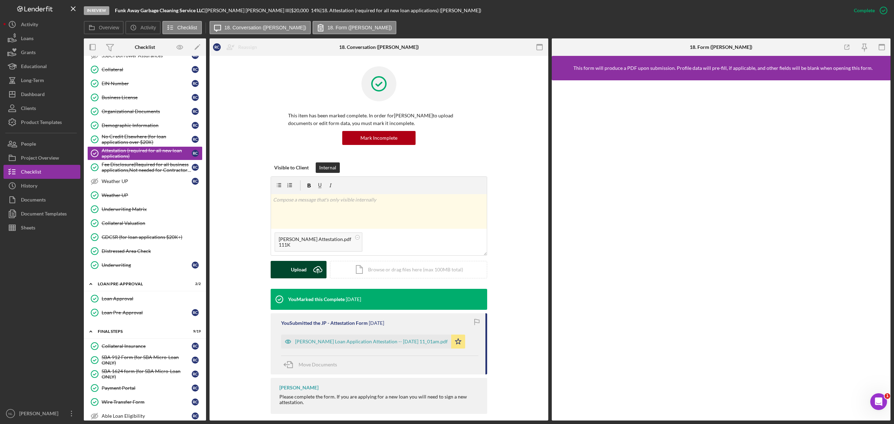
click at [313, 274] on icon "Icon/Upload" at bounding box center [317, 269] width 17 height 17
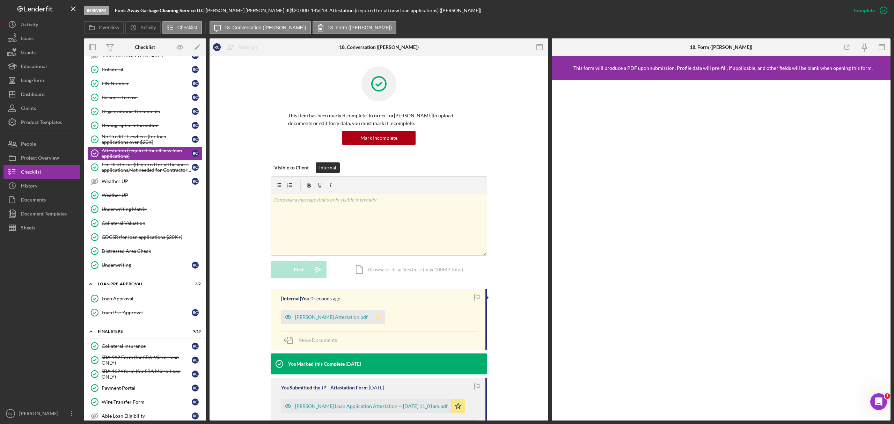
click at [375, 319] on icon "Icon/Star" at bounding box center [378, 317] width 14 height 14
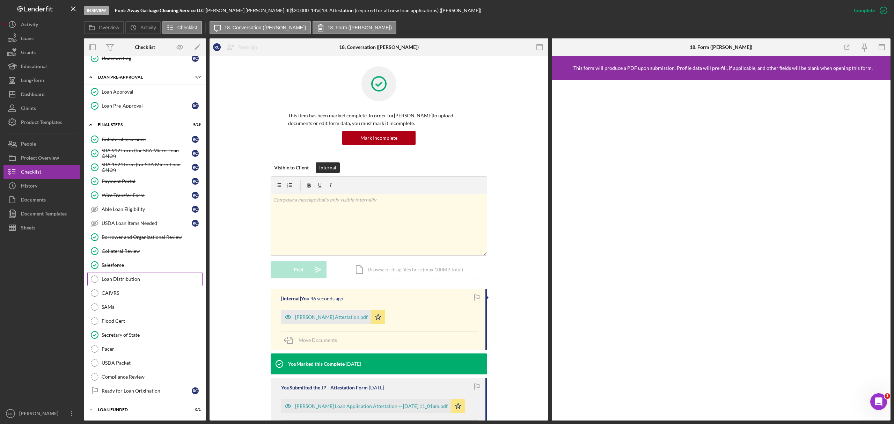
click at [122, 280] on div "Loan Distribution" at bounding box center [152, 279] width 101 height 6
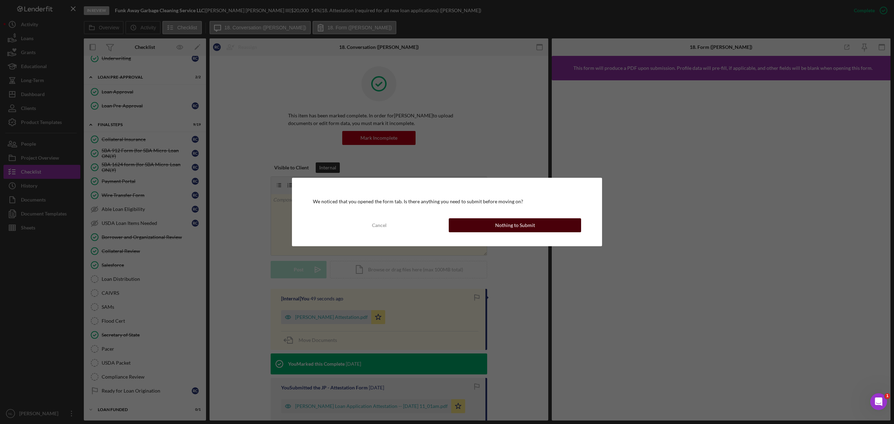
click at [494, 224] on button "Nothing to Submit" at bounding box center [515, 225] width 132 height 14
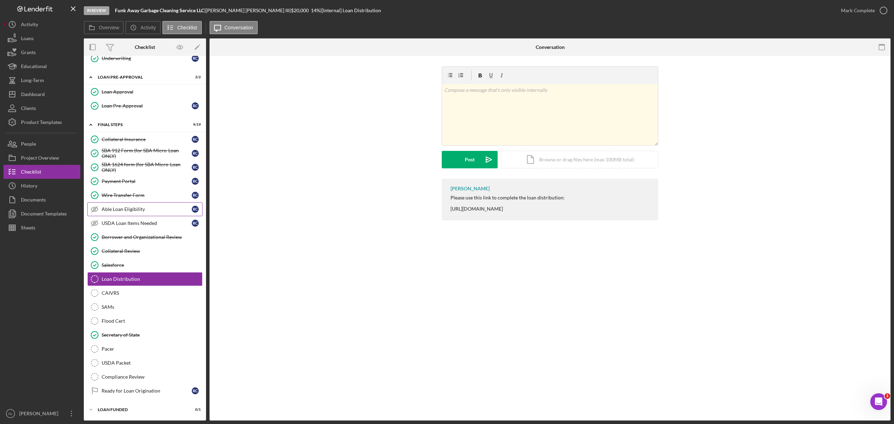
scroll to position [318, 0]
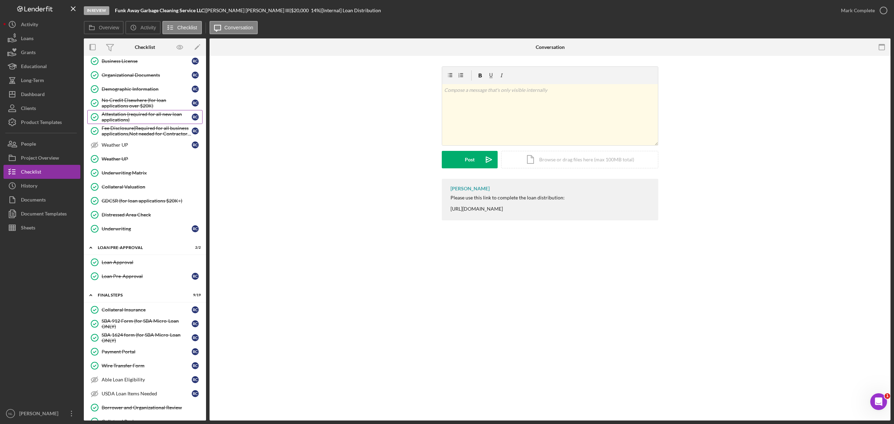
click at [129, 122] on div "Attestation (required for all new loan applications)" at bounding box center [147, 116] width 90 height 11
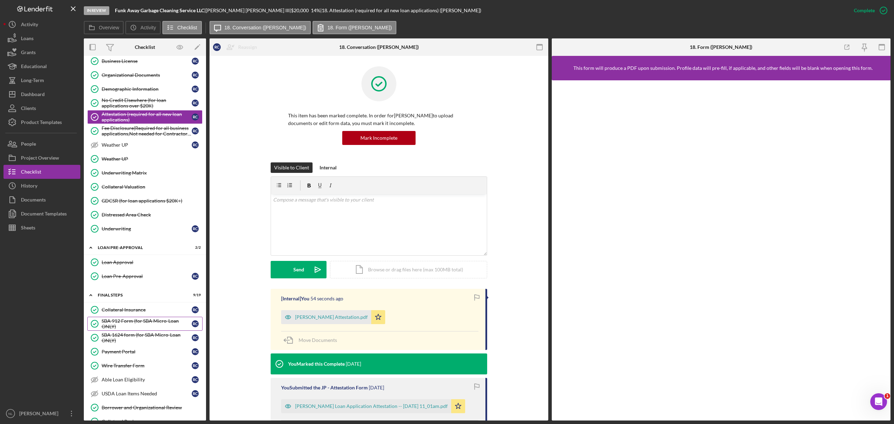
scroll to position [500, 0]
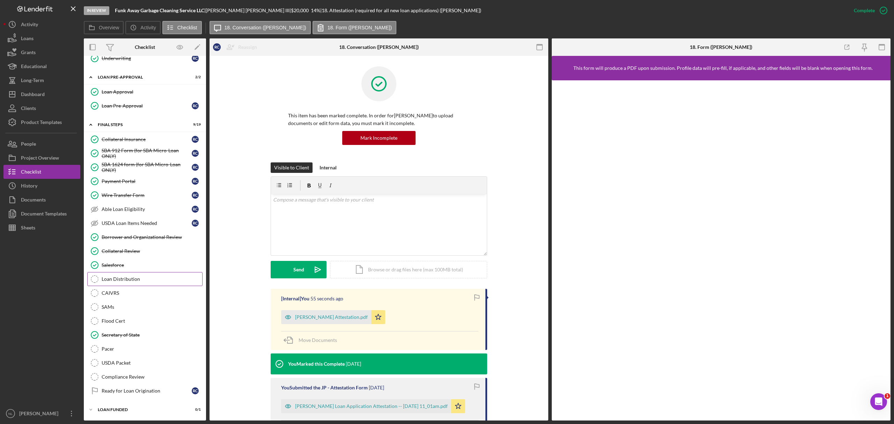
click at [133, 276] on div "Loan Distribution" at bounding box center [152, 279] width 101 height 6
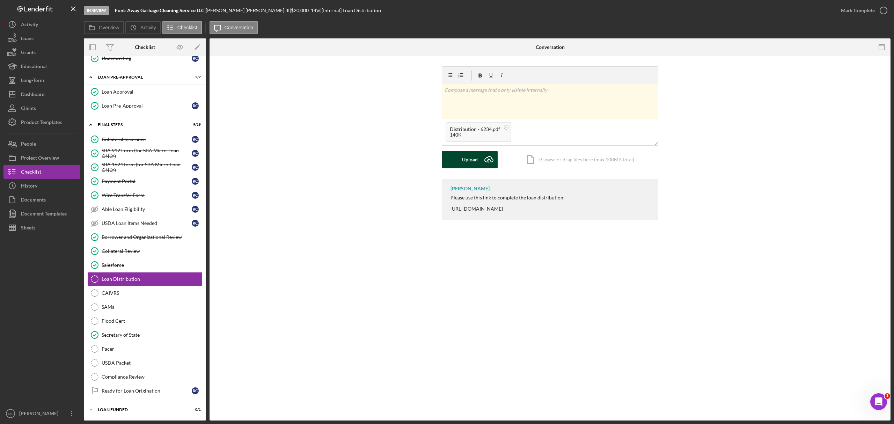
click at [479, 162] on button "Upload Icon/Upload" at bounding box center [470, 159] width 56 height 17
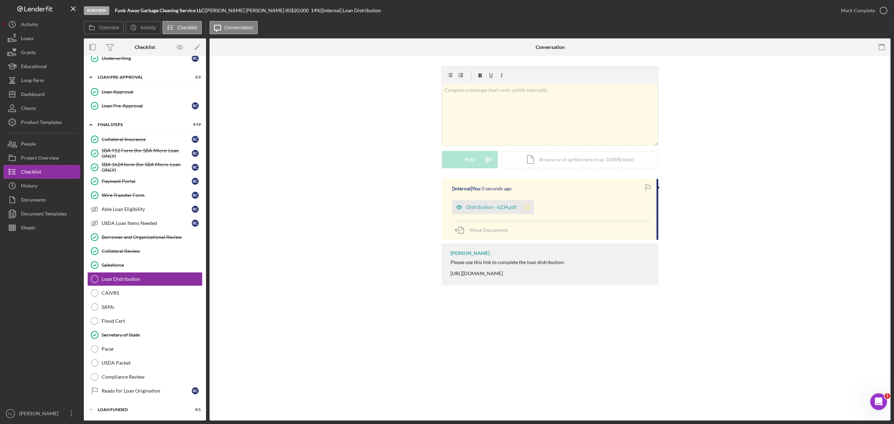
click at [526, 213] on icon "Icon/Star" at bounding box center [527, 207] width 14 height 14
click at [843, 8] on div "Mark Complete" at bounding box center [858, 10] width 34 height 14
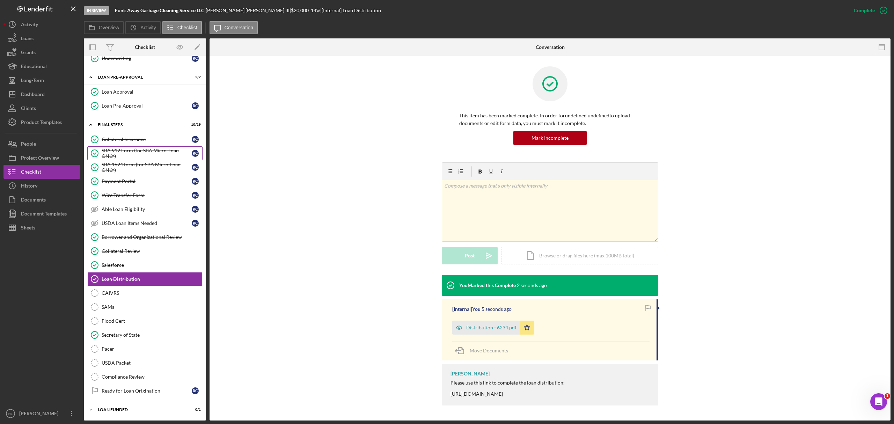
click at [143, 151] on div "SBA 912 Form (for SBA Micro-Loan ONLY)" at bounding box center [147, 153] width 90 height 11
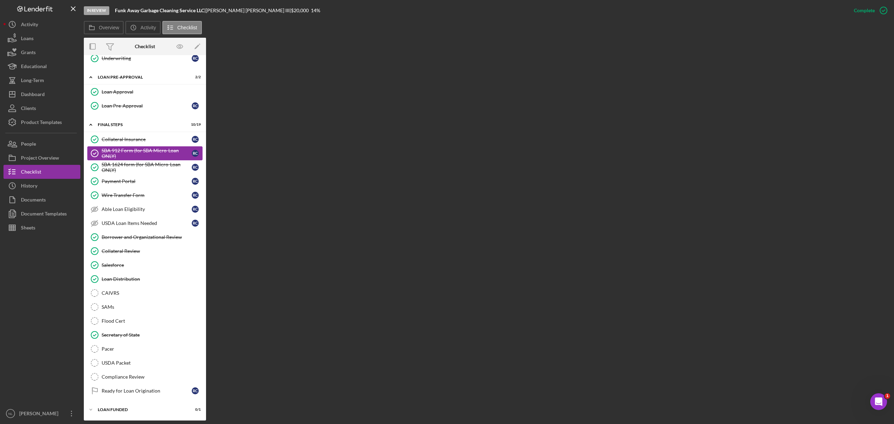
scroll to position [500, 0]
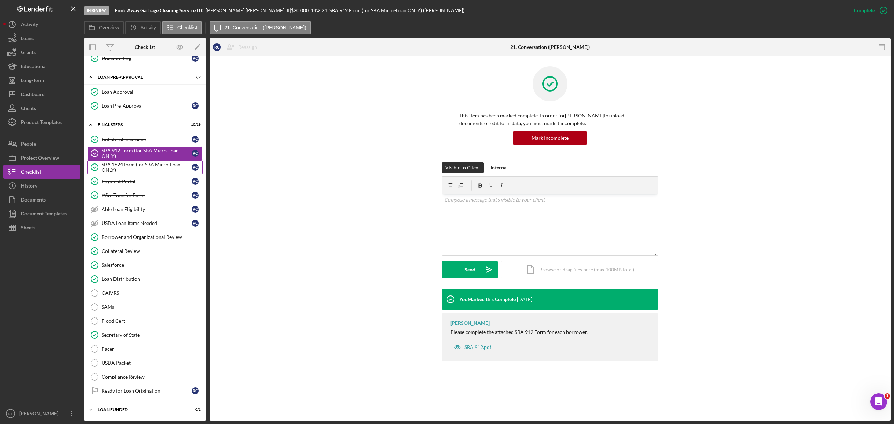
click at [132, 162] on div "SBA 1624 form (for SBA Micro-Loan ONLY)" at bounding box center [147, 167] width 90 height 11
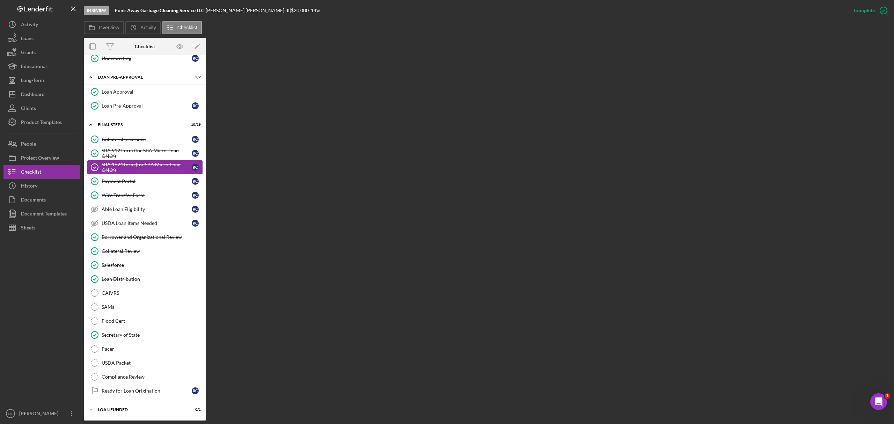
scroll to position [500, 0]
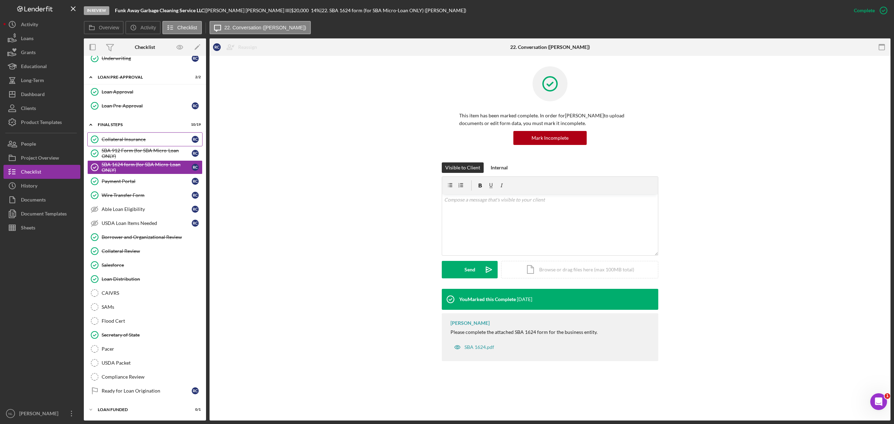
click at [126, 139] on link "Collateral Insurance Collateral Insurance R C" at bounding box center [144, 139] width 115 height 14
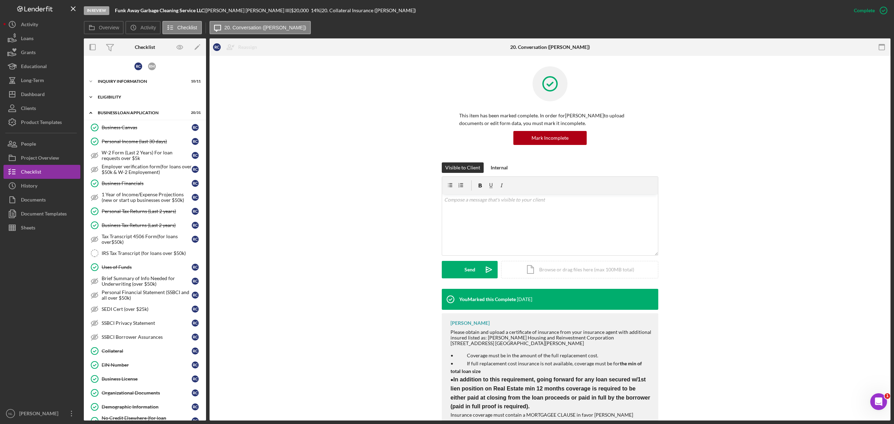
click at [114, 91] on div "Icon/Expander ELIGIBILITY 4 / 4" at bounding box center [145, 97] width 122 height 14
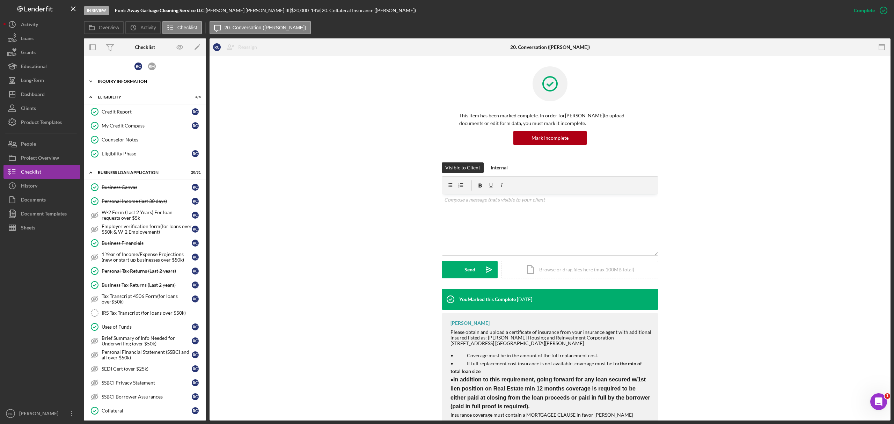
click at [112, 86] on div "Icon/Expander INQUIRY INFORMATION 10 / 11" at bounding box center [145, 81] width 122 height 14
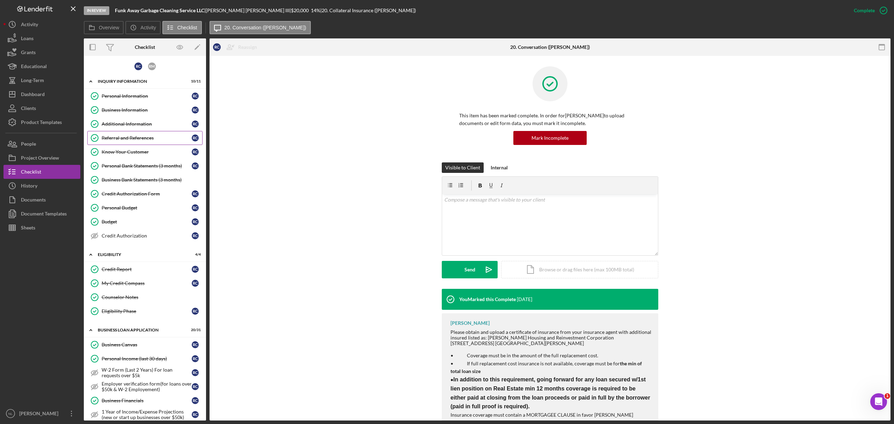
click at [149, 136] on div "Referral and References" at bounding box center [147, 138] width 90 height 6
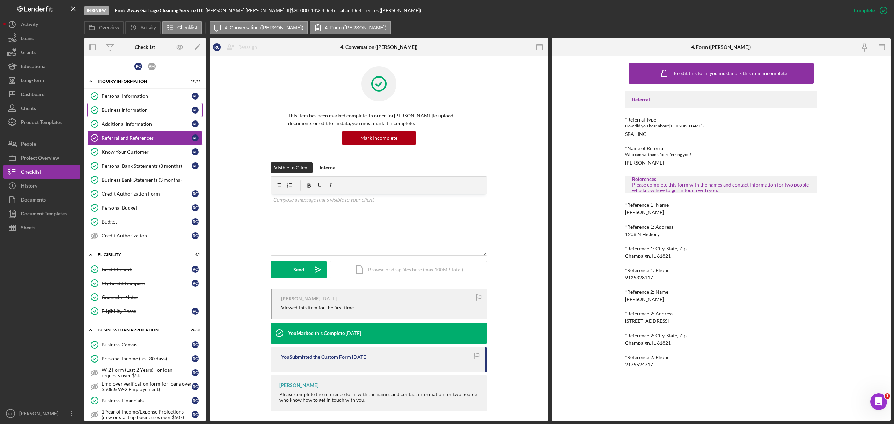
drag, startPoint x: 149, startPoint y: 136, endPoint x: 129, endPoint y: 109, distance: 33.1
click at [129, 109] on div "Personal Information Personal Information R C Business Information Business Inf…" at bounding box center [145, 167] width 122 height 157
click at [129, 109] on div "Business Information" at bounding box center [147, 110] width 90 height 6
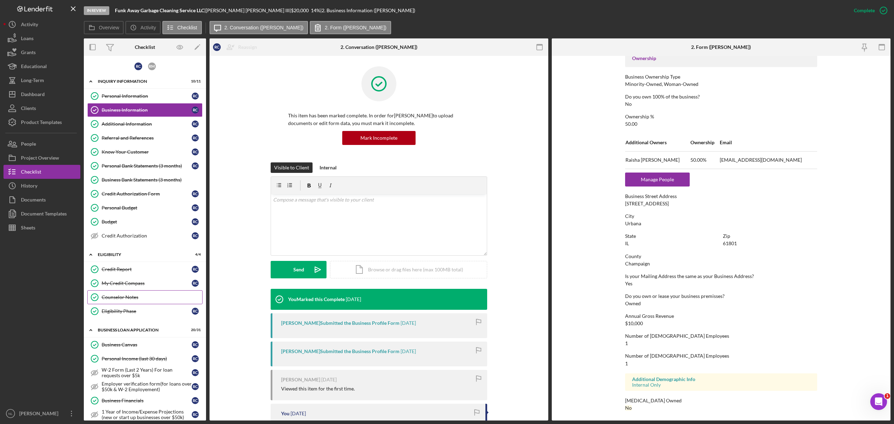
scroll to position [57, 0]
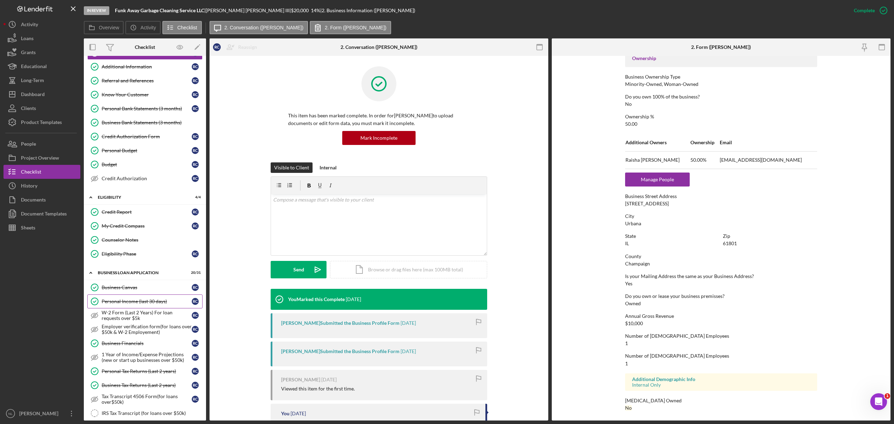
click at [153, 303] on div "Personal Income (last 30 days)" at bounding box center [147, 302] width 90 height 6
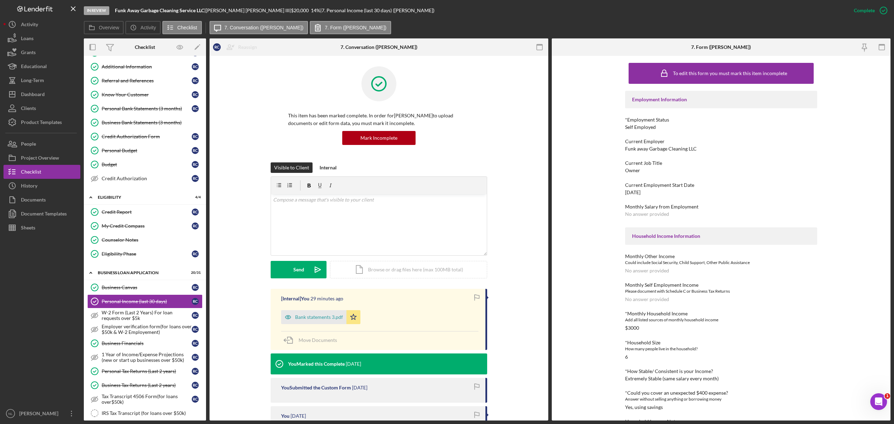
scroll to position [28, 0]
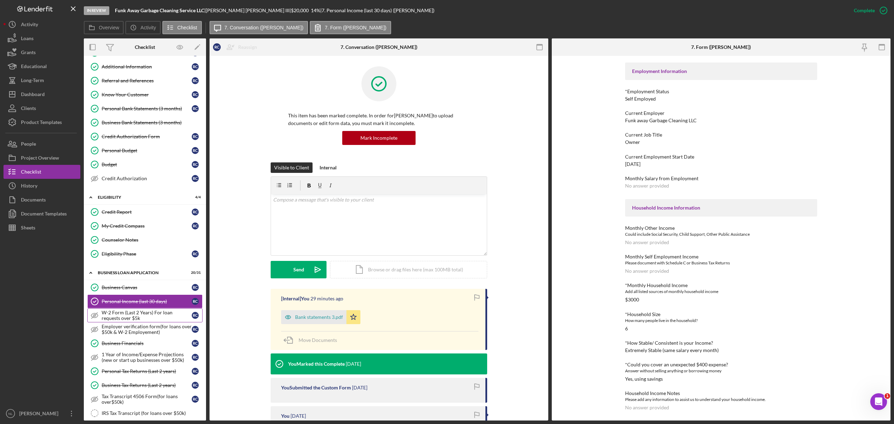
click at [137, 319] on div "W-2 Form (Last 2 Years) For loan requests over $5k" at bounding box center [147, 315] width 90 height 11
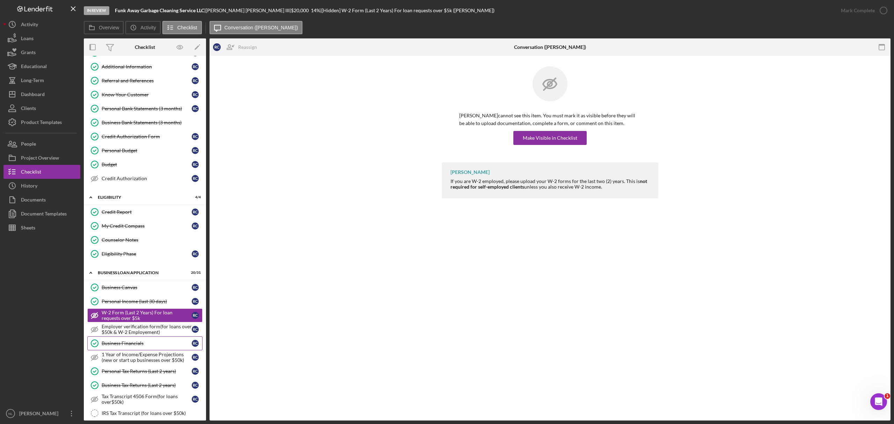
click at [133, 342] on link "Business Financials Business Financials R C" at bounding box center [144, 343] width 115 height 14
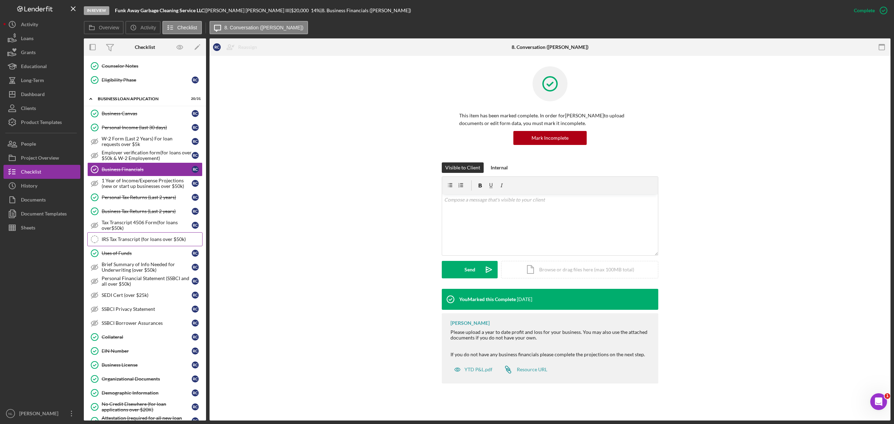
scroll to position [232, 0]
click at [492, 164] on div "Internal" at bounding box center [499, 167] width 17 height 10
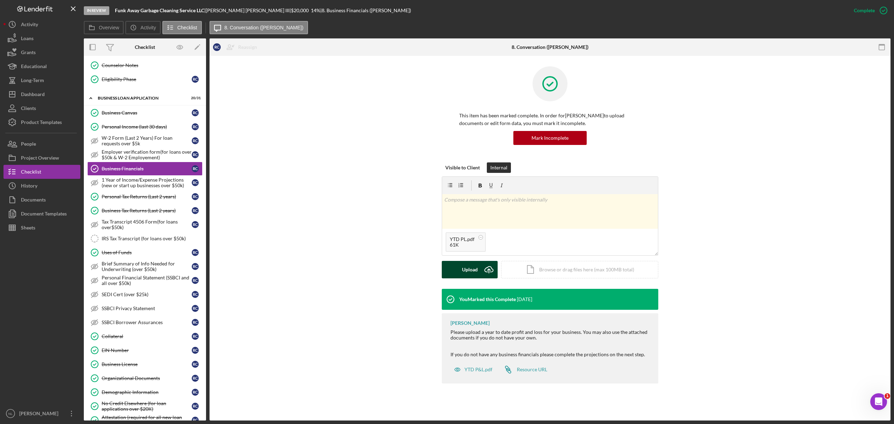
click at [470, 273] on div "Upload" at bounding box center [470, 269] width 16 height 17
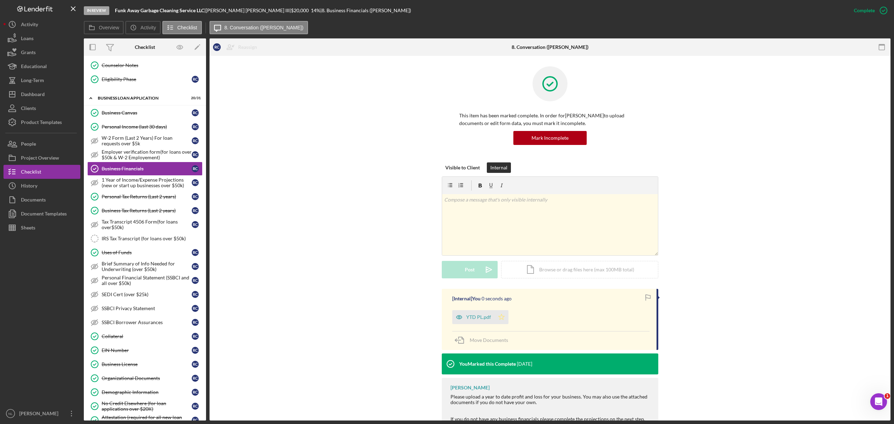
click at [499, 318] on polygon "button" at bounding box center [502, 317] width 6 height 6
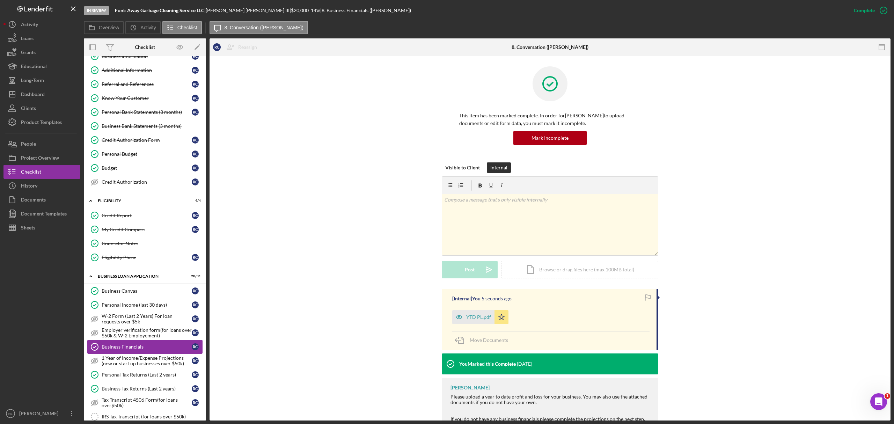
scroll to position [0, 0]
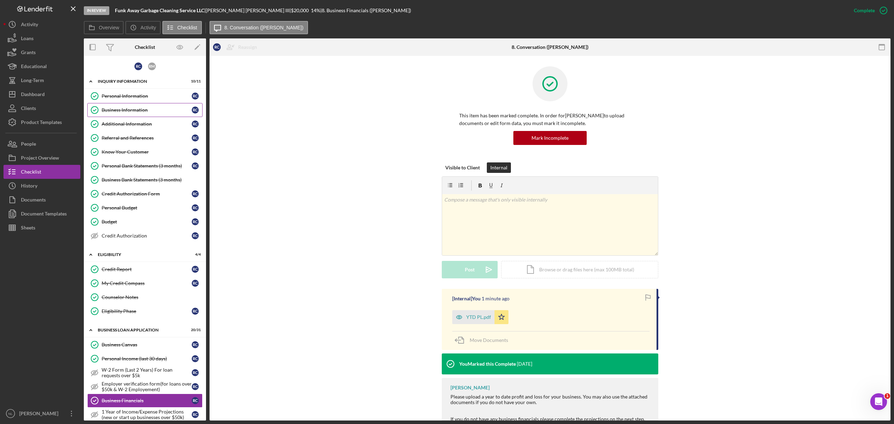
click at [140, 114] on link "Business Information Business Information R C" at bounding box center [144, 110] width 115 height 14
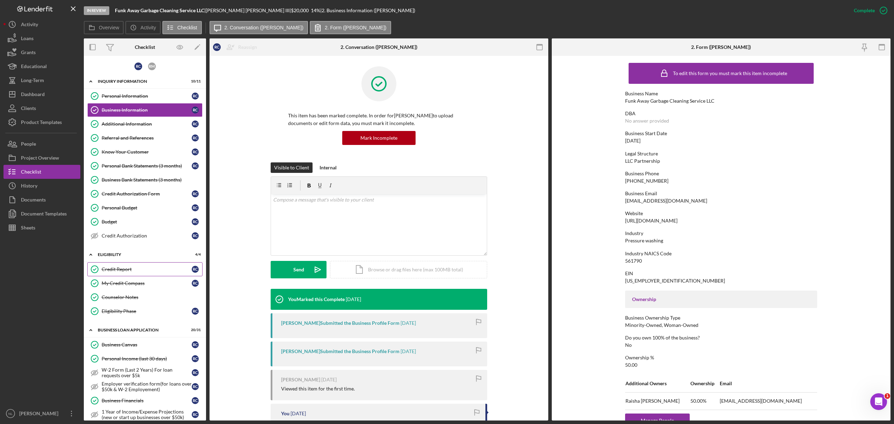
click at [142, 270] on div "Credit Report" at bounding box center [147, 270] width 90 height 6
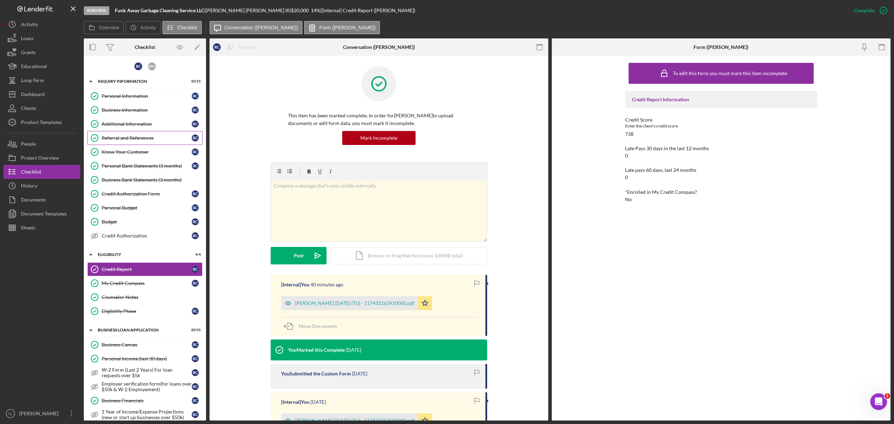
click at [137, 133] on link "Referral and References [PERSON_NAME] and References R C" at bounding box center [144, 138] width 115 height 14
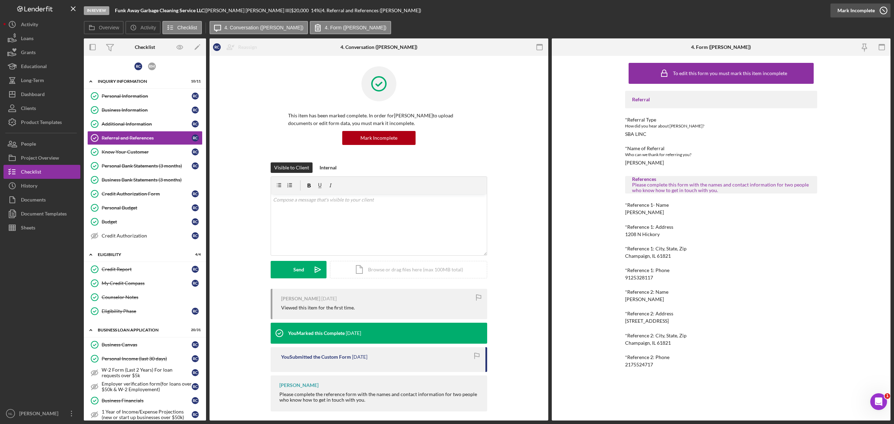
click at [874, 10] on div "Mark Incomplete" at bounding box center [856, 10] width 37 height 14
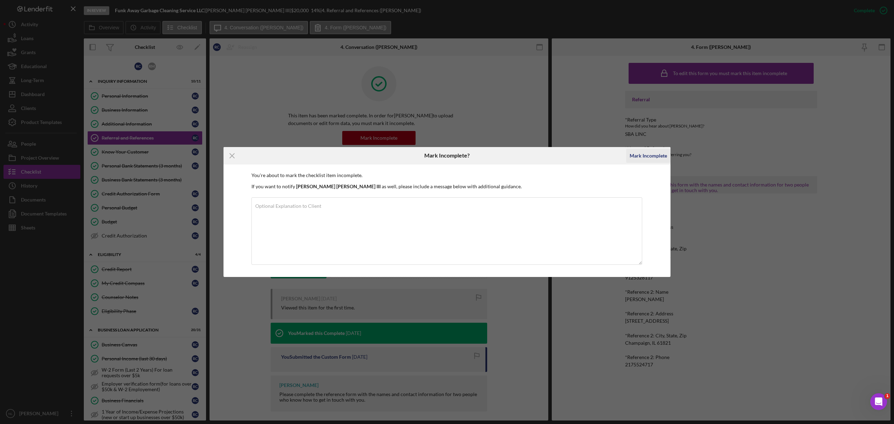
click at [627, 157] on button "Mark Incomplete" at bounding box center [648, 156] width 44 height 14
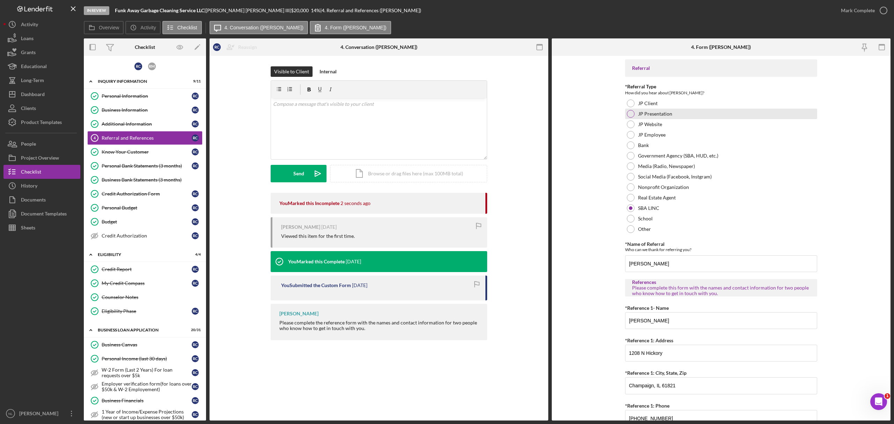
click at [635, 112] on div "JP Presentation" at bounding box center [721, 114] width 192 height 10
click at [665, 261] on input "[PERSON_NAME]" at bounding box center [721, 263] width 192 height 17
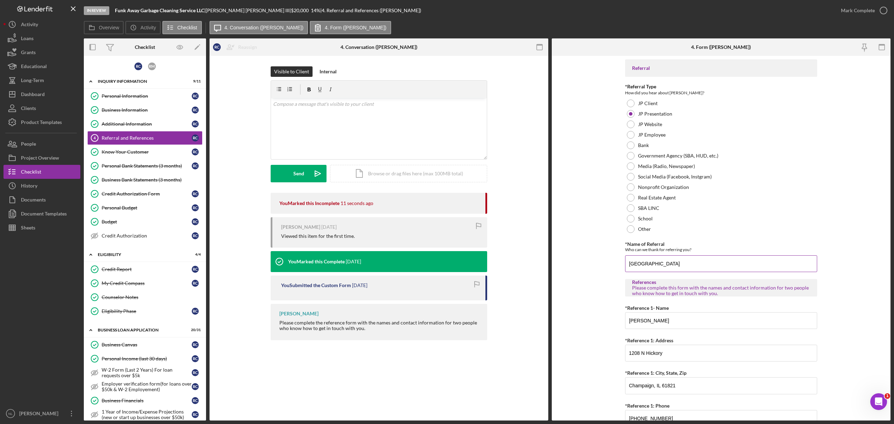
scroll to position [164, 0]
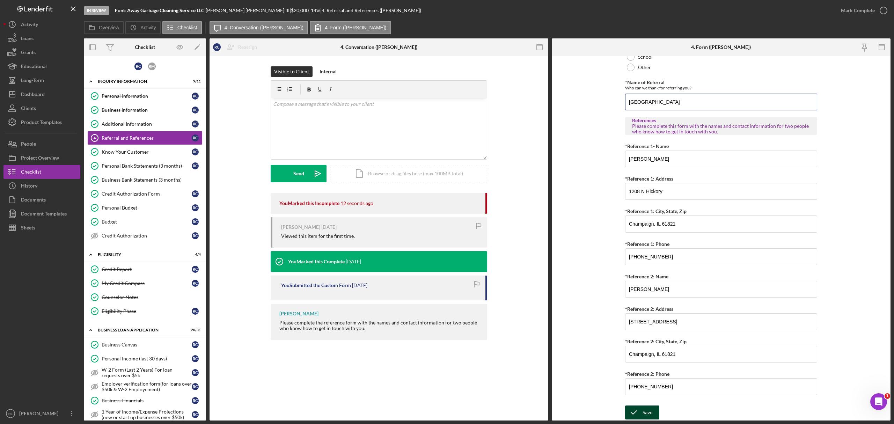
type input "[GEOGRAPHIC_DATA]"
click at [638, 407] on icon "submit" at bounding box center [633, 412] width 17 height 17
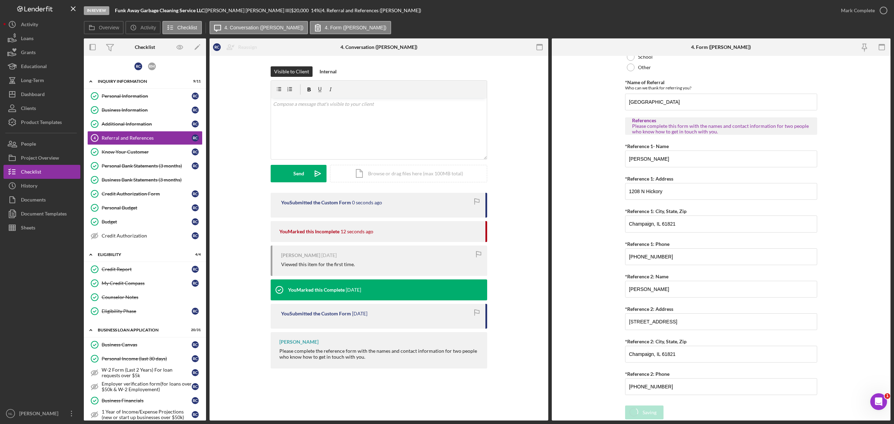
scroll to position [0, 0]
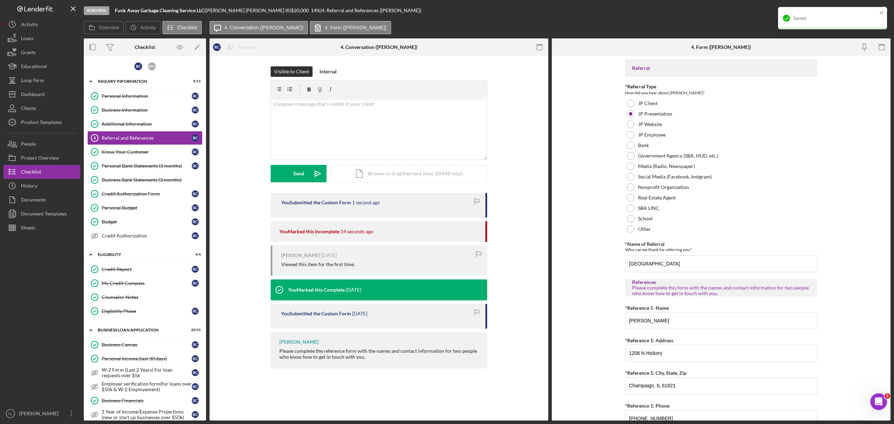
click at [885, 13] on div "Saved" at bounding box center [832, 18] width 109 height 22
click at [866, 13] on div "Mark Complete" at bounding box center [858, 10] width 34 height 14
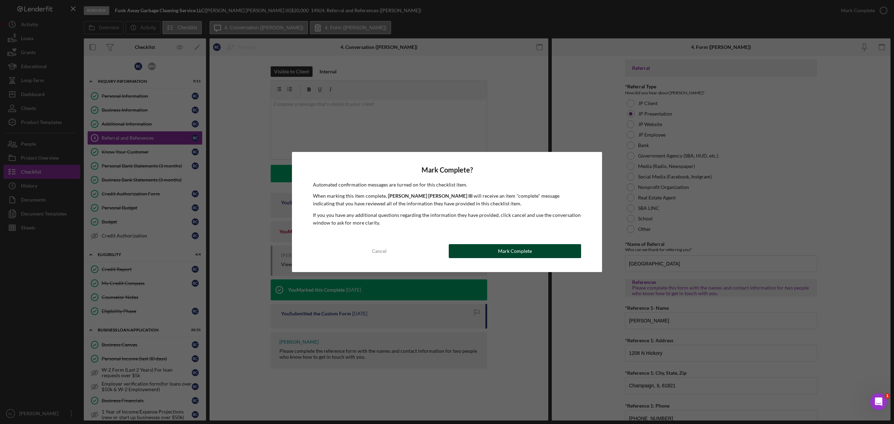
click at [506, 249] on div "Mark Complete" at bounding box center [515, 251] width 34 height 14
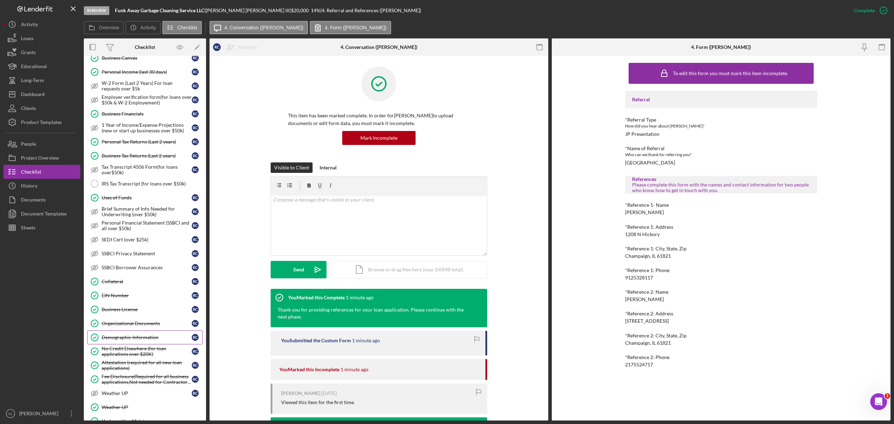
scroll to position [288, 0]
click at [138, 340] on link "Demographic Information Demographic Information R C" at bounding box center [144, 336] width 115 height 14
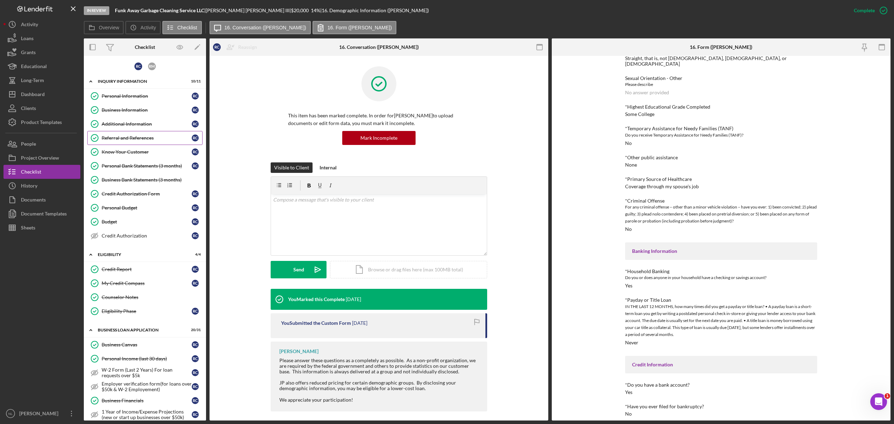
click at [129, 142] on link "Referral and References [PERSON_NAME] and References R C" at bounding box center [144, 138] width 115 height 14
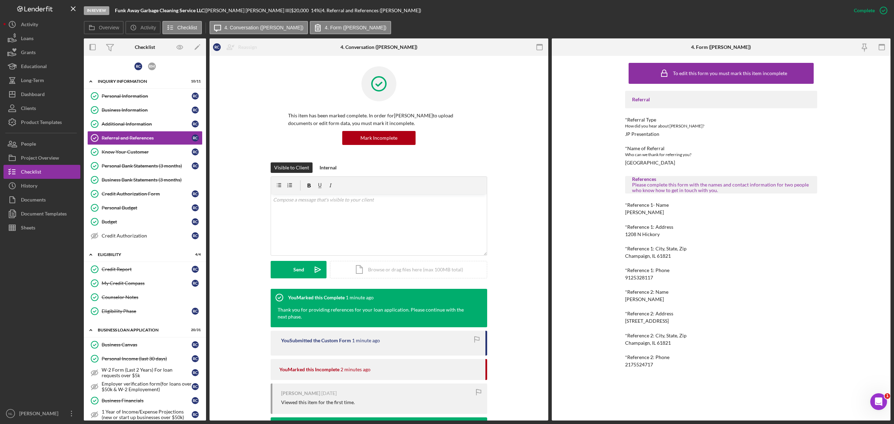
click at [646, 276] on div "9125328117" at bounding box center [639, 278] width 28 height 6
copy div "9125328117"
click at [645, 362] on div "2175524717" at bounding box center [639, 365] width 28 height 6
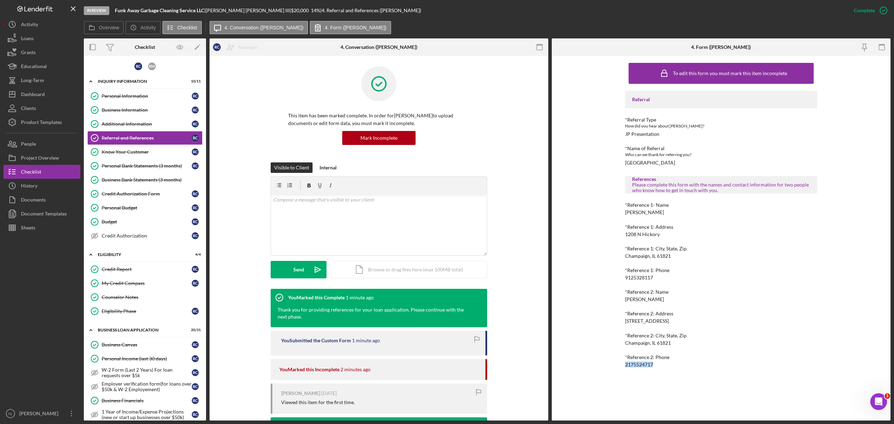
copy div "2175524717"
click at [132, 115] on link "Business Information Business Information R C" at bounding box center [144, 110] width 115 height 14
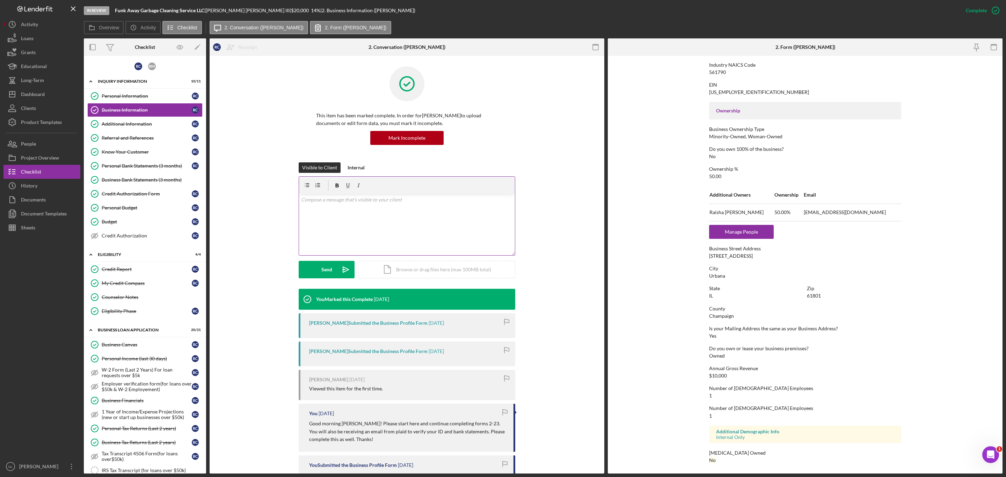
scroll to position [188, 0]
click at [164, 125] on div "Additional Information" at bounding box center [147, 124] width 90 height 6
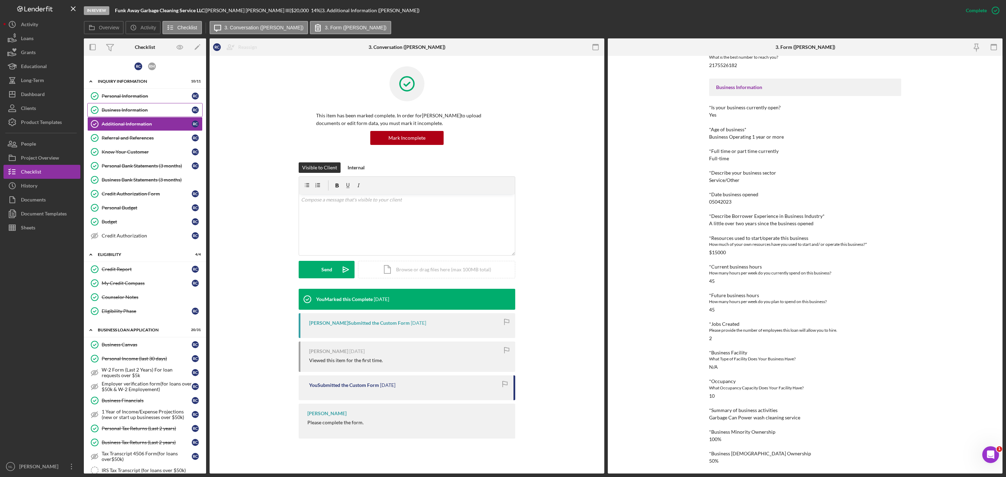
click at [135, 106] on link "Business Information Business Information R C" at bounding box center [144, 110] width 115 height 14
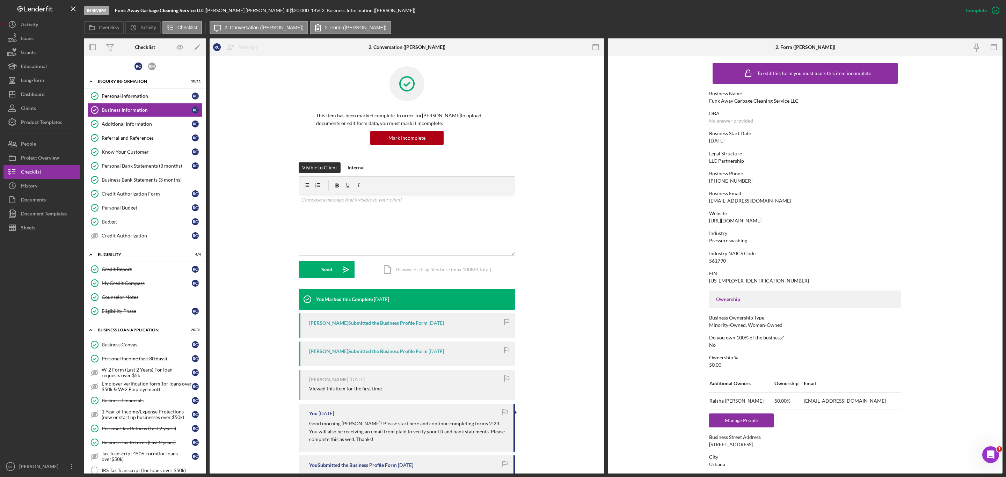
click at [715, 259] on div "561790" at bounding box center [717, 261] width 17 height 6
copy div "561790"
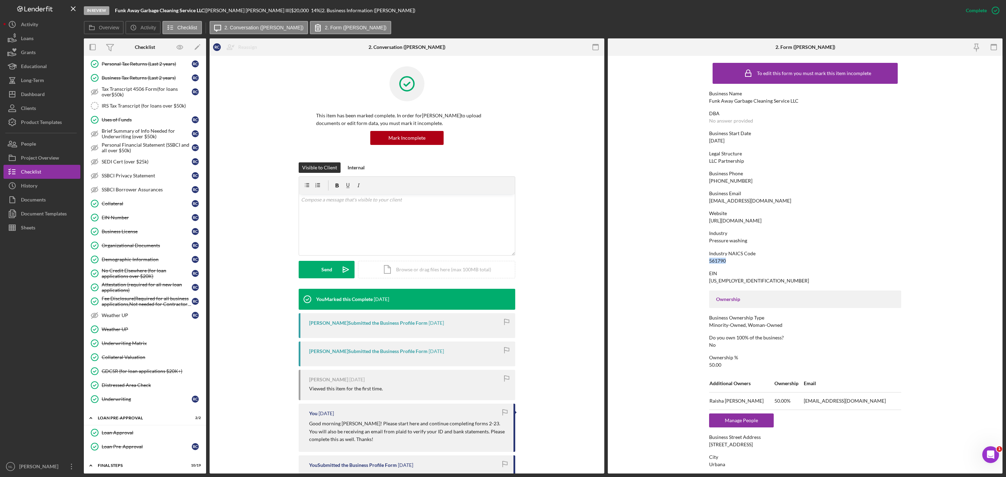
scroll to position [370, 0]
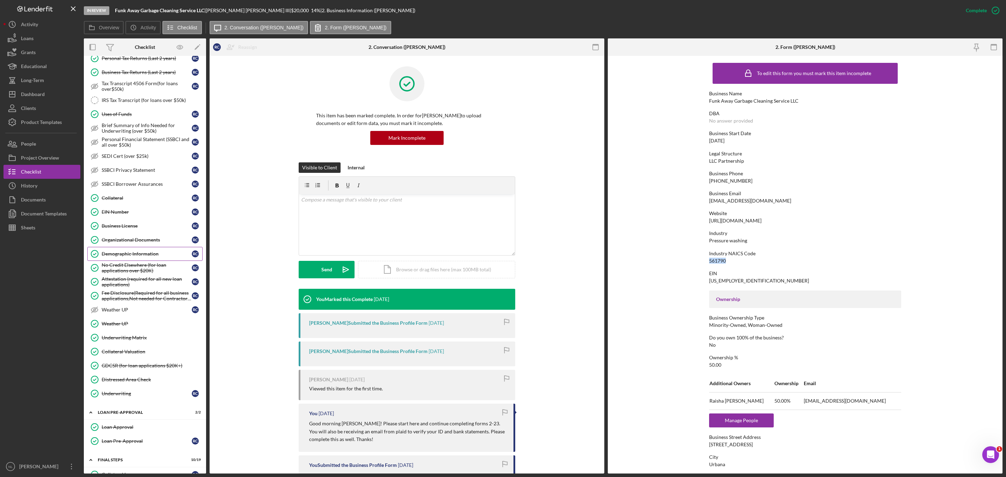
click at [127, 261] on link "Demographic Information Demographic Information R C" at bounding box center [144, 254] width 115 height 14
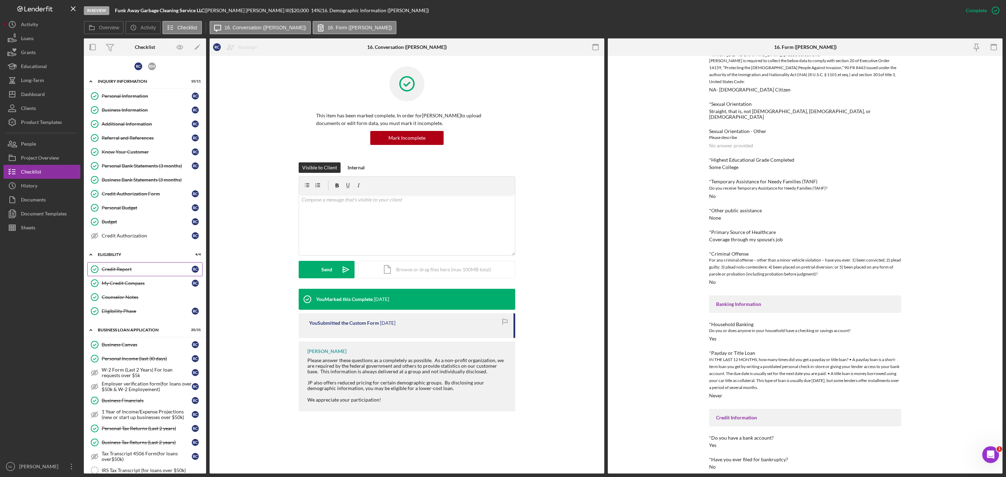
click at [129, 272] on div "Credit Report" at bounding box center [147, 270] width 90 height 6
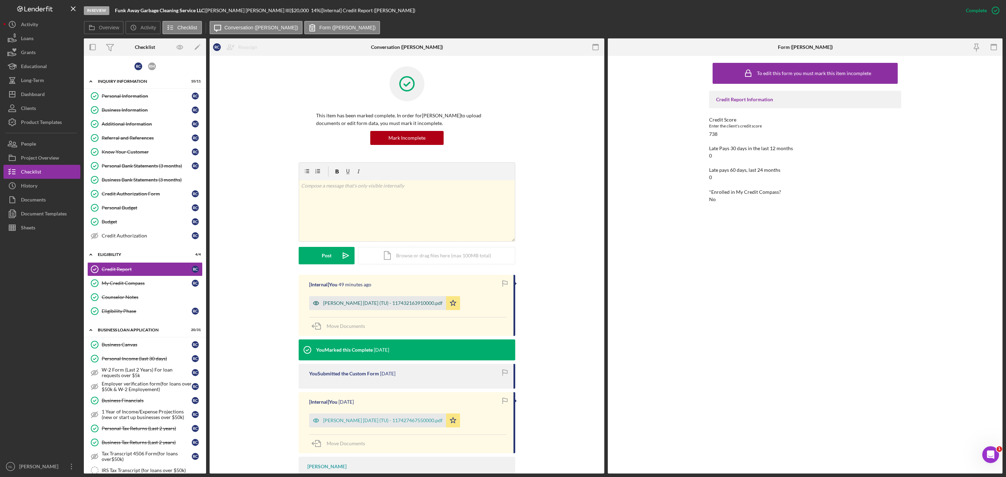
click at [366, 302] on div "[PERSON_NAME] [DATE] (TU) - 117432163910000.pdf" at bounding box center [382, 303] width 119 height 6
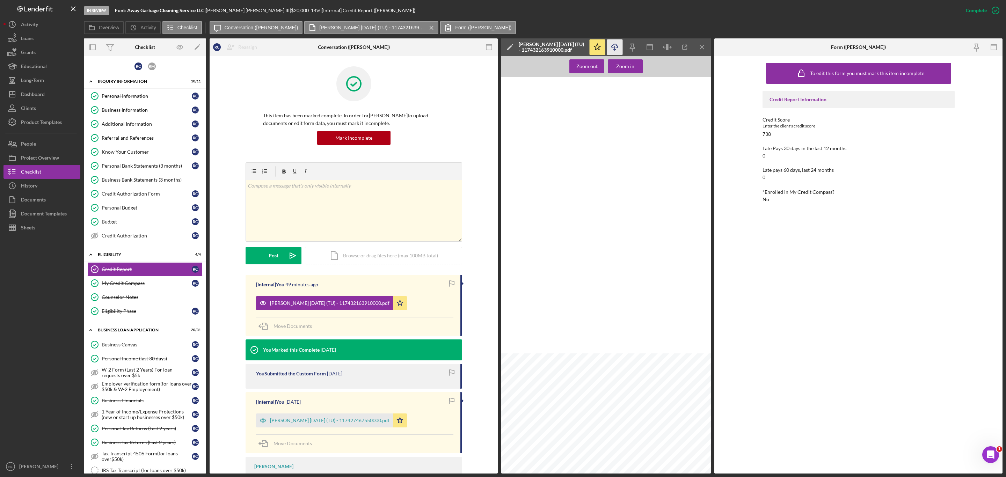
click at [613, 43] on icon "Icon/Download" at bounding box center [615, 47] width 16 height 16
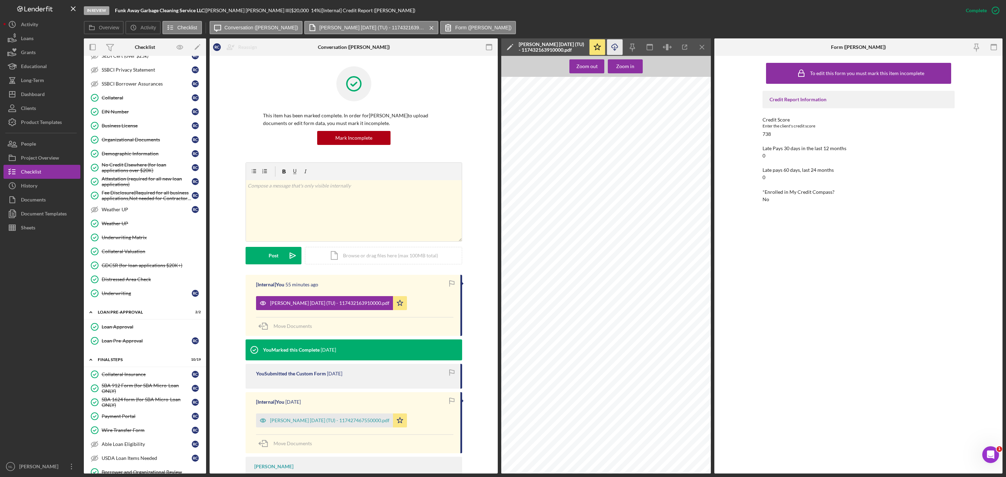
scroll to position [676, 0]
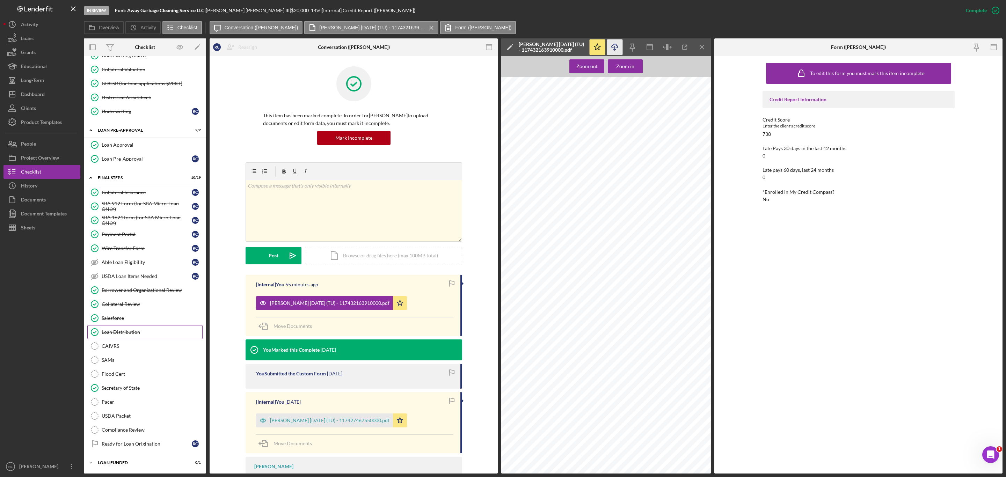
click at [142, 329] on div "Loan Distribution" at bounding box center [152, 332] width 101 height 6
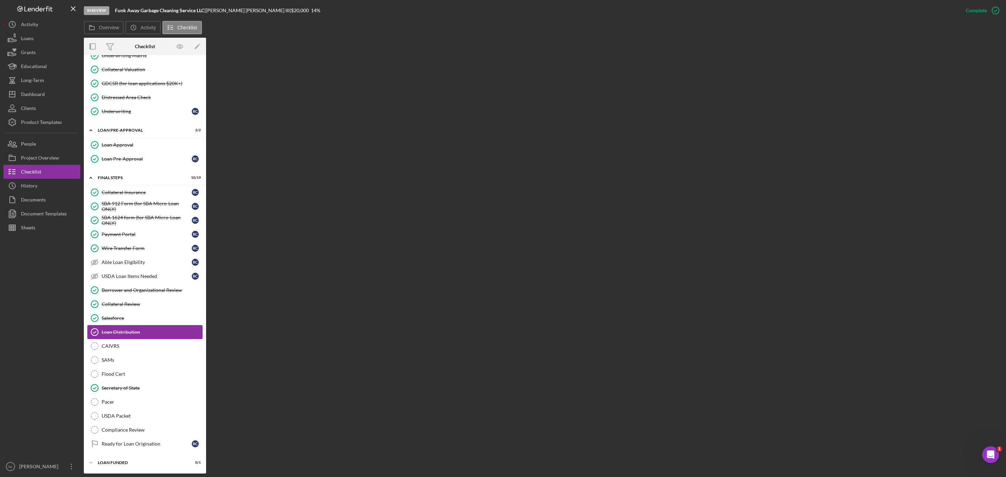
scroll to position [676, 0]
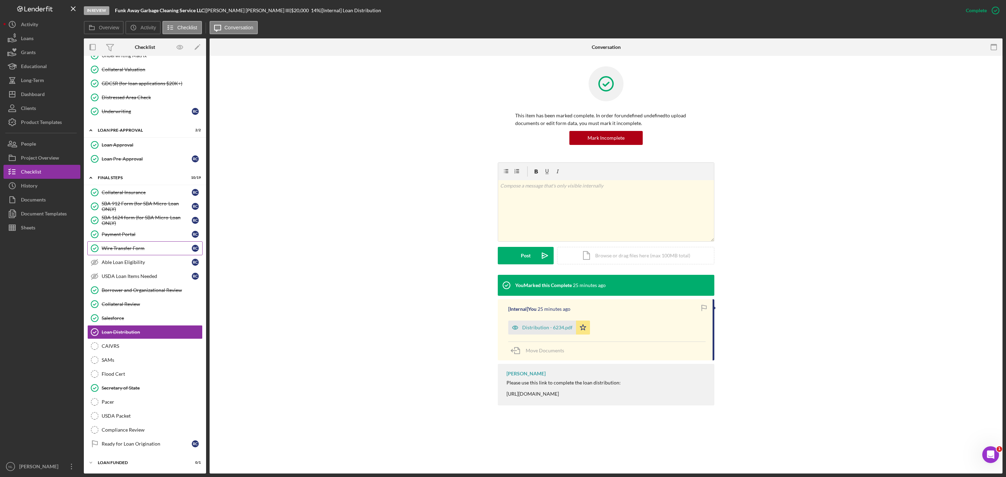
click at [133, 241] on link "Wire Transfer Form Wire Transfer Form R C" at bounding box center [144, 248] width 115 height 14
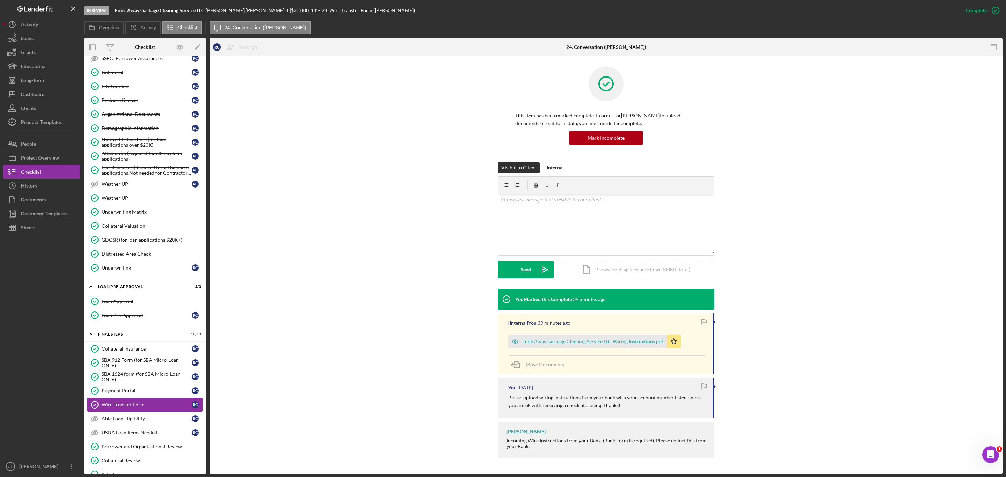
scroll to position [492, 0]
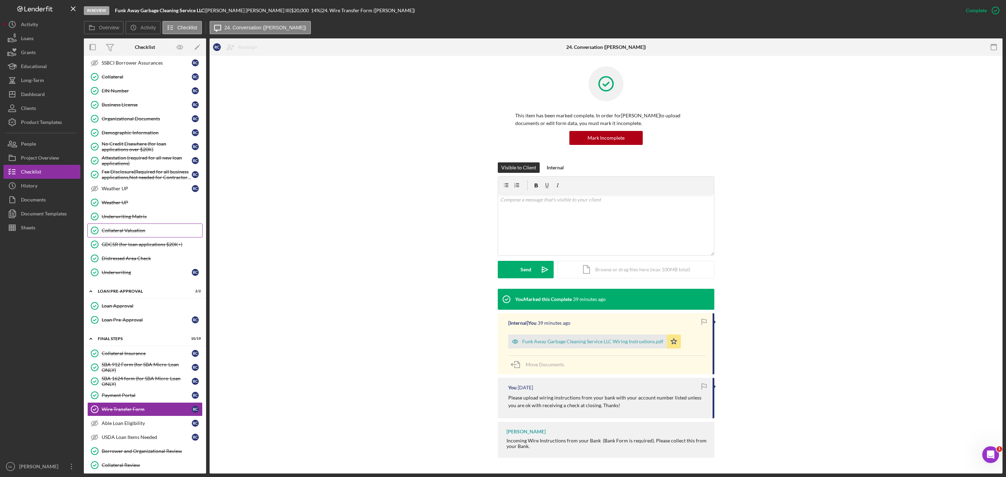
click at [151, 233] on div "Collateral Valuation" at bounding box center [152, 231] width 101 height 6
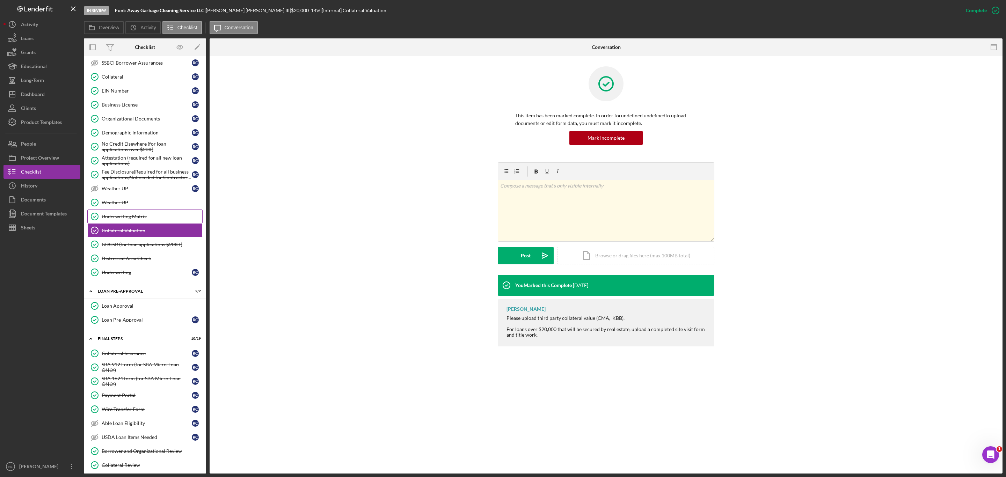
click at [147, 219] on div "Underwriting Matrix" at bounding box center [152, 217] width 101 height 6
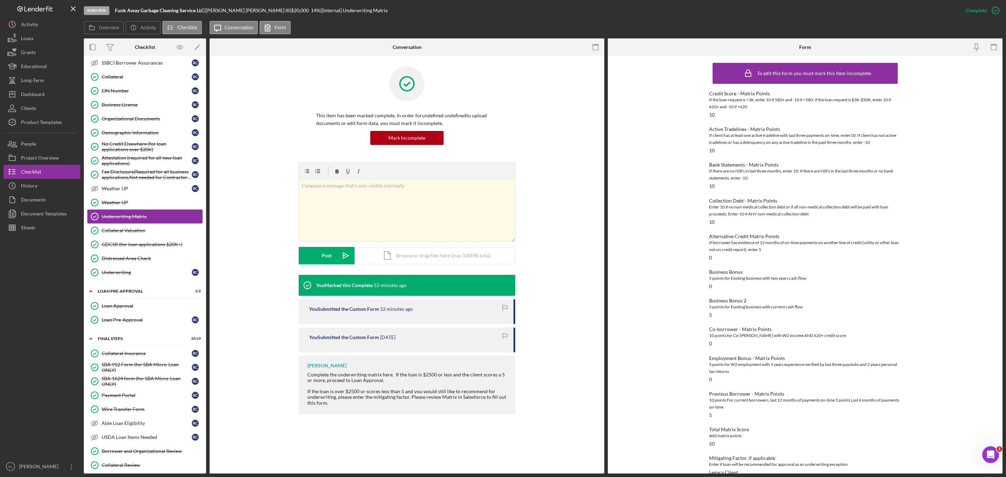
scroll to position [436, 0]
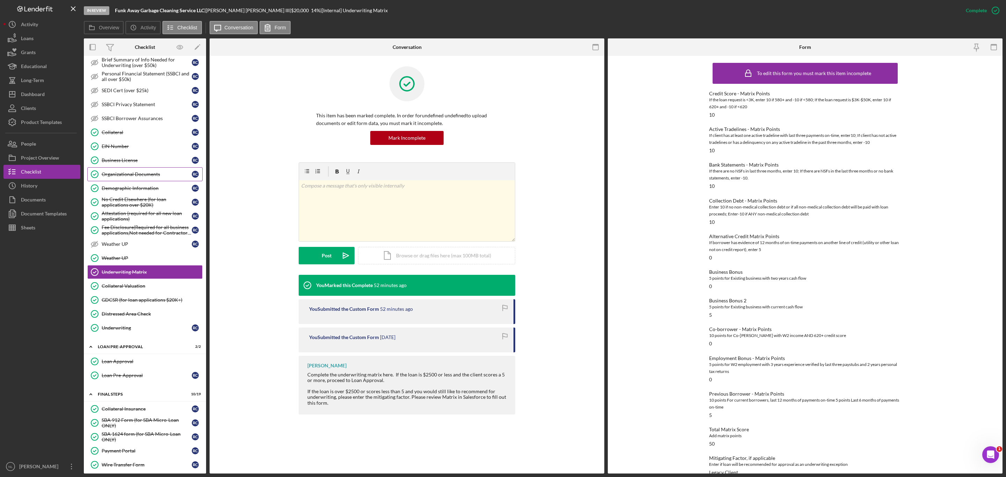
click at [141, 181] on link "Organizational Documents Organizational Documents R C" at bounding box center [144, 174] width 115 height 14
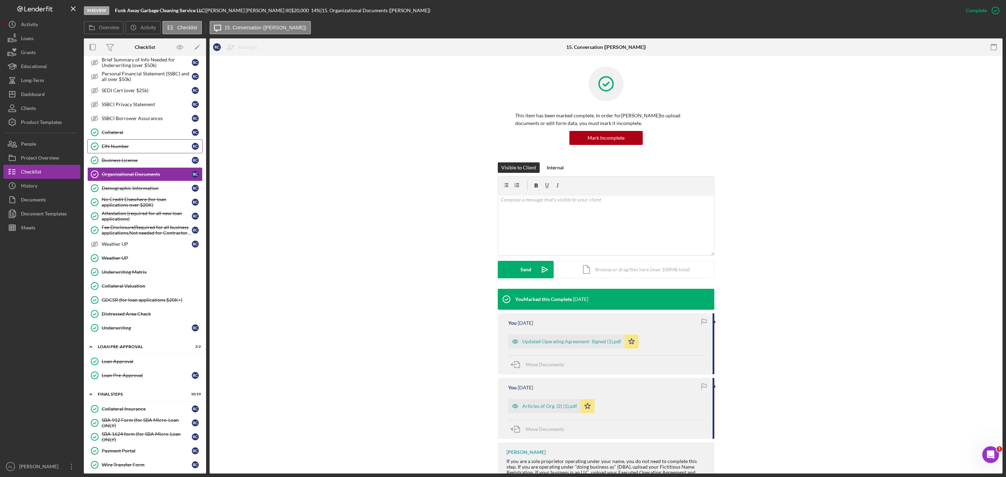
click at [116, 149] on div "EIN Number" at bounding box center [147, 147] width 90 height 6
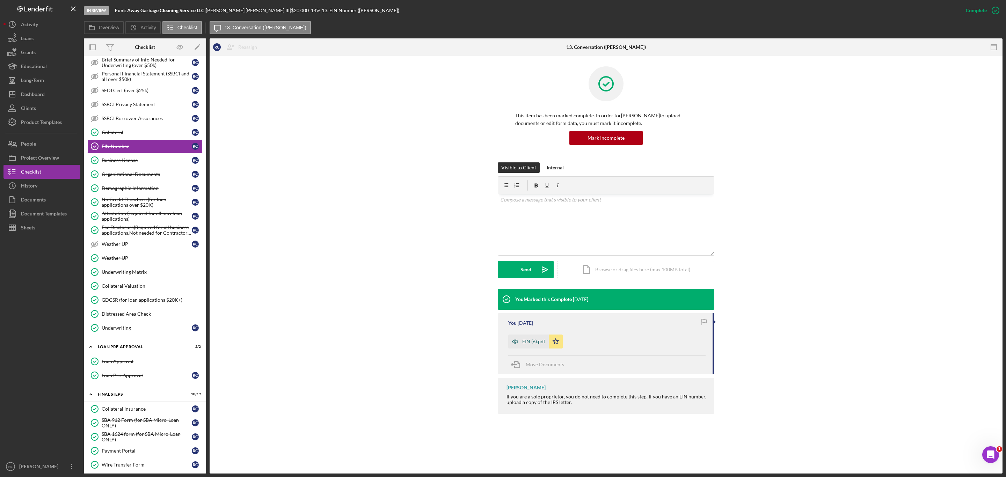
click at [531, 341] on div "EIN (6).pdf" at bounding box center [533, 342] width 23 height 6
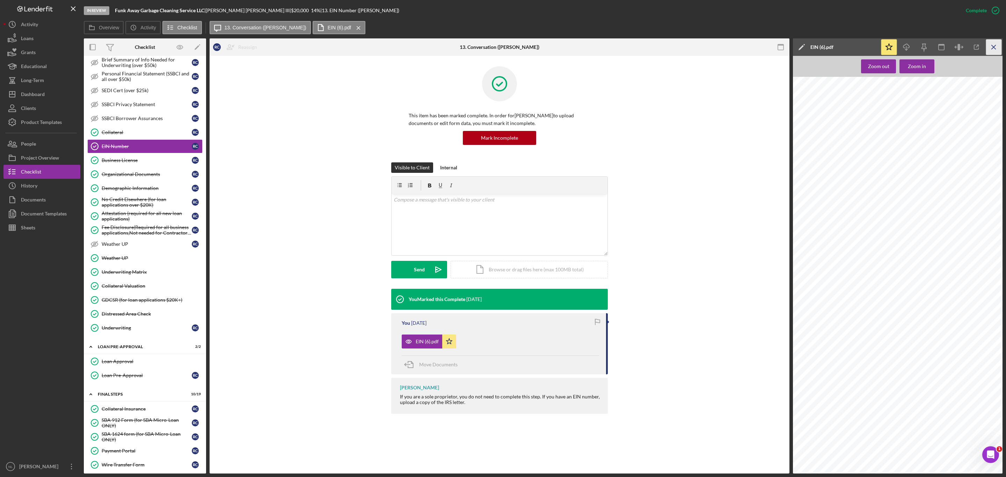
click at [894, 47] on icon "Icon/Menu Close" at bounding box center [994, 47] width 16 height 16
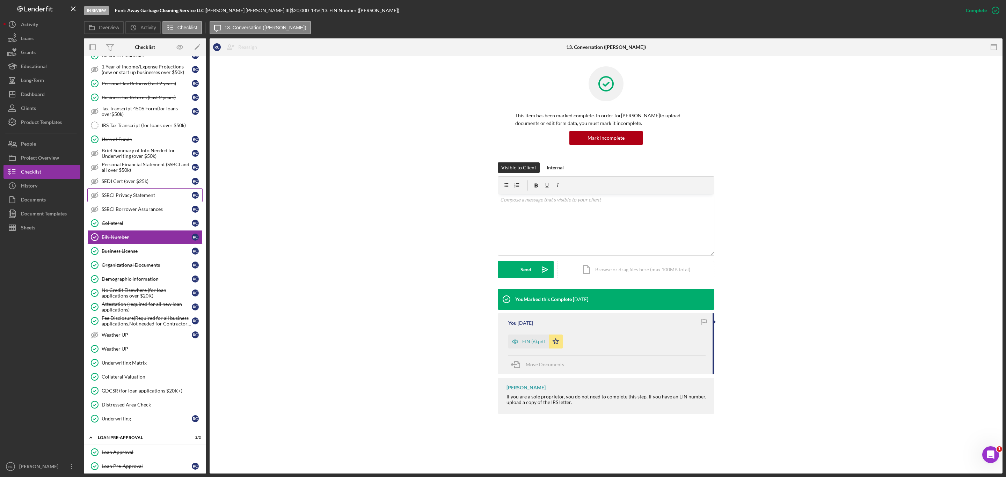
scroll to position [232, 0]
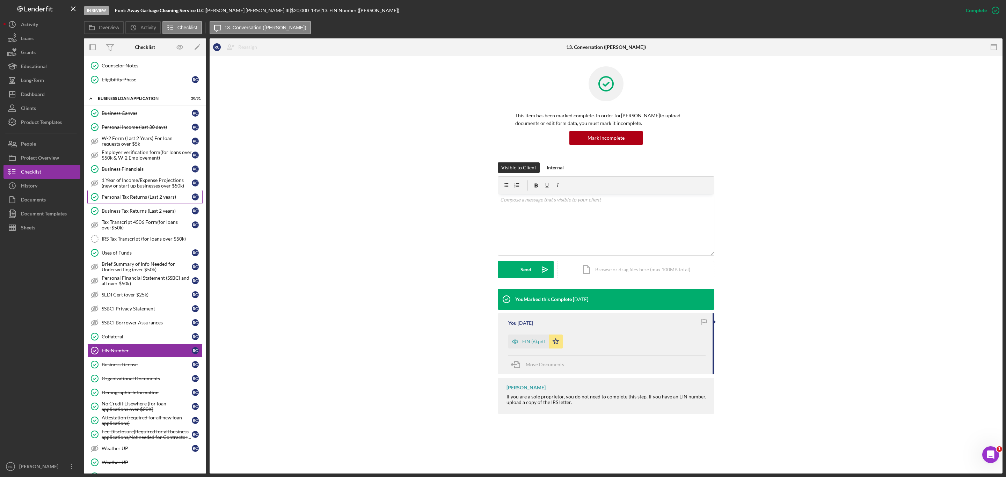
click at [158, 200] on div "Personal Tax Returns (Last 2 years)" at bounding box center [147, 197] width 90 height 6
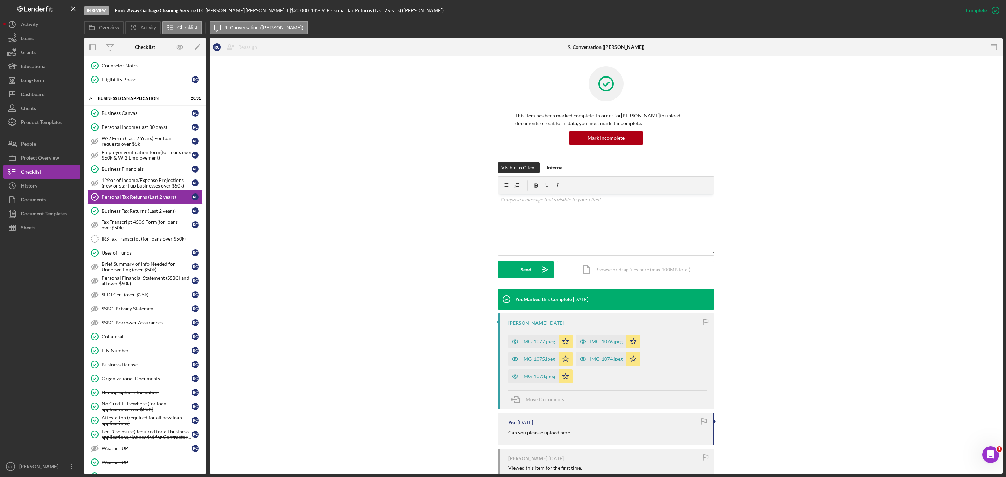
scroll to position [120, 0]
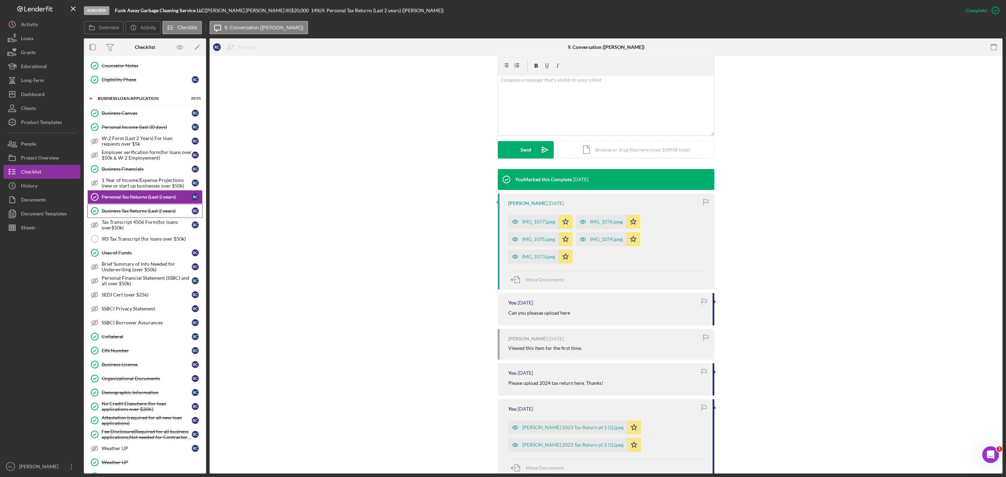
click at [149, 218] on link "Business Tax Returns (Last 2 years) Business Tax Returns (Last 2 years) R C" at bounding box center [144, 211] width 115 height 14
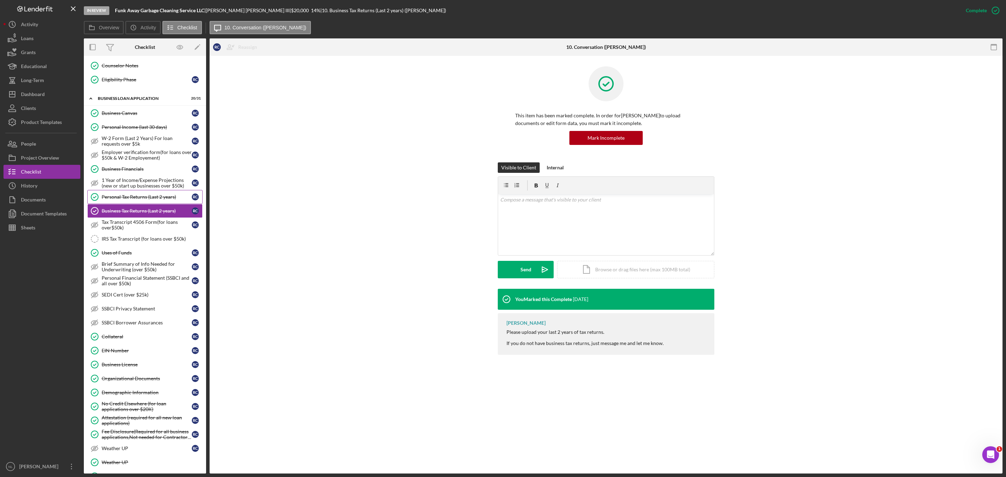
click at [143, 200] on div "Personal Tax Returns (Last 2 years)" at bounding box center [147, 197] width 90 height 6
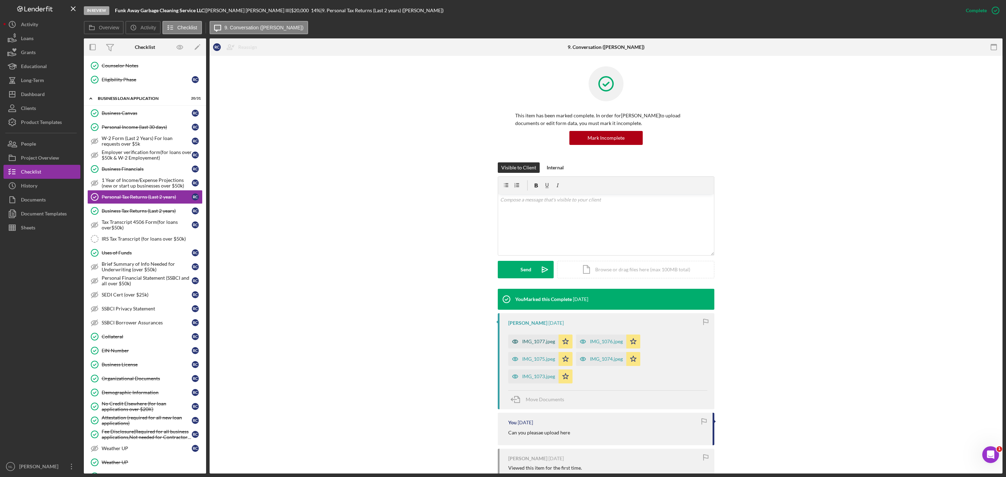
click at [534, 343] on div "IMG_1077.jpeg" at bounding box center [538, 342] width 33 height 6
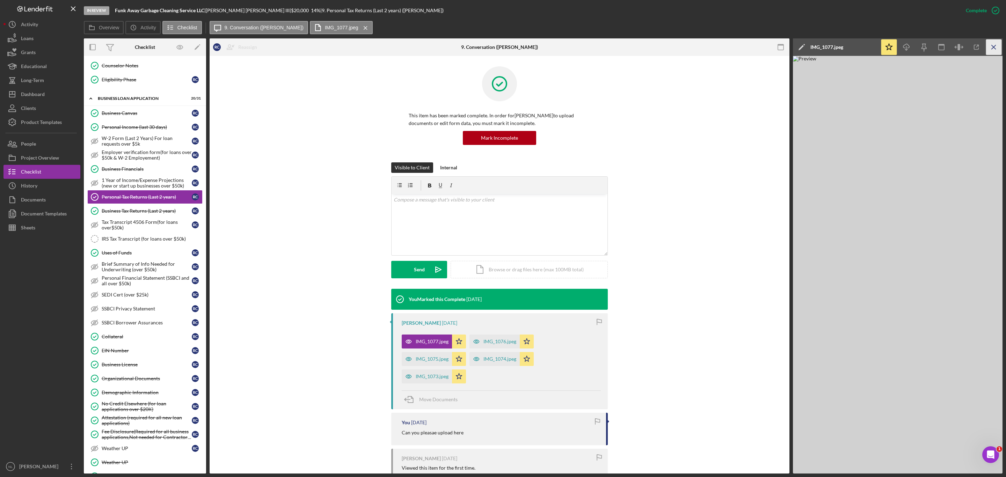
click at [894, 52] on icon "Icon/Menu Close" at bounding box center [994, 47] width 16 height 16
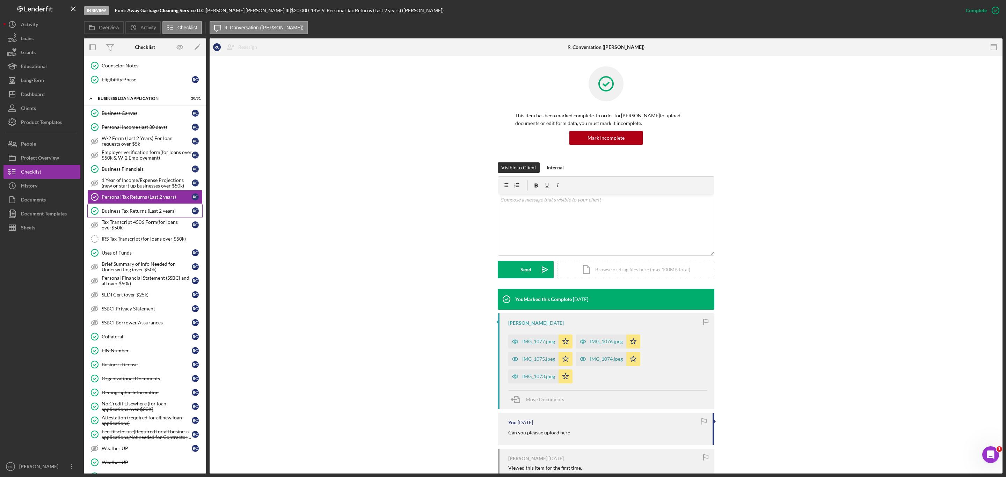
click at [136, 213] on link "Business Tax Returns (Last 2 years) Business Tax Returns (Last 2 years) R C" at bounding box center [144, 211] width 115 height 14
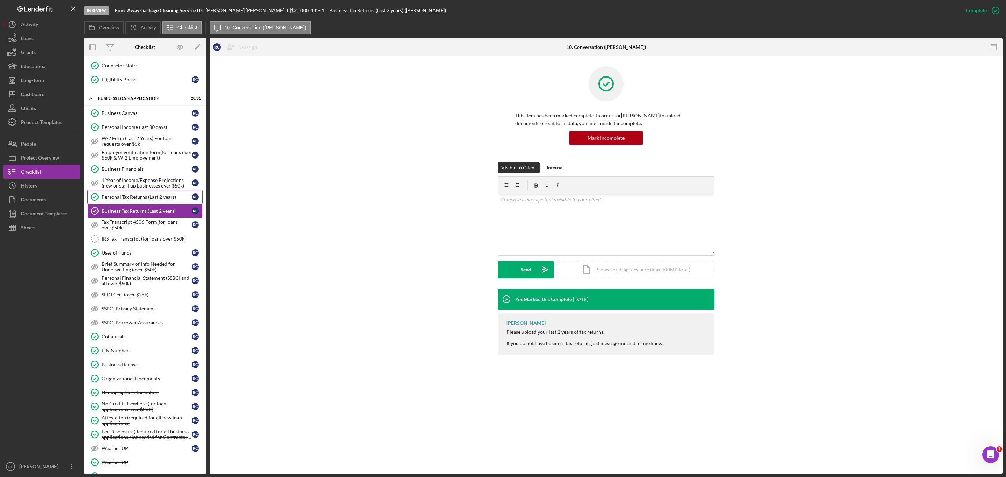
click at [132, 200] on div "Personal Tax Returns (Last 2 years)" at bounding box center [147, 197] width 90 height 6
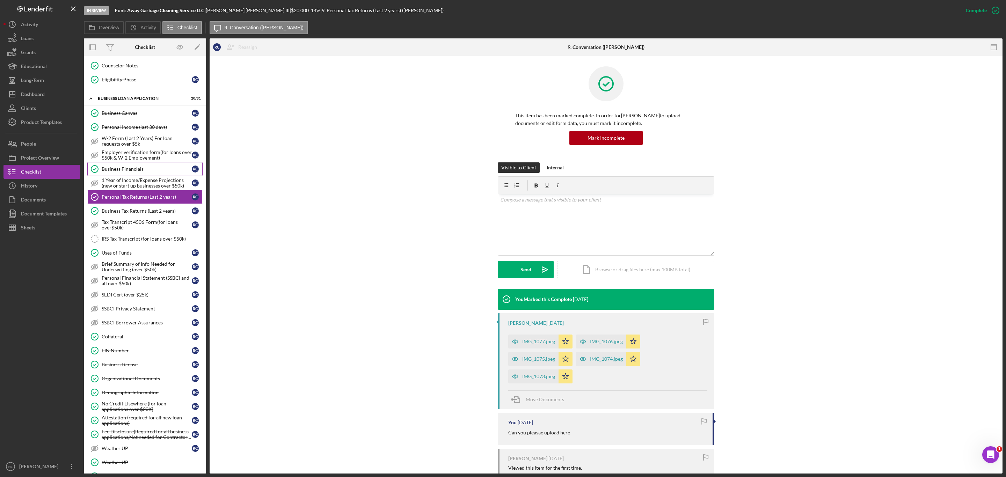
click at [119, 172] on link "Business Financials Business Financials R C" at bounding box center [144, 169] width 115 height 14
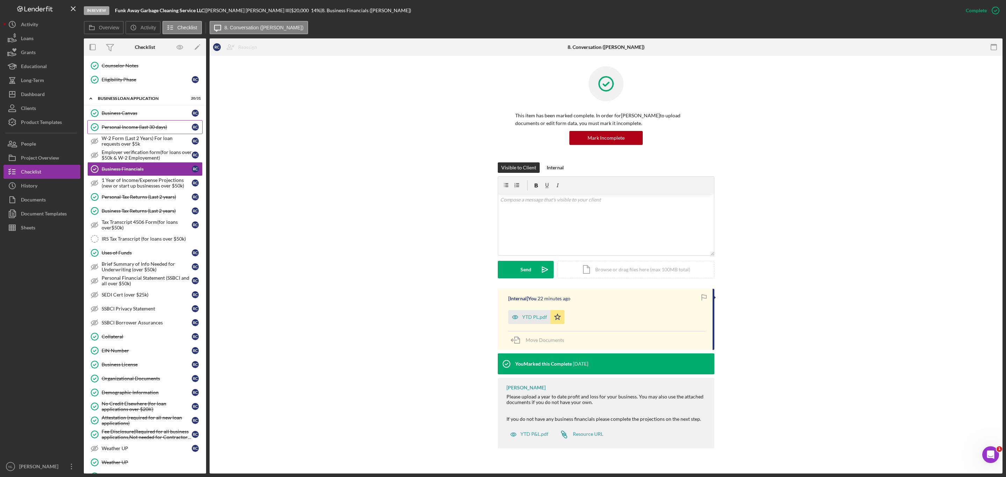
click at [115, 130] on div "Personal Income (last 30 days)" at bounding box center [147, 127] width 90 height 6
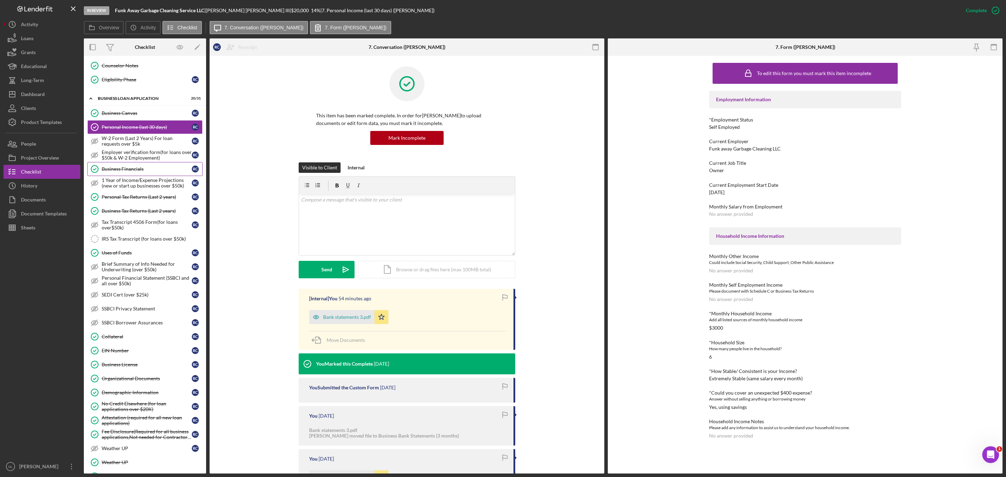
click at [130, 172] on div "Business Financials" at bounding box center [147, 169] width 90 height 6
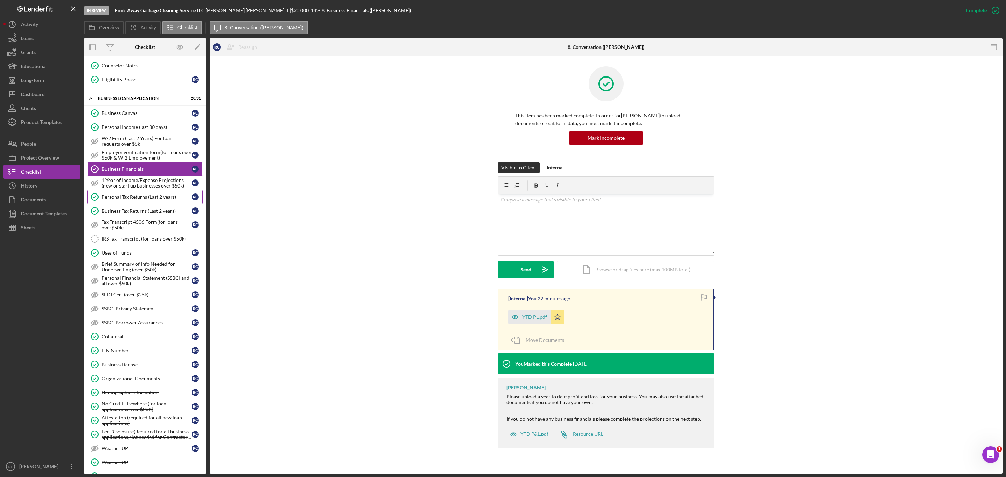
click at [137, 200] on div "Personal Tax Returns (Last 2 years)" at bounding box center [147, 197] width 90 height 6
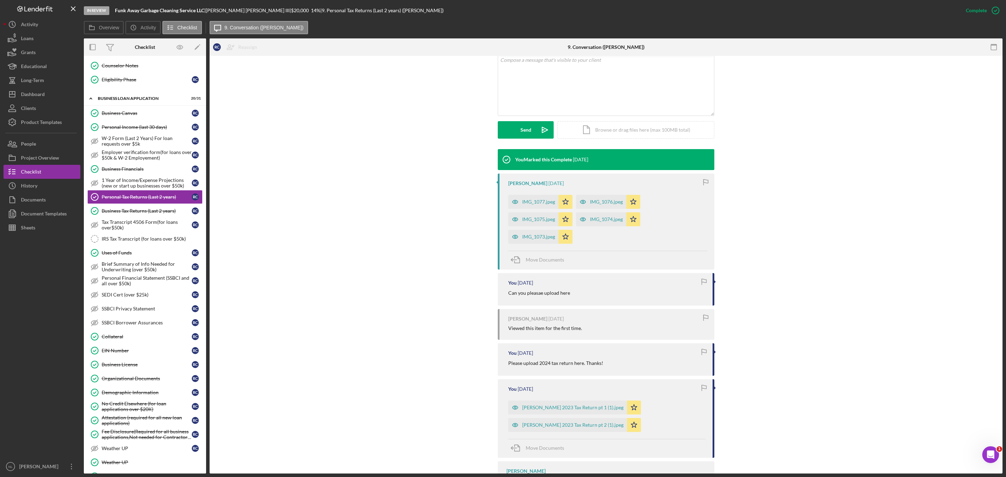
scroll to position [177, 0]
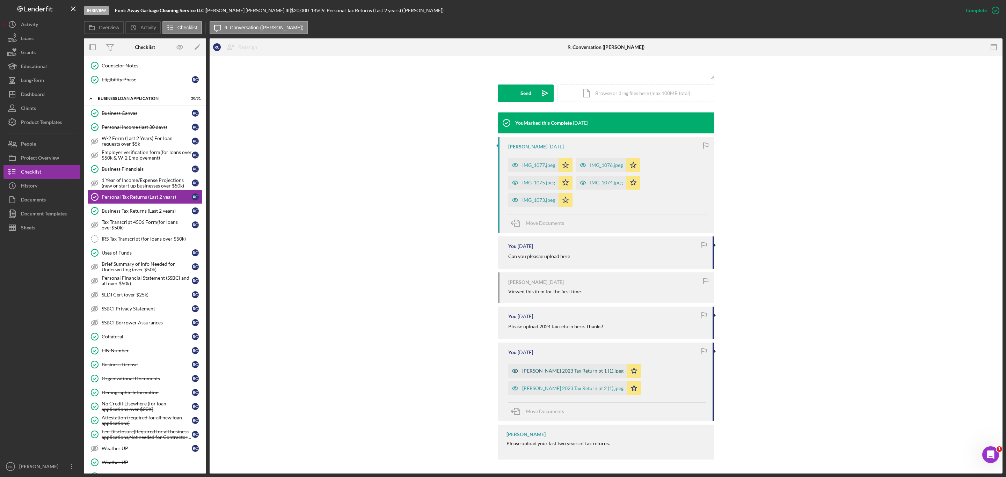
click at [534, 373] on div "[PERSON_NAME] 2023 Tax Return pt 1 (1).jpeg" at bounding box center [572, 371] width 101 height 6
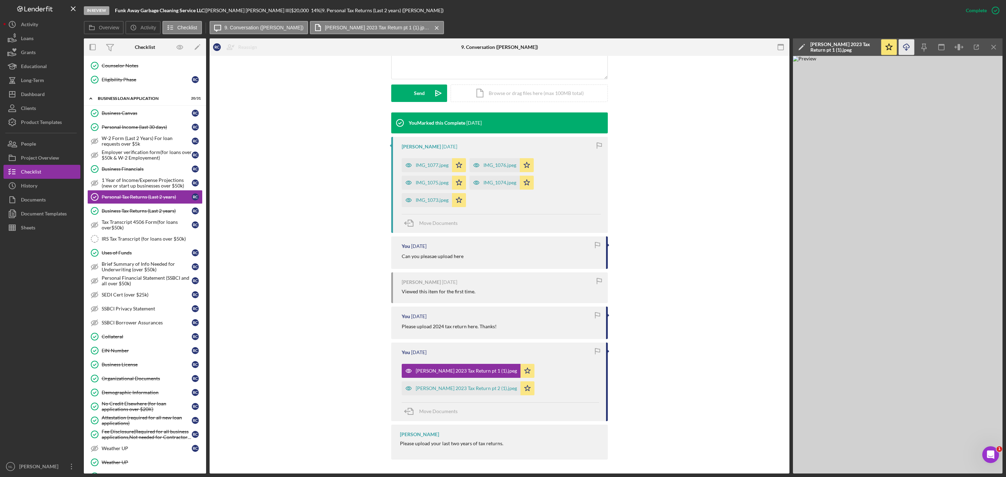
click at [894, 46] on icon "Icon/Download" at bounding box center [907, 47] width 16 height 16
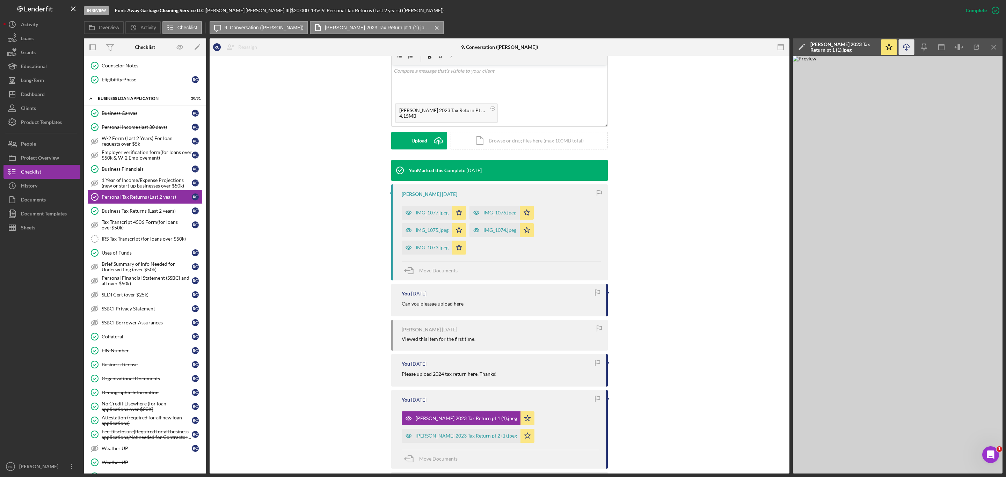
scroll to position [0, 0]
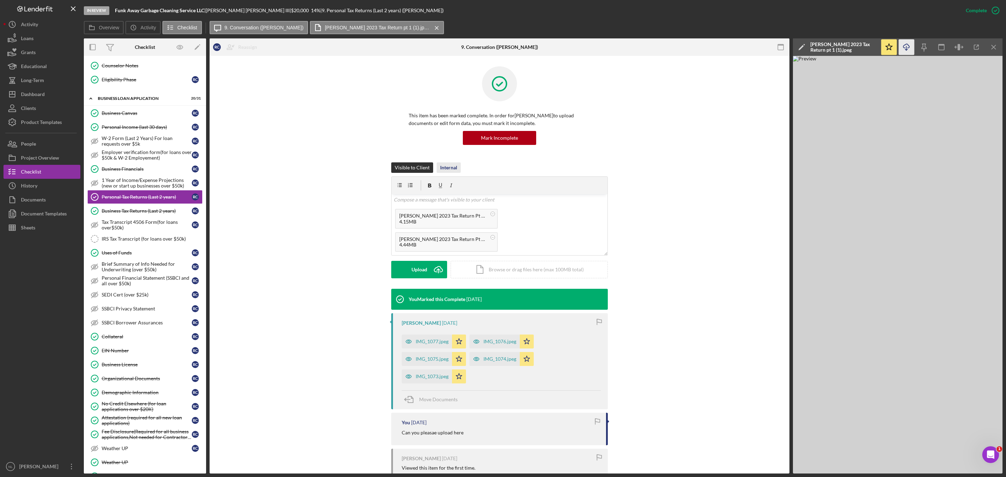
click at [456, 165] on button "Internal" at bounding box center [449, 167] width 24 height 10
click at [414, 266] on div "Upload" at bounding box center [420, 269] width 16 height 17
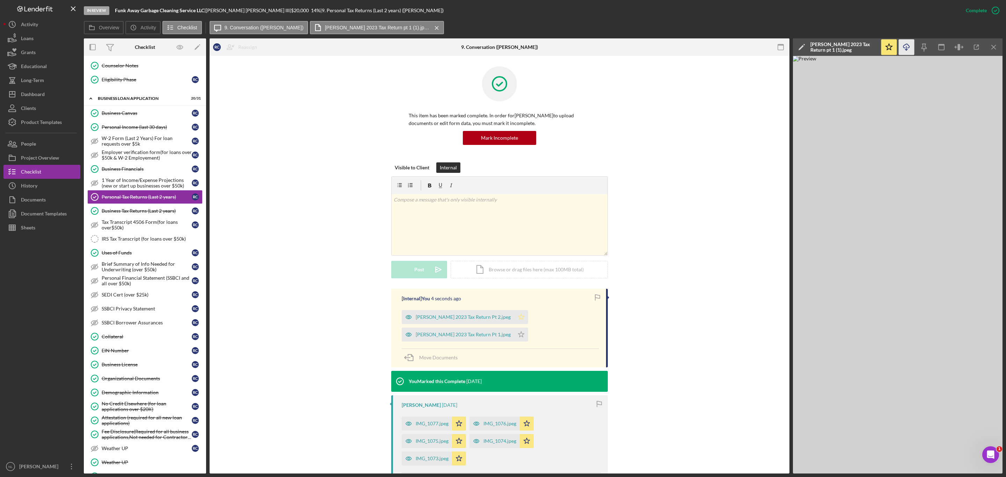
click at [514, 315] on icon "Icon/Star" at bounding box center [521, 317] width 14 height 14
click at [514, 332] on icon "Icon/Star" at bounding box center [521, 335] width 14 height 14
click at [151, 214] on div "Business Tax Returns (Last 2 years)" at bounding box center [147, 211] width 90 height 6
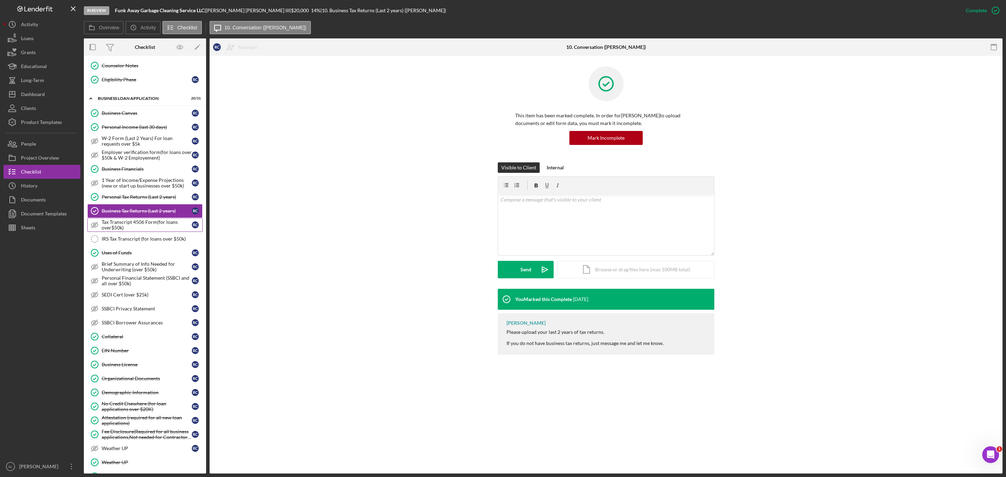
click at [149, 231] on div "Tax Transcript 4506 Form(for loans over$50k)" at bounding box center [147, 224] width 90 height 11
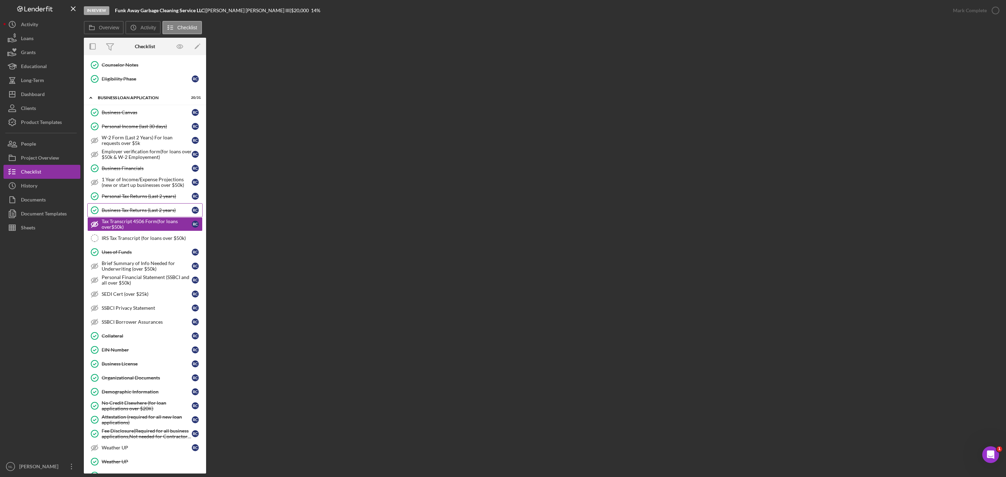
click at [135, 213] on div "Business Tax Returns (Last 2 years)" at bounding box center [147, 211] width 90 height 6
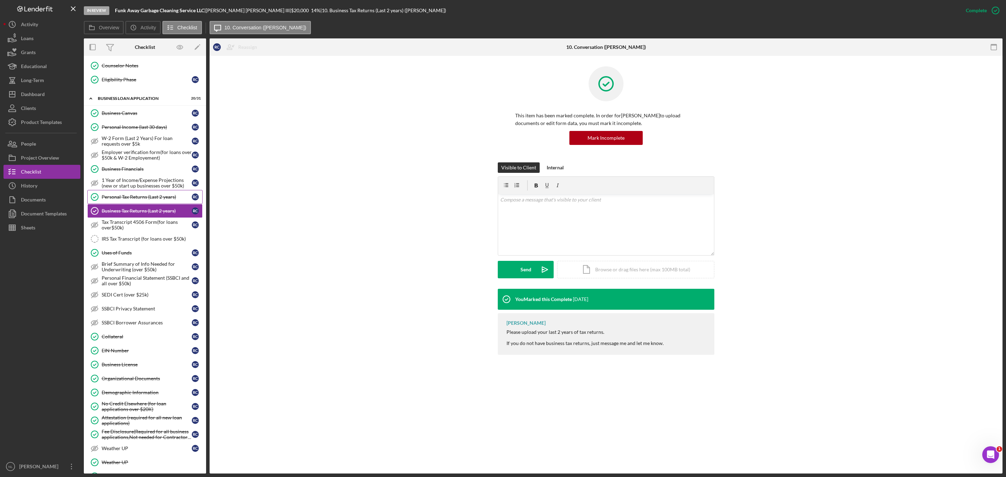
click at [130, 200] on div "Personal Tax Returns (Last 2 years)" at bounding box center [147, 197] width 90 height 6
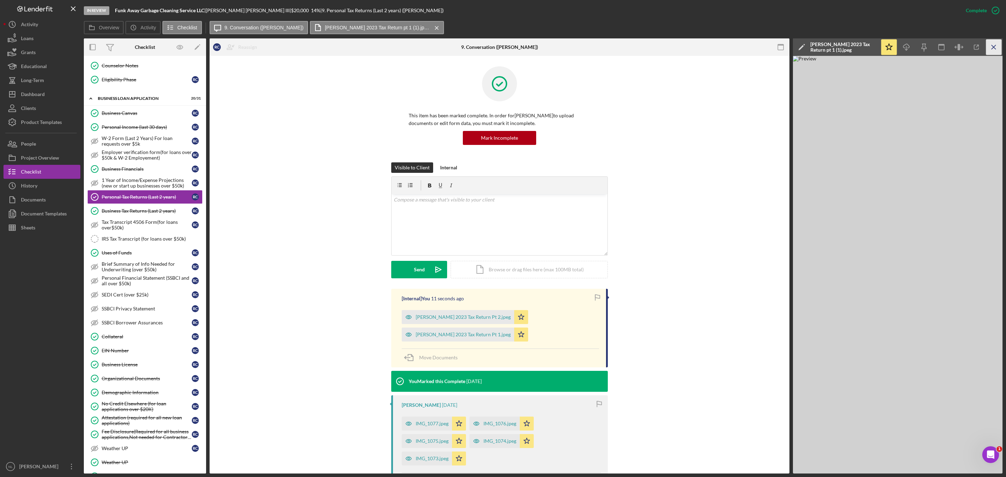
click at [894, 49] on icon "Icon/Menu Close" at bounding box center [994, 47] width 16 height 16
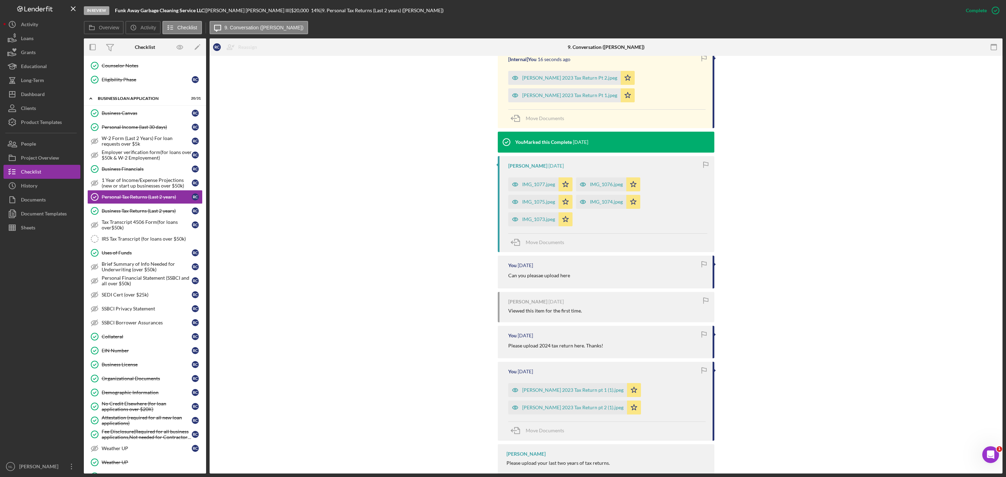
scroll to position [257, 0]
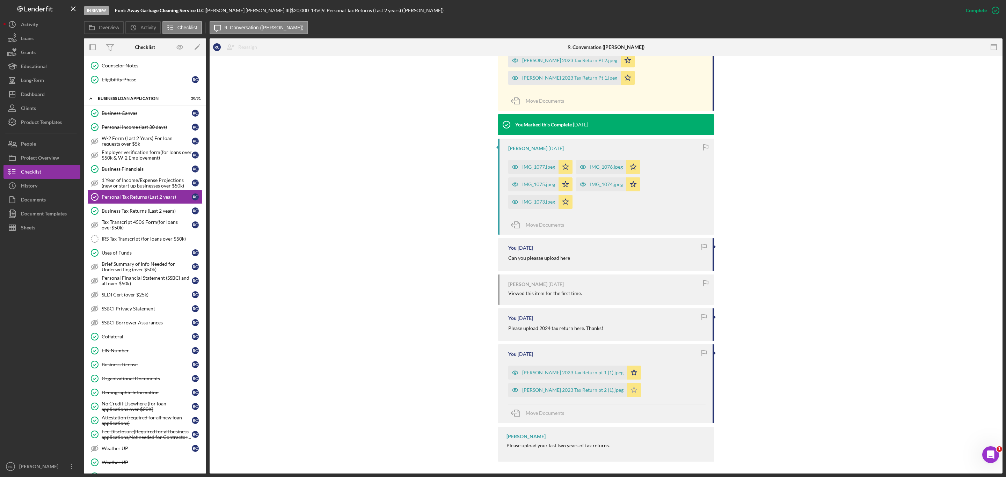
click at [629, 397] on icon "Icon/Star" at bounding box center [634, 390] width 14 height 14
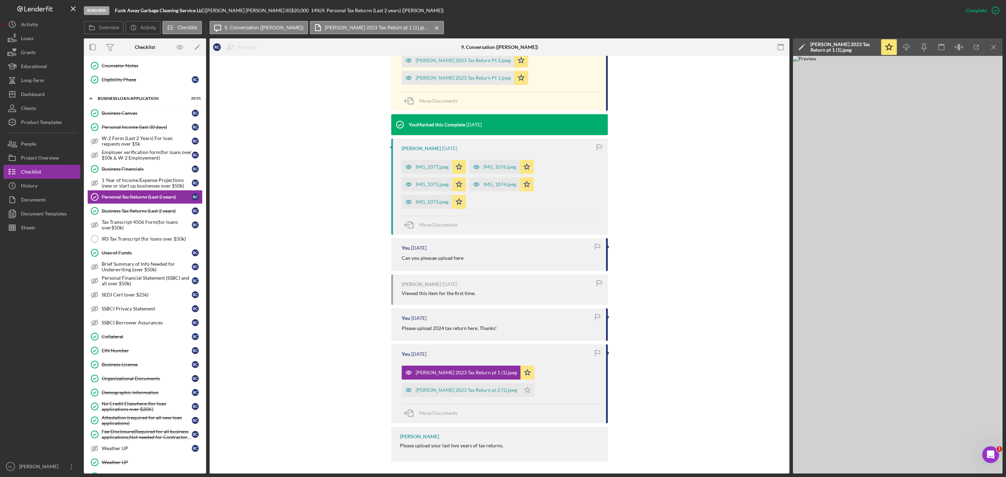
click at [624, 368] on div "[Internal] You 18 seconds ago [PERSON_NAME] 2023 Tax Return Pt 2.jpeg Icon/Star…" at bounding box center [499, 248] width 559 height 433
click at [521, 375] on icon "Icon/Star" at bounding box center [528, 373] width 14 height 14
click at [894, 45] on icon "Icon/Menu Close" at bounding box center [994, 47] width 16 height 16
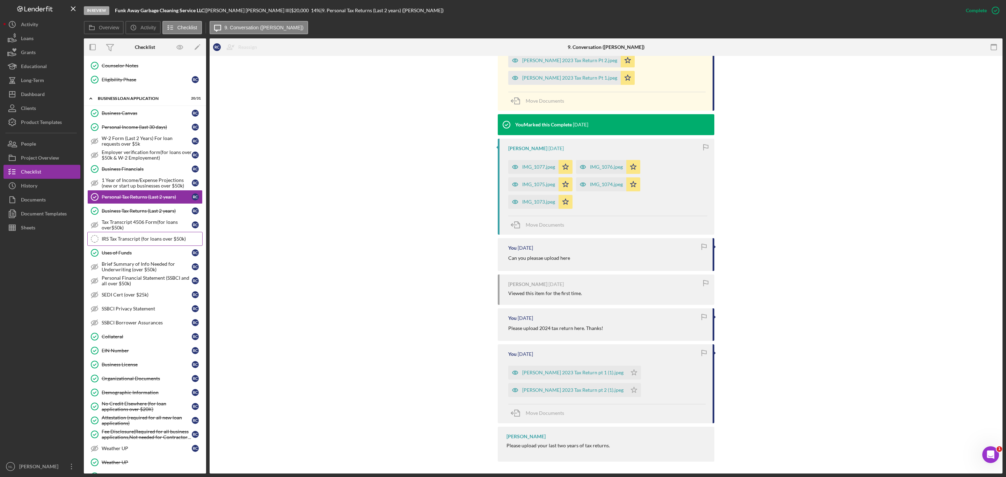
scroll to position [0, 0]
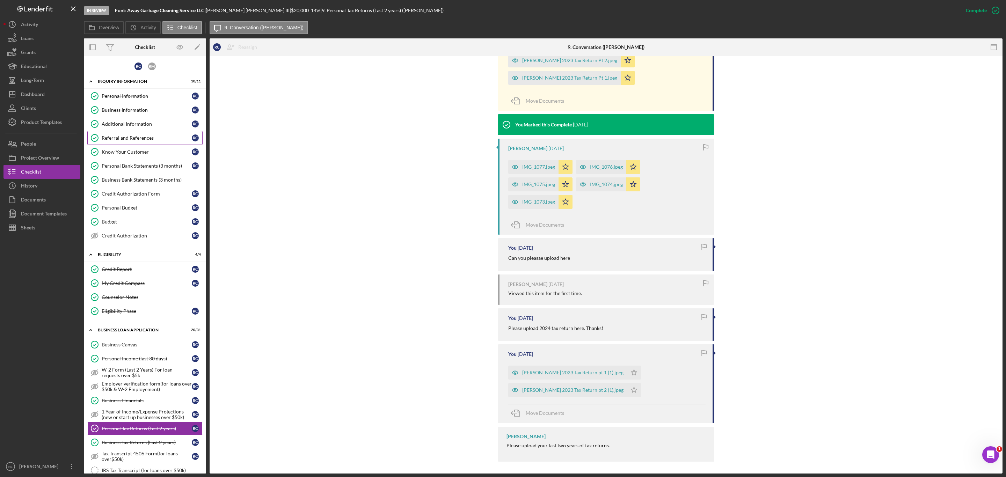
click at [109, 138] on div "Referral and References" at bounding box center [147, 138] width 90 height 6
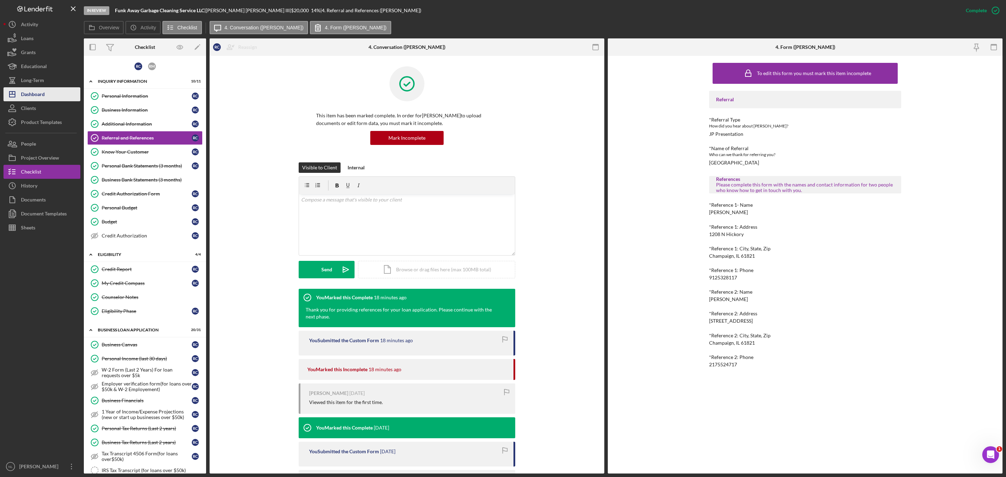
click at [42, 87] on div "Dashboard" at bounding box center [33, 95] width 24 height 16
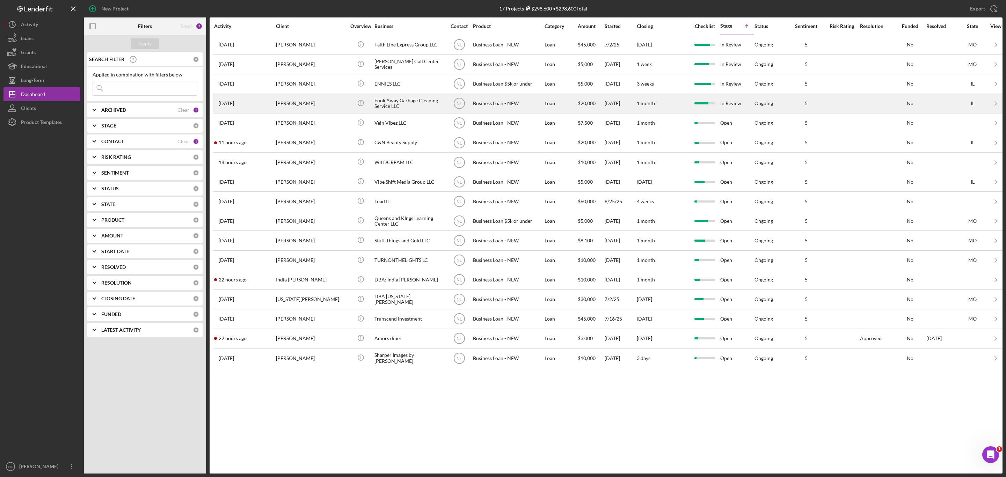
click at [319, 110] on div "[PERSON_NAME]" at bounding box center [311, 103] width 70 height 19
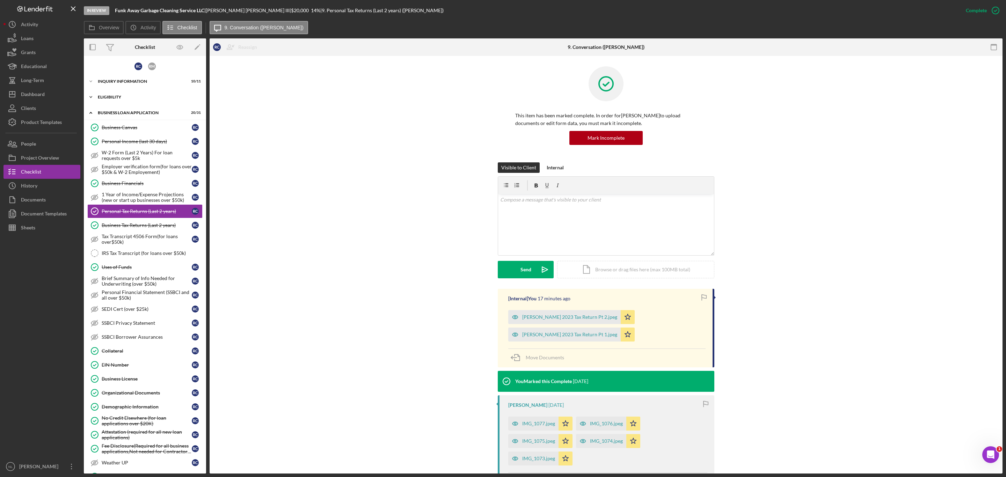
click at [117, 92] on div "Icon/Expander ELIGIBILITY 4 / 4" at bounding box center [145, 97] width 122 height 14
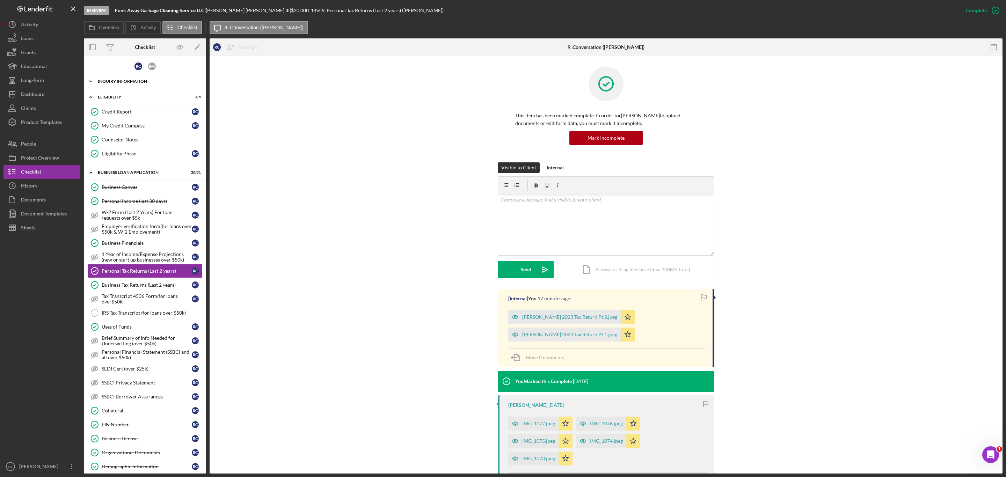
click at [138, 83] on div "INQUIRY INFORMATION" at bounding box center [148, 81] width 100 height 4
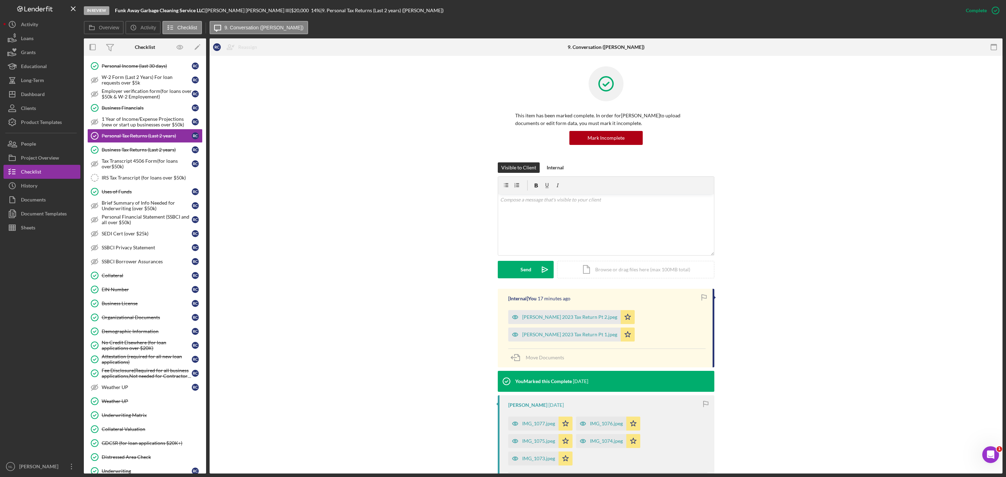
scroll to position [367, 0]
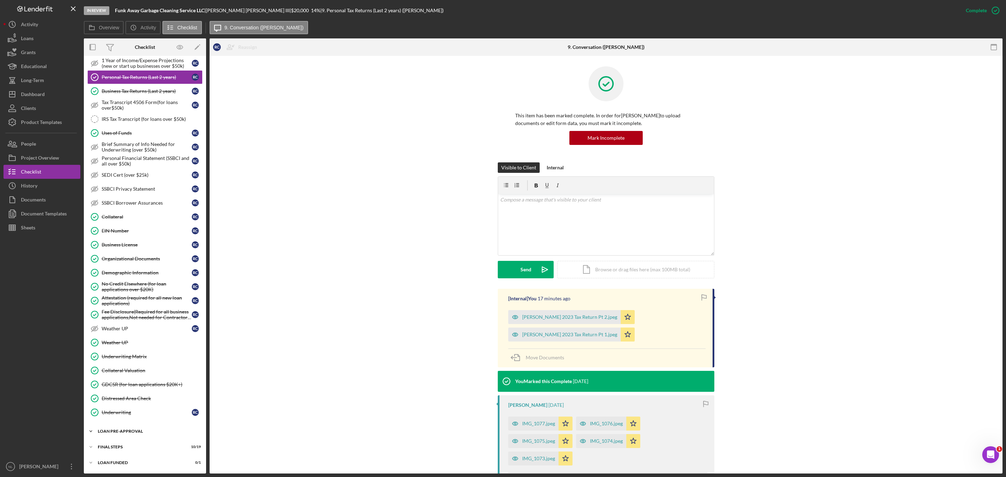
click at [136, 424] on div "Icon/Expander LOAN PRE-APPROVAL 2 / 2" at bounding box center [145, 432] width 122 height 14
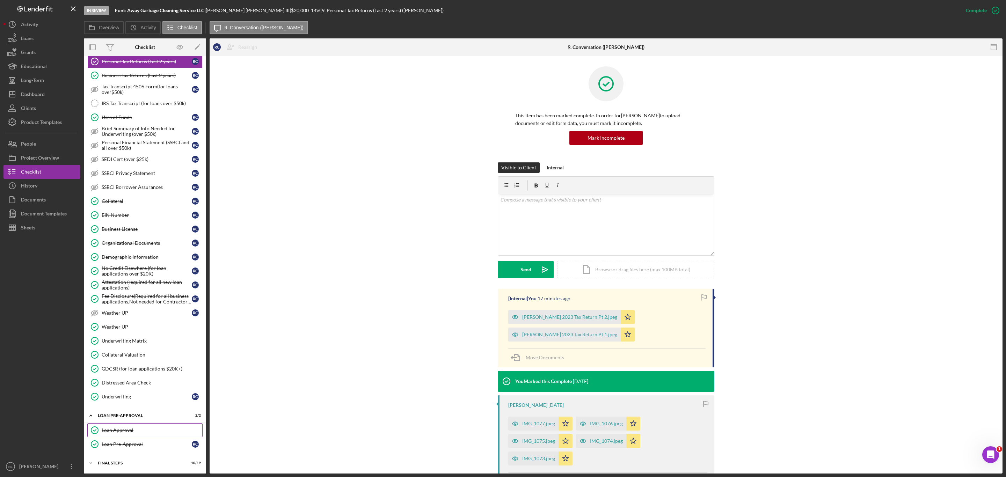
click at [136, 424] on div "Loan Approval" at bounding box center [152, 431] width 101 height 6
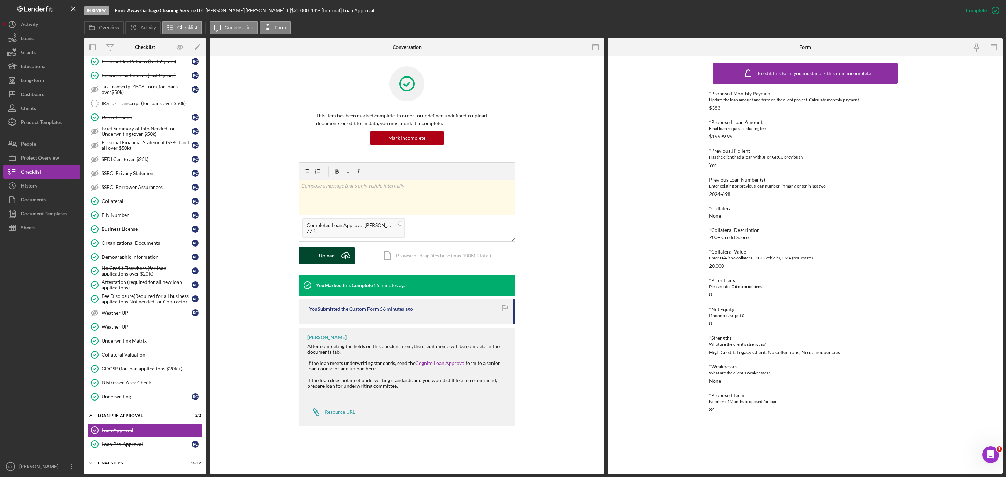
click at [334, 251] on div "Upload" at bounding box center [327, 255] width 16 height 17
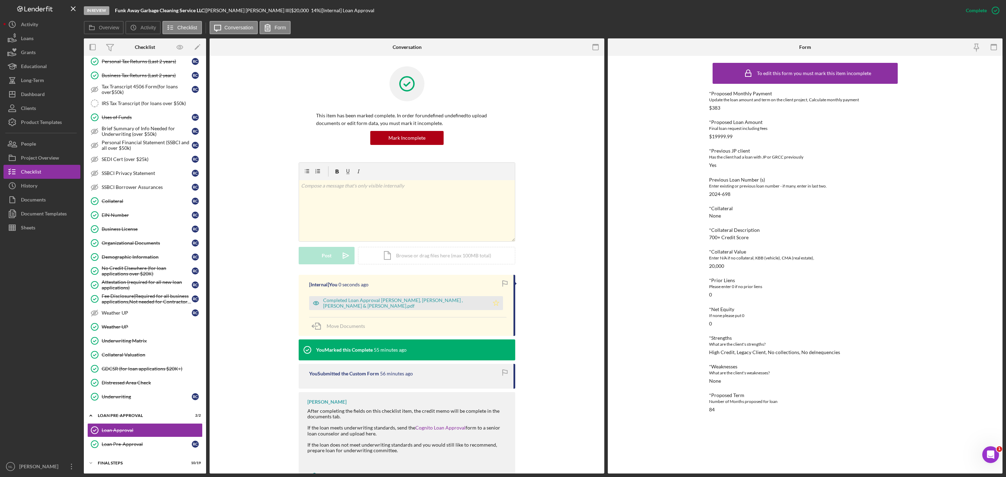
click at [491, 306] on icon "Icon/Star" at bounding box center [496, 303] width 14 height 14
